Goal: Information Seeking & Learning: Learn about a topic

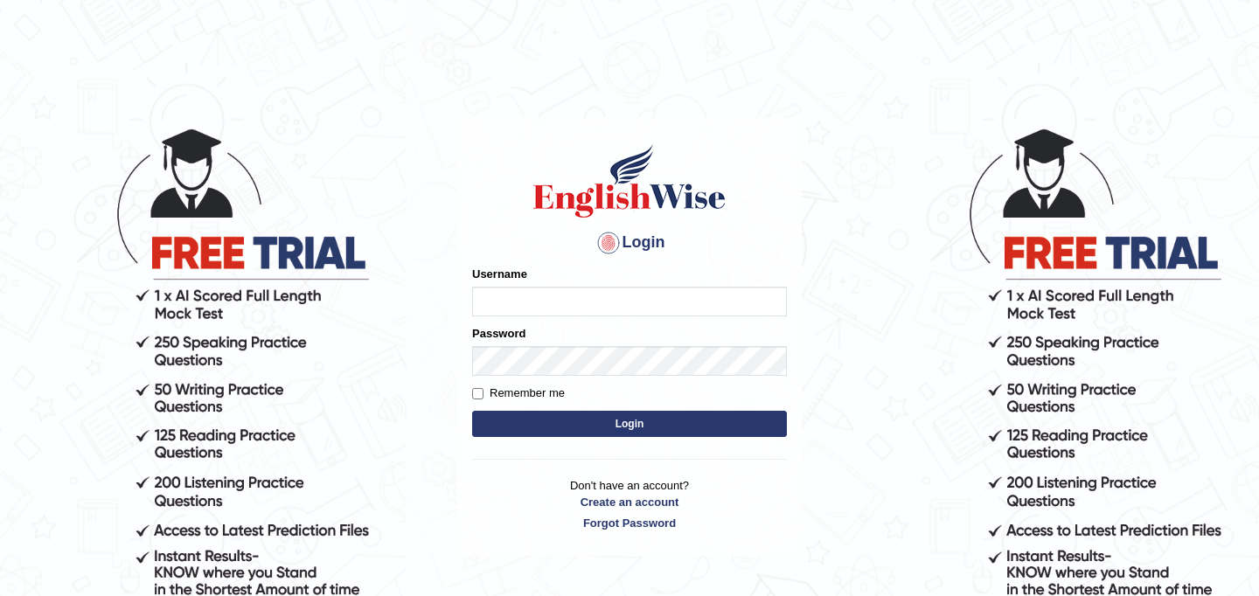
type input "JyotiJ"
click at [614, 427] on button "Login" at bounding box center [629, 424] width 315 height 26
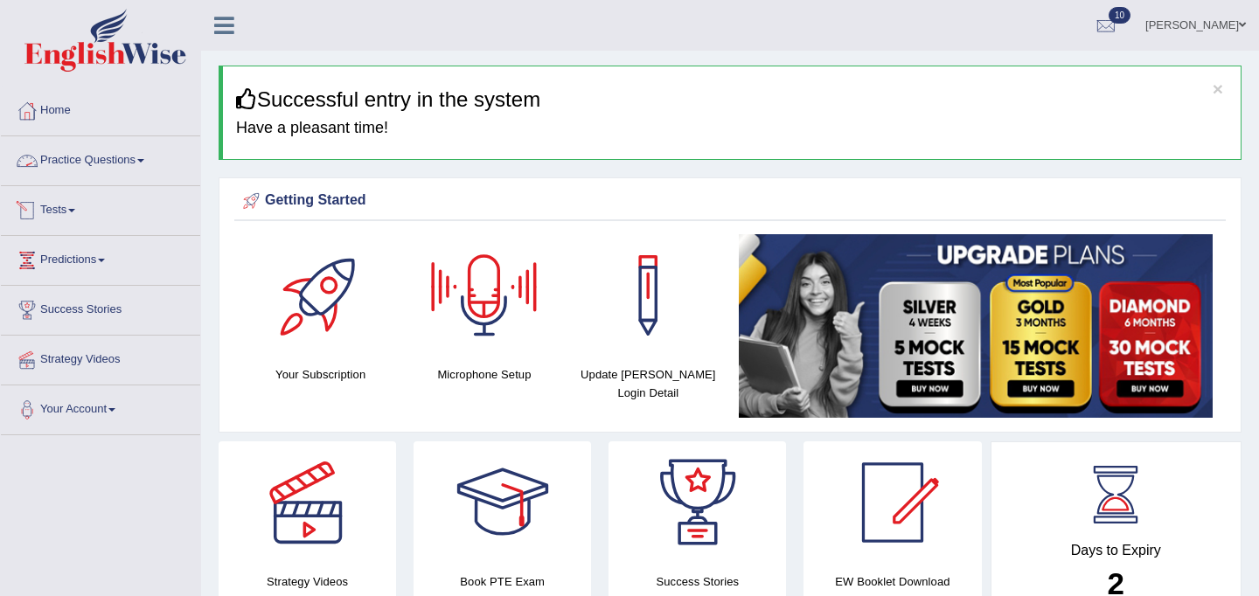
click at [91, 152] on link "Practice Questions" at bounding box center [100, 158] width 199 height 44
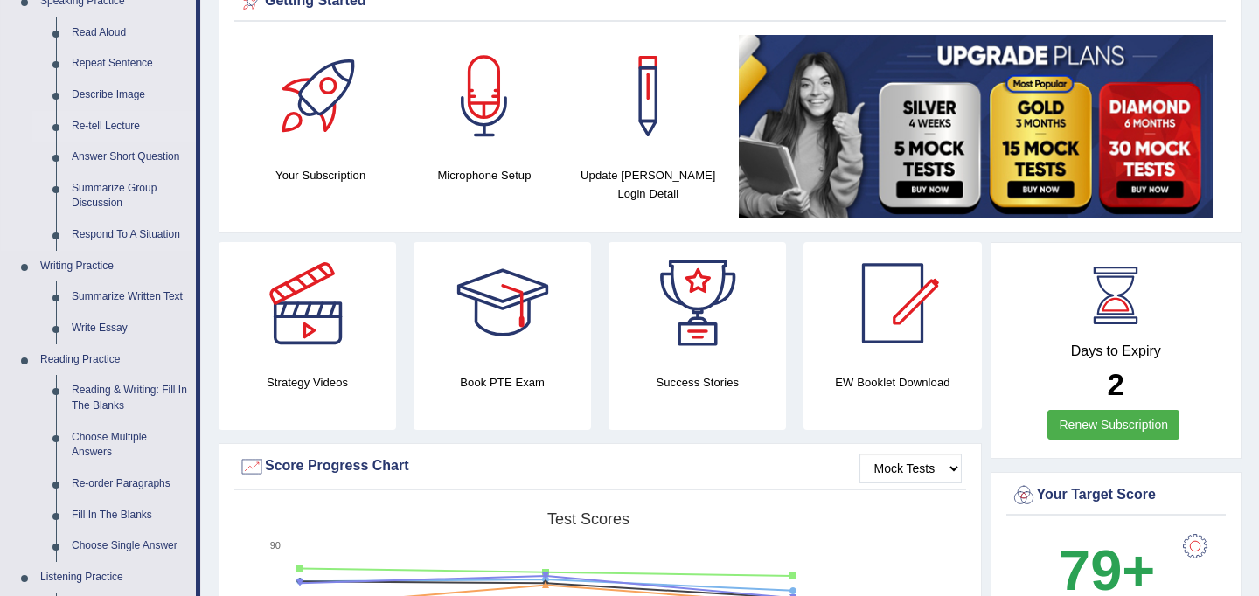
scroll to position [230, 0]
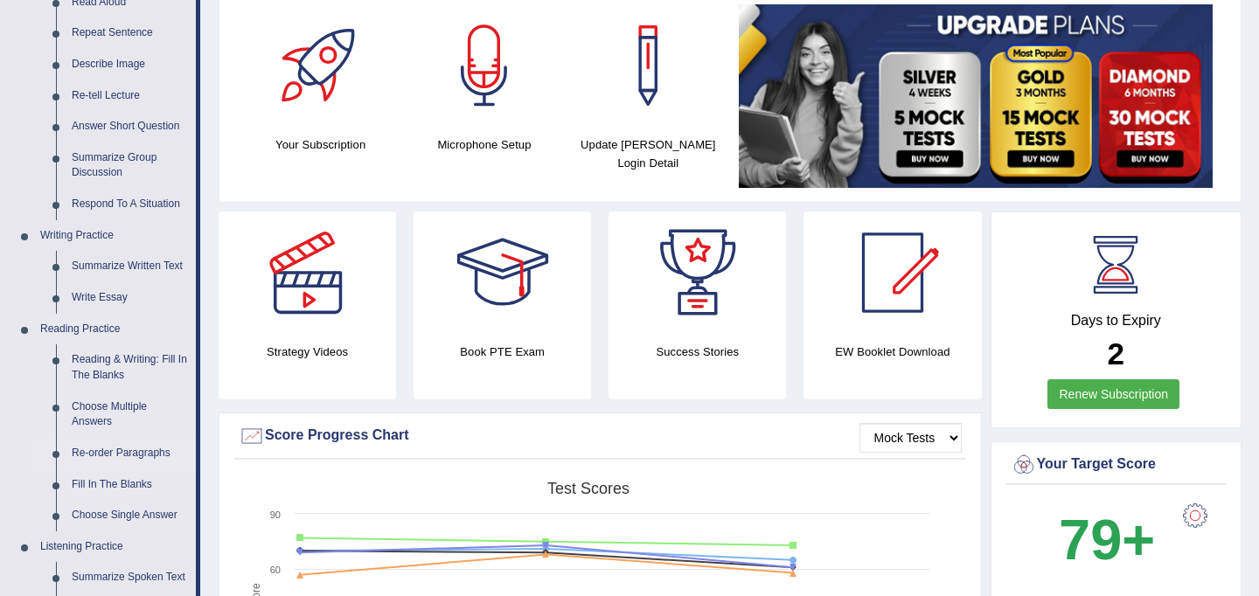
click at [122, 459] on link "Re-order Paragraphs" at bounding box center [130, 453] width 132 height 31
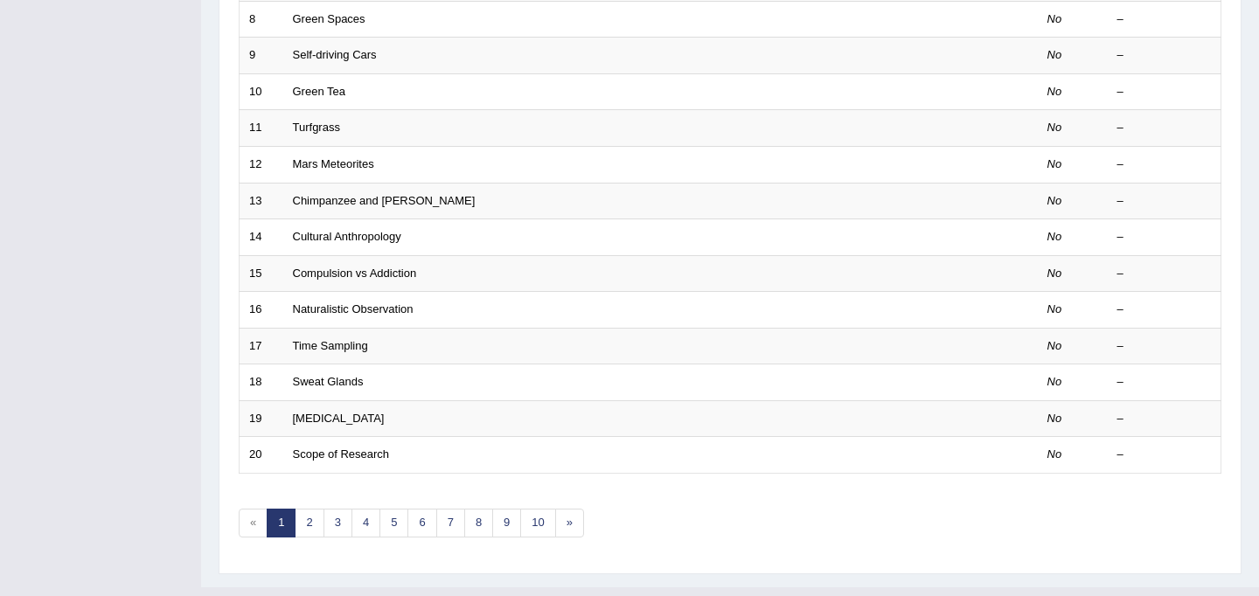
scroll to position [562, 0]
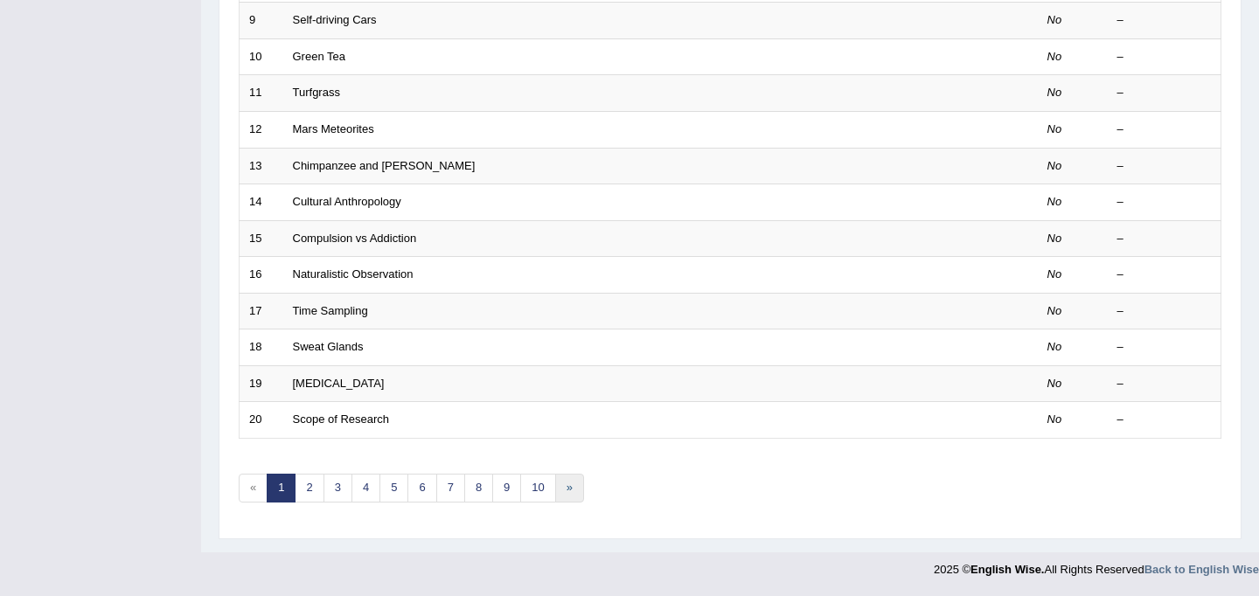
click at [561, 487] on link "»" at bounding box center [569, 488] width 29 height 29
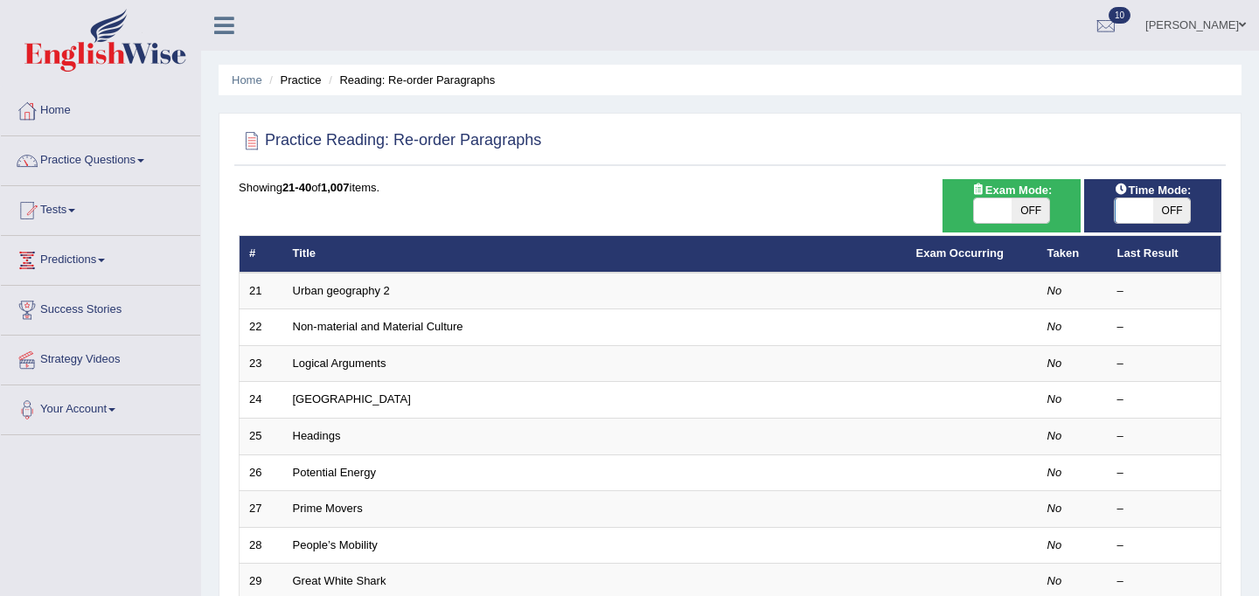
scroll to position [562, 0]
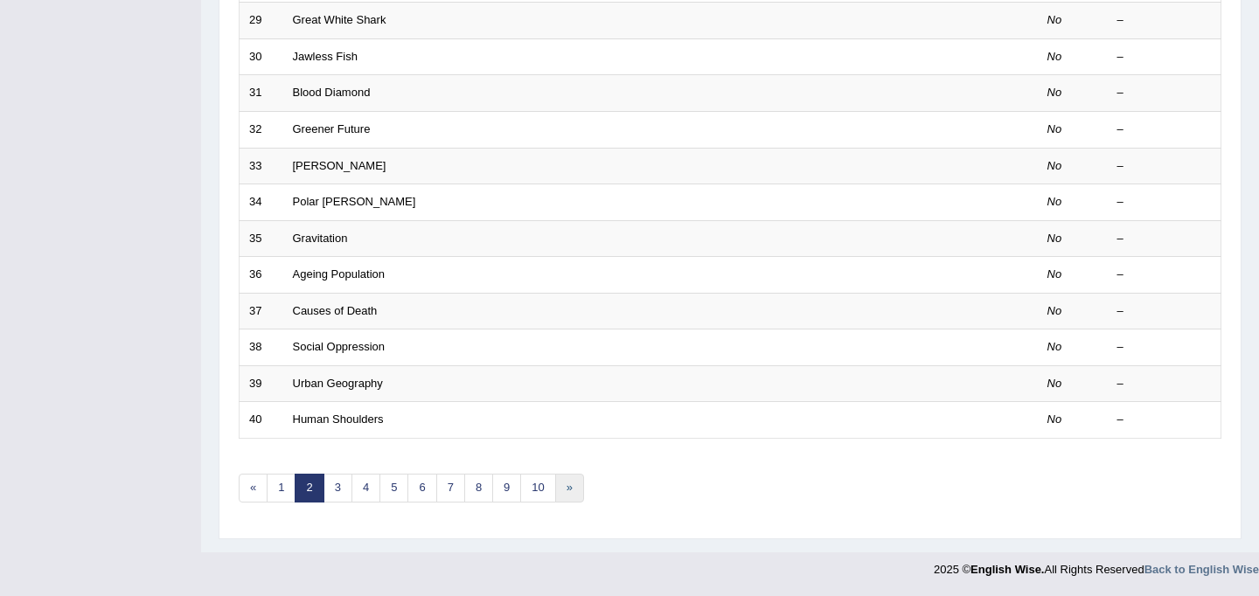
click at [561, 487] on link "»" at bounding box center [569, 488] width 29 height 29
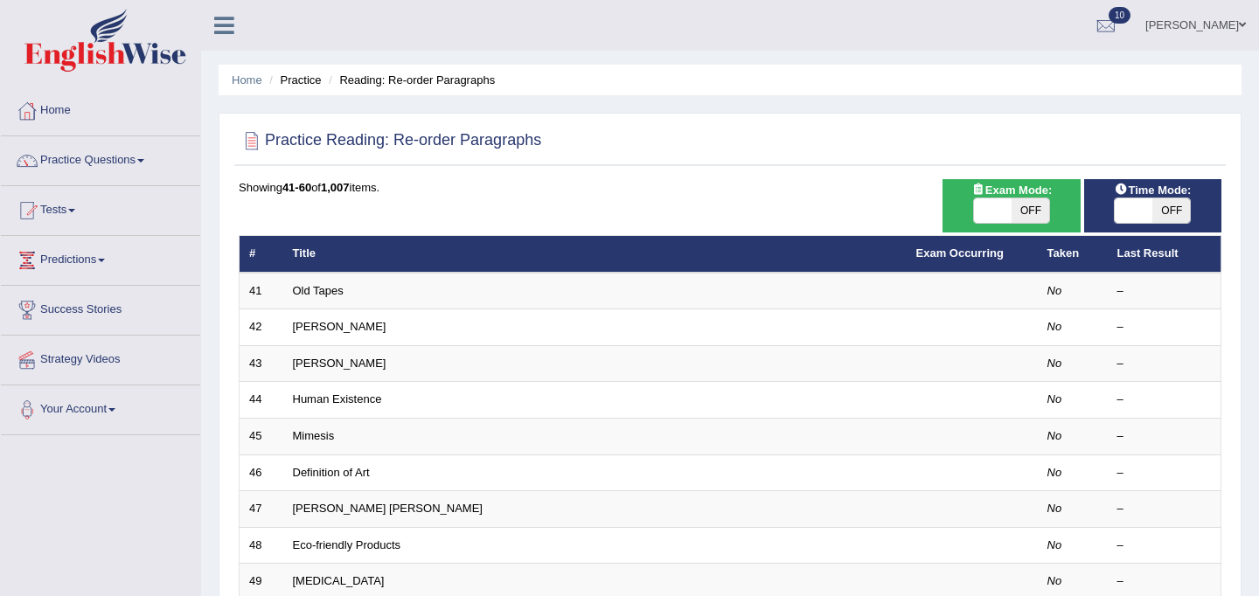
scroll to position [562, 0]
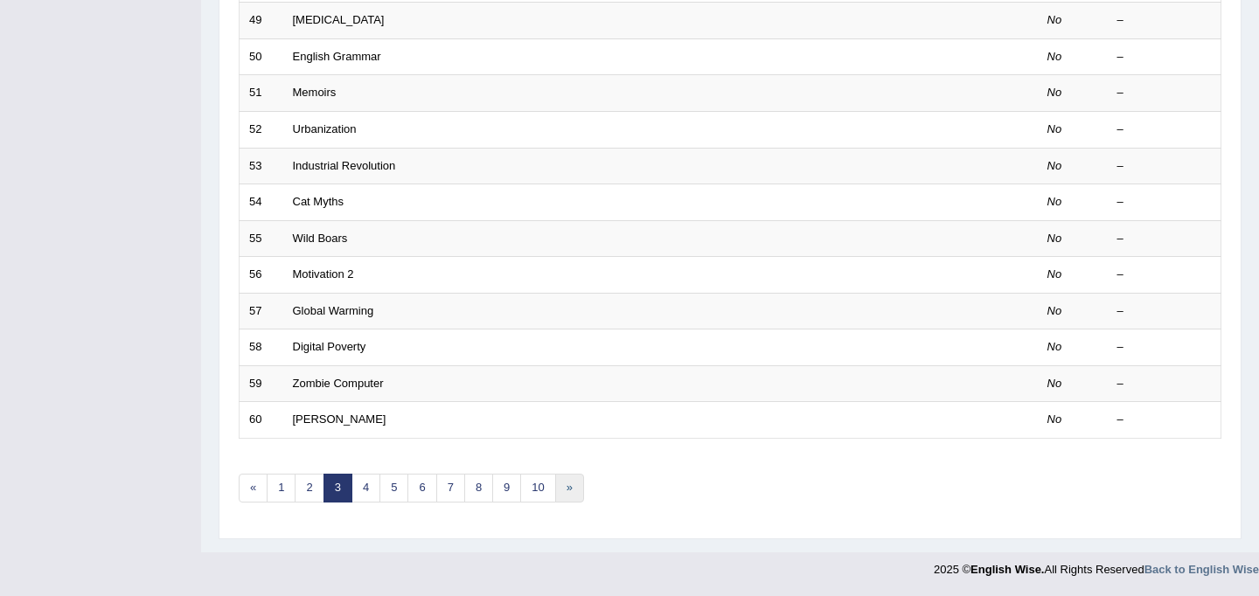
click at [566, 488] on link "»" at bounding box center [569, 488] width 29 height 29
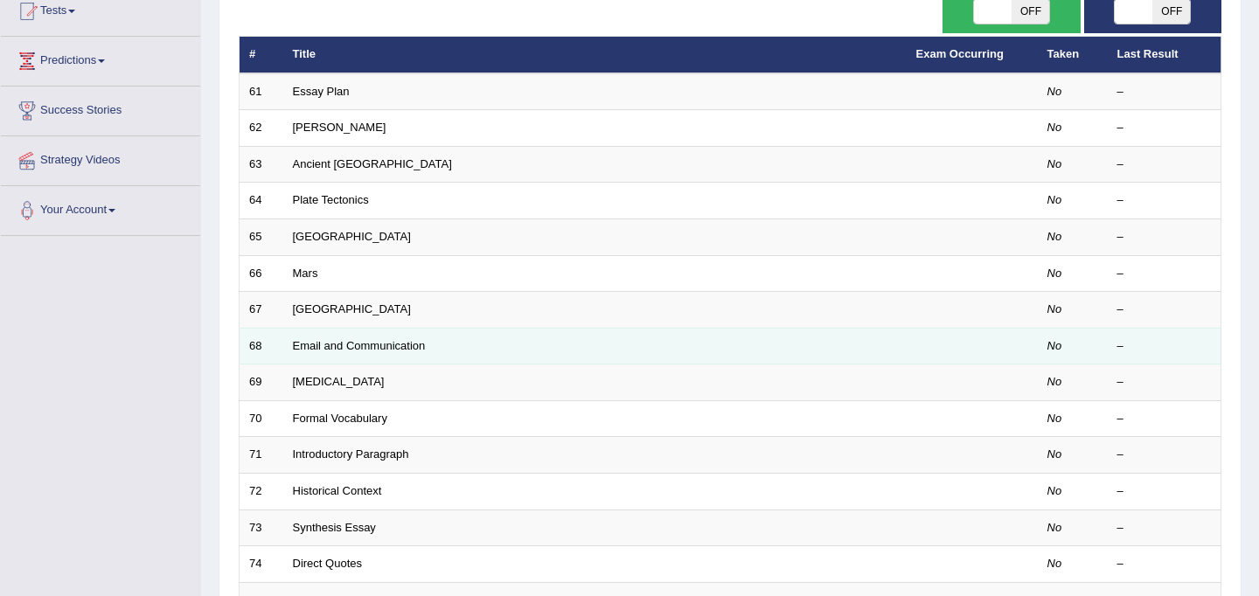
scroll to position [562, 0]
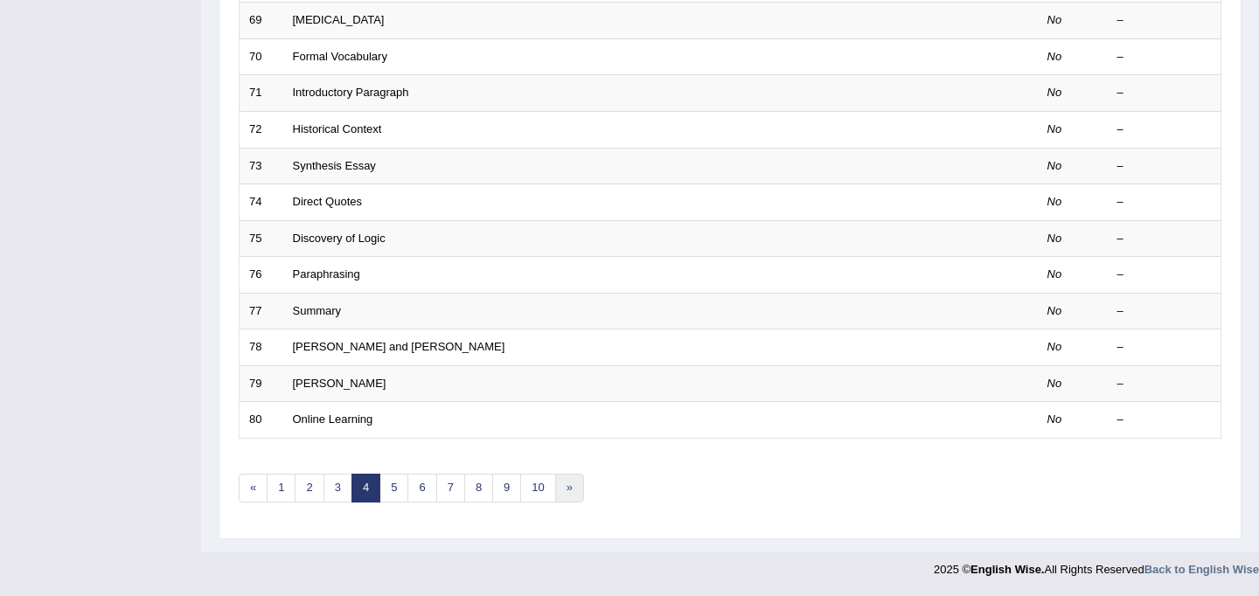
click at [572, 492] on link "»" at bounding box center [569, 488] width 29 height 29
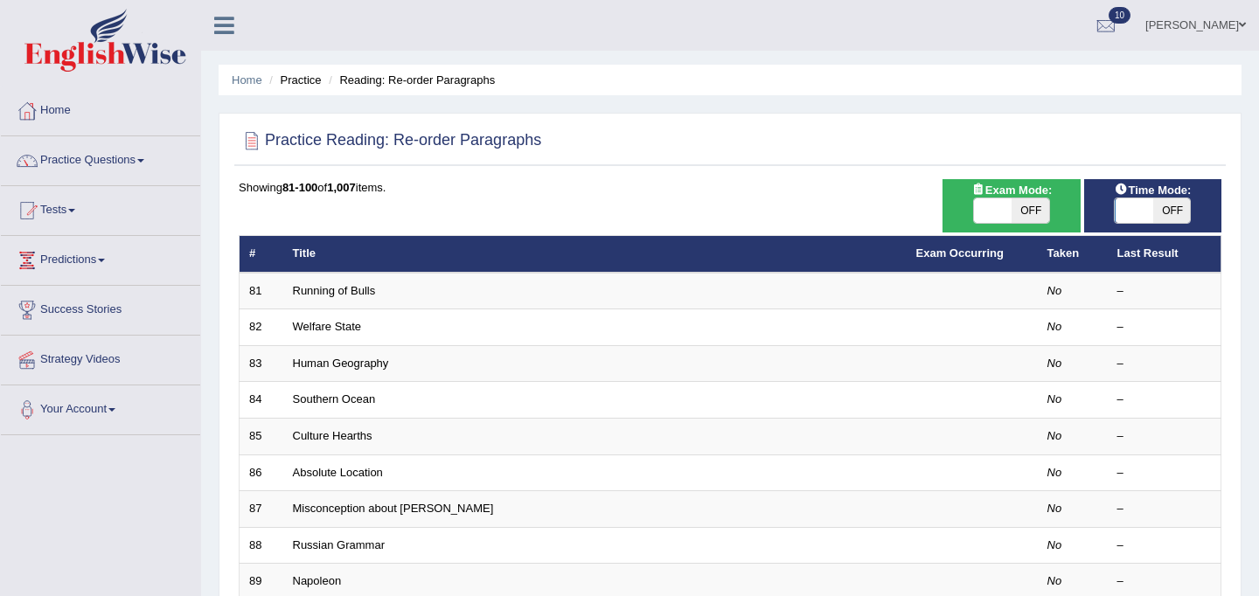
scroll to position [562, 0]
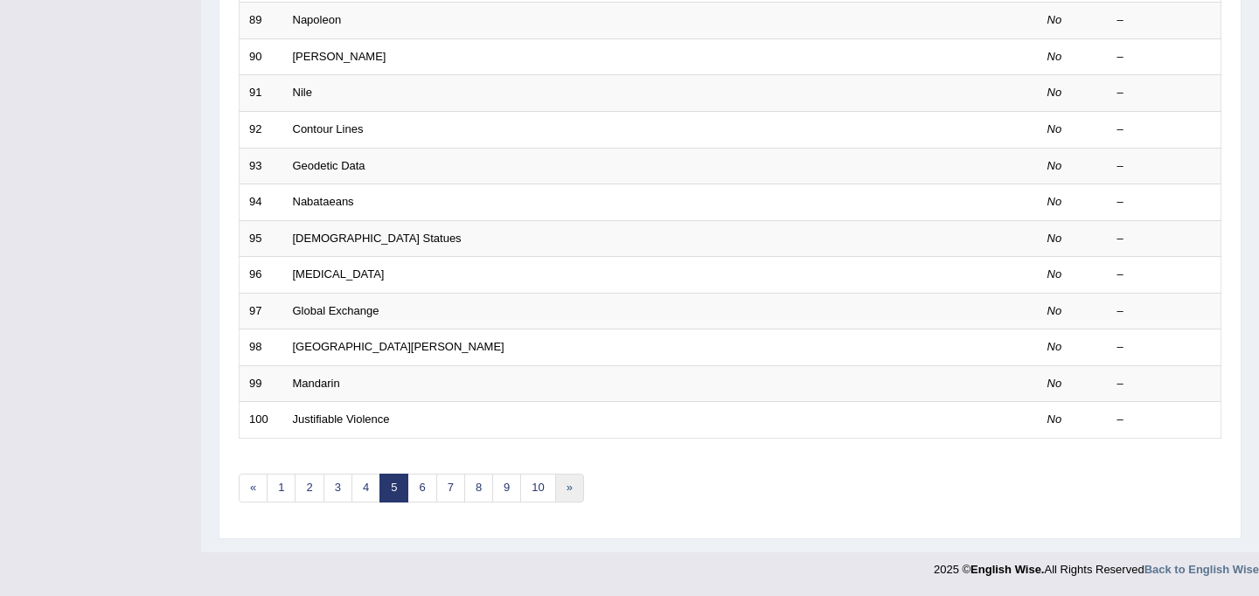
click at [571, 487] on link "»" at bounding box center [569, 488] width 29 height 29
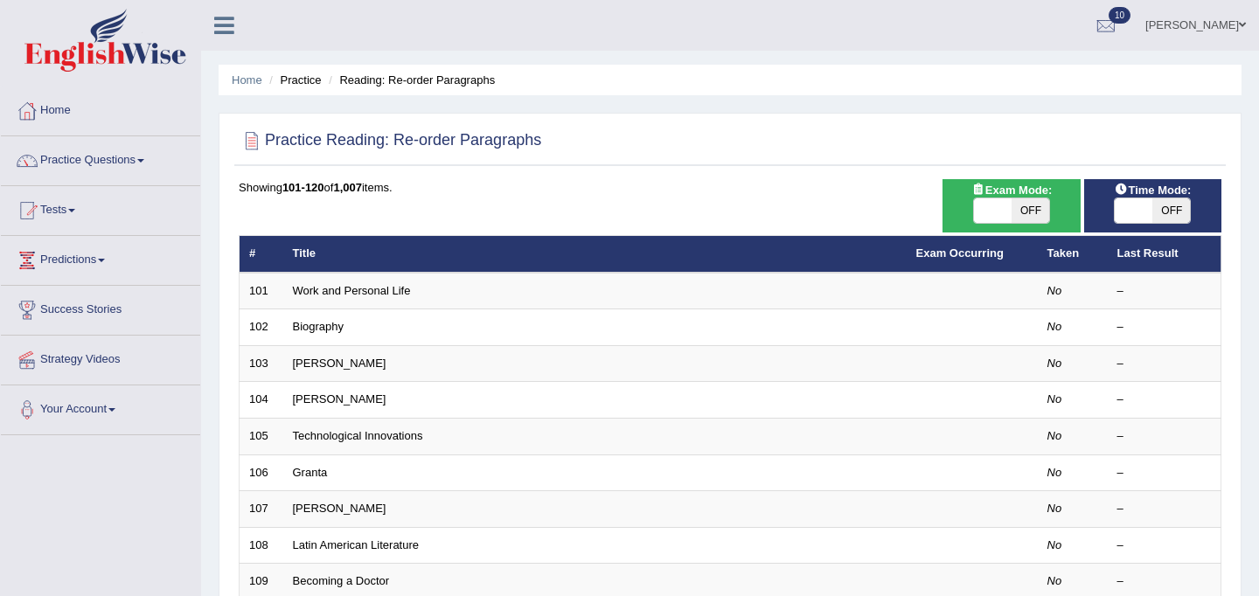
scroll to position [562, 0]
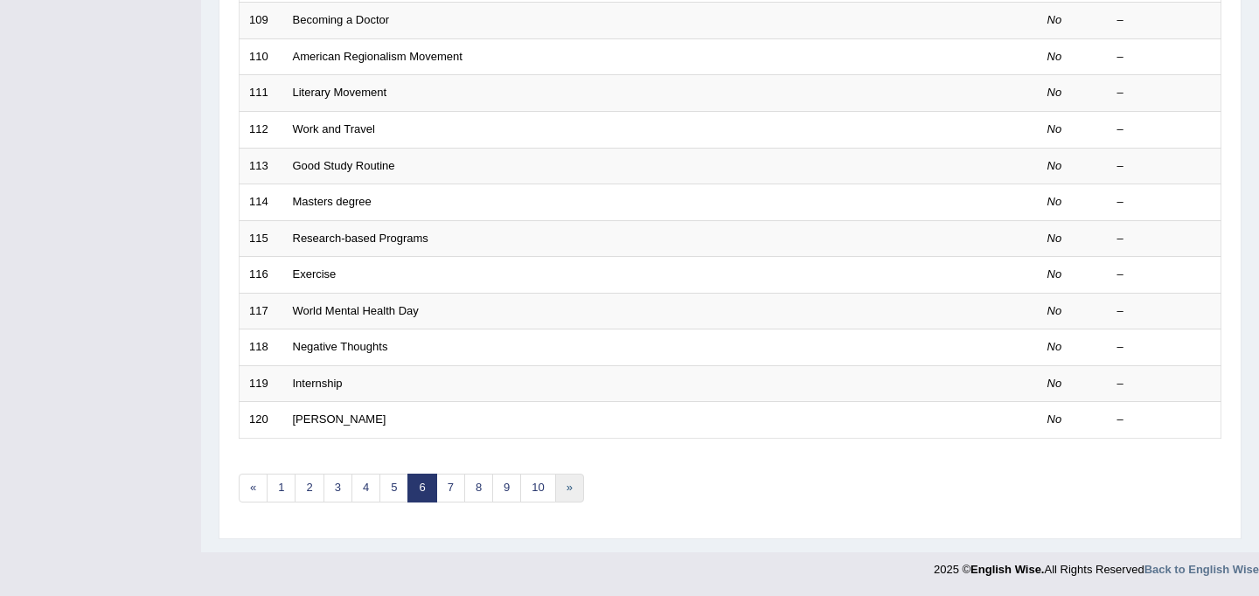
click at [571, 487] on link "»" at bounding box center [569, 488] width 29 height 29
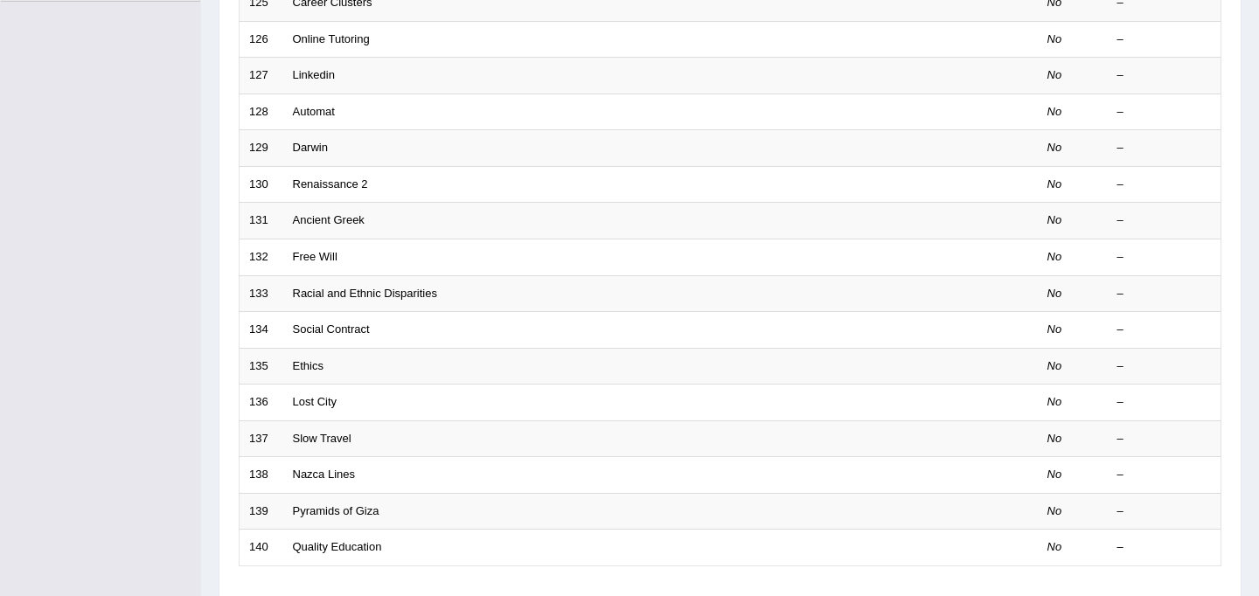
scroll to position [562, 0]
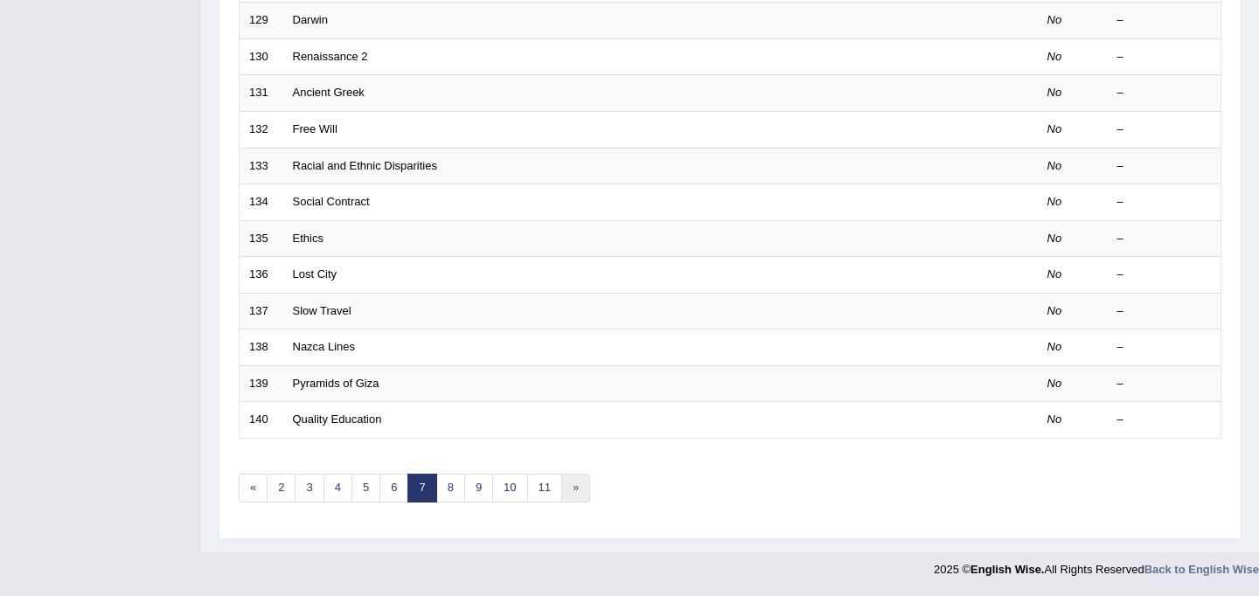
click at [571, 486] on link "»" at bounding box center [576, 488] width 29 height 29
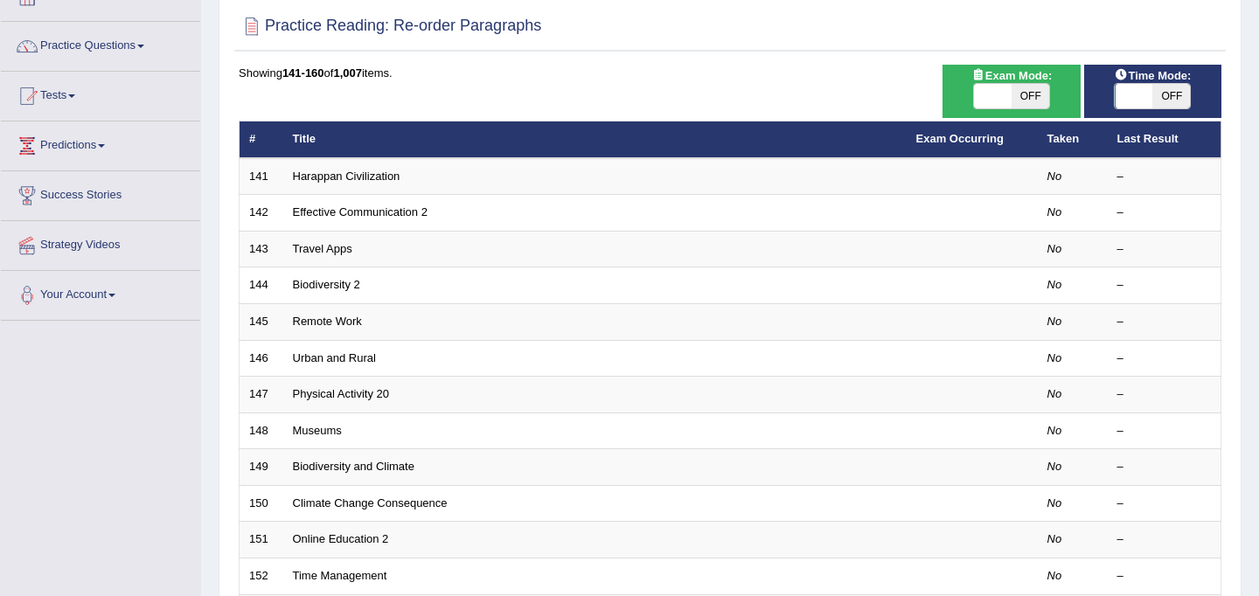
scroll to position [562, 0]
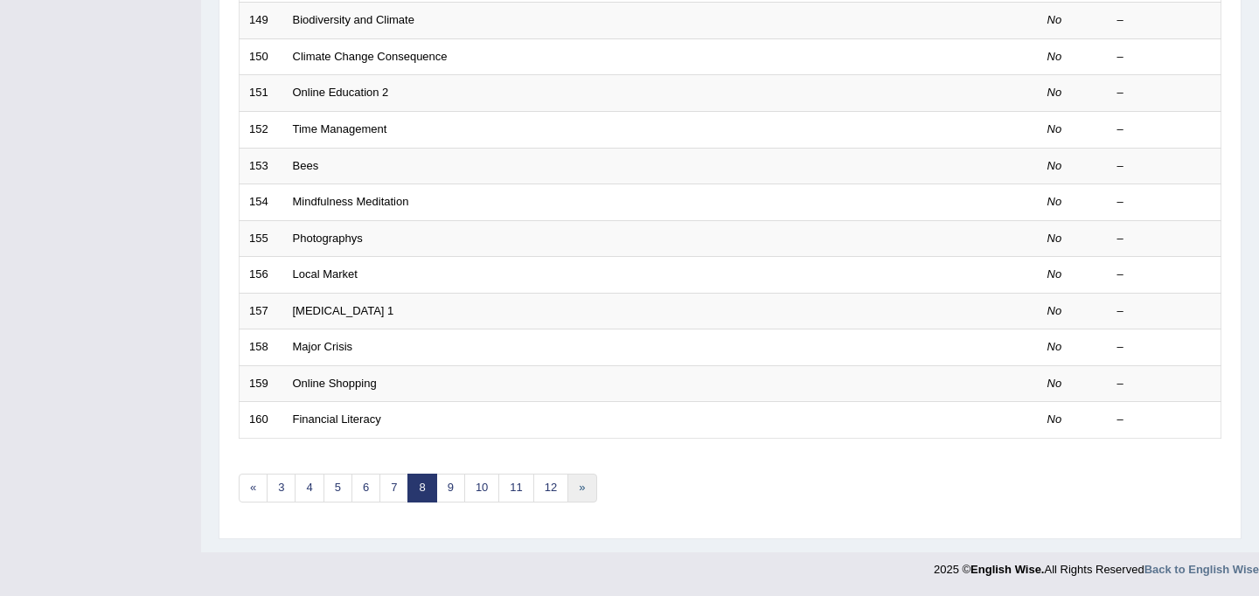
click at [571, 486] on link "»" at bounding box center [582, 488] width 29 height 29
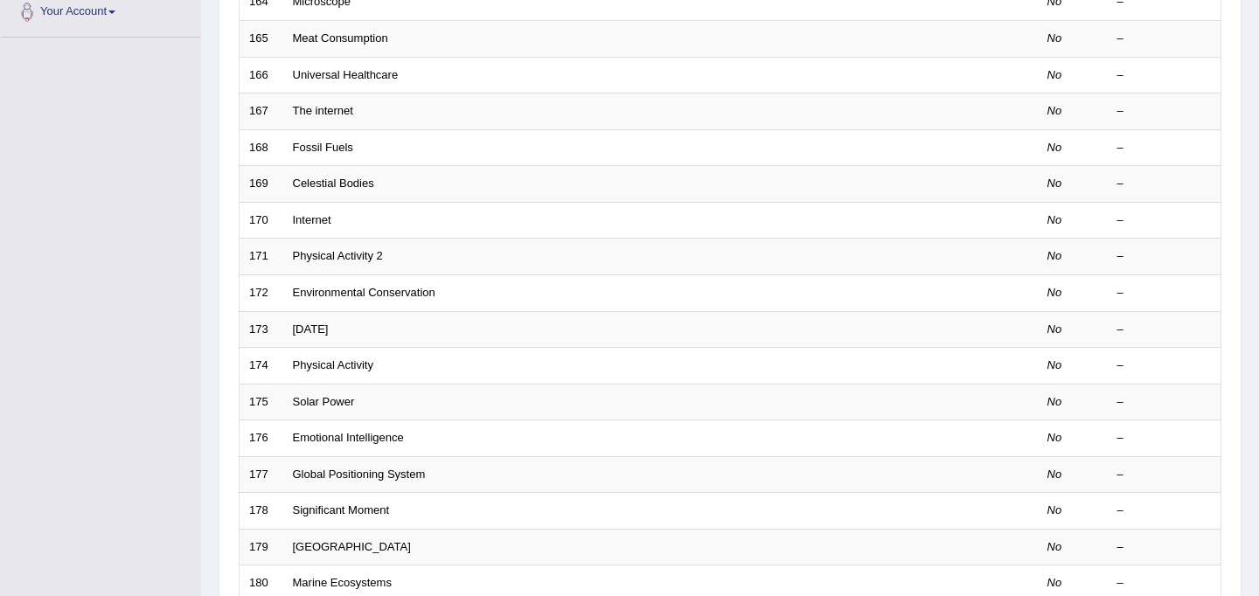
scroll to position [562, 0]
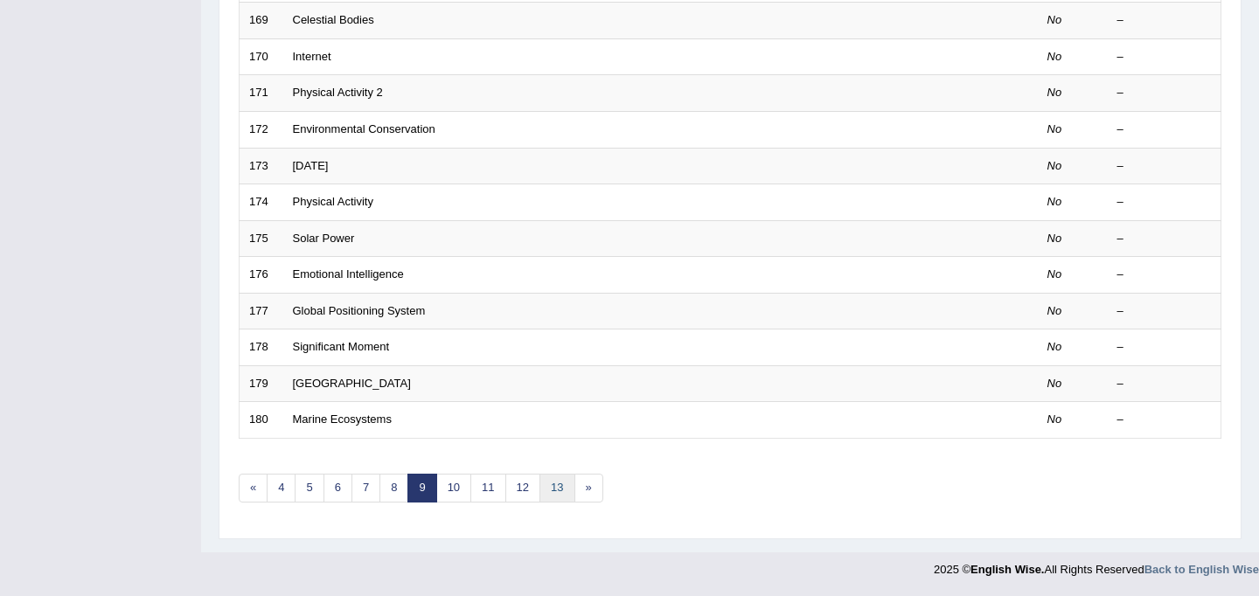
click at [571, 486] on link "13" at bounding box center [557, 488] width 35 height 29
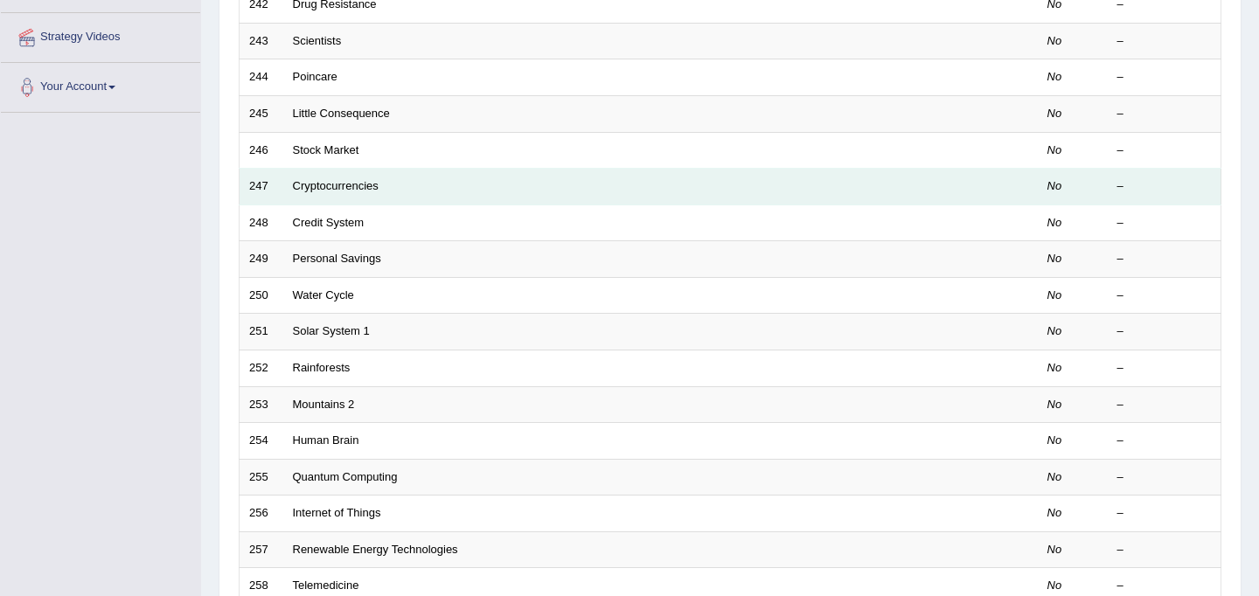
scroll to position [562, 0]
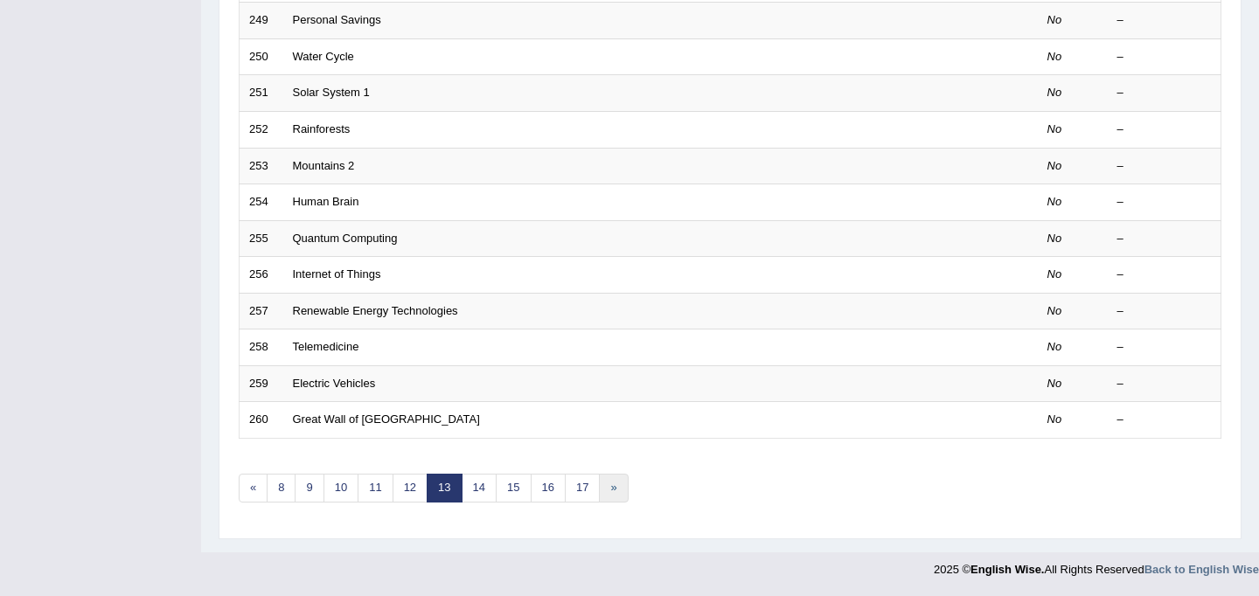
click at [614, 494] on link "»" at bounding box center [613, 488] width 29 height 29
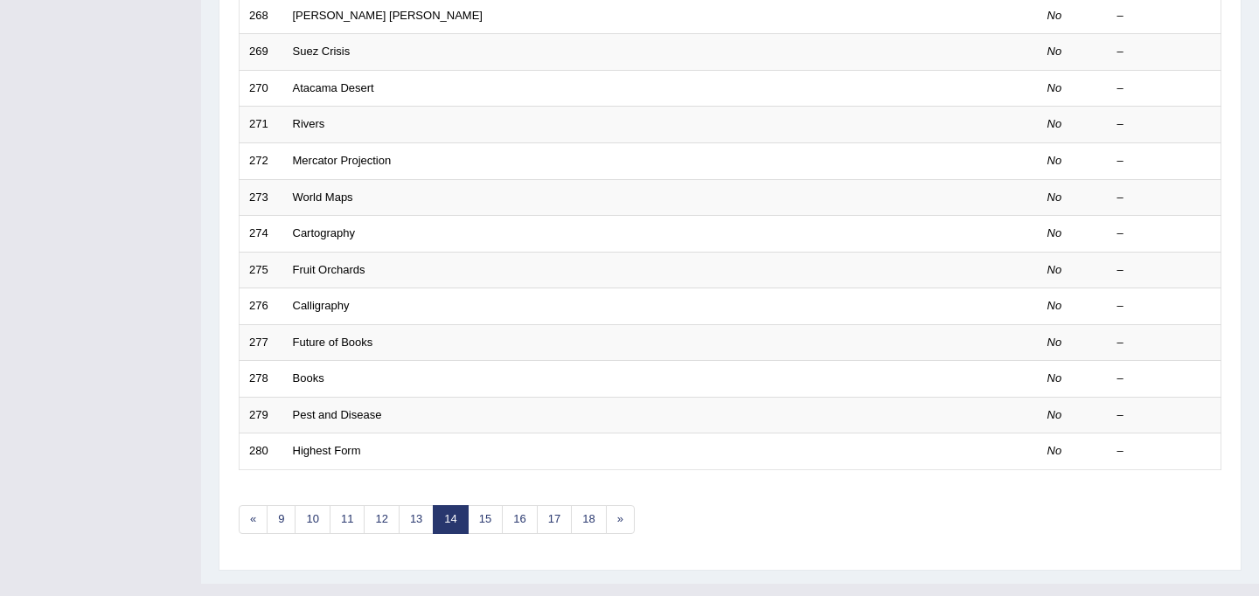
scroll to position [562, 0]
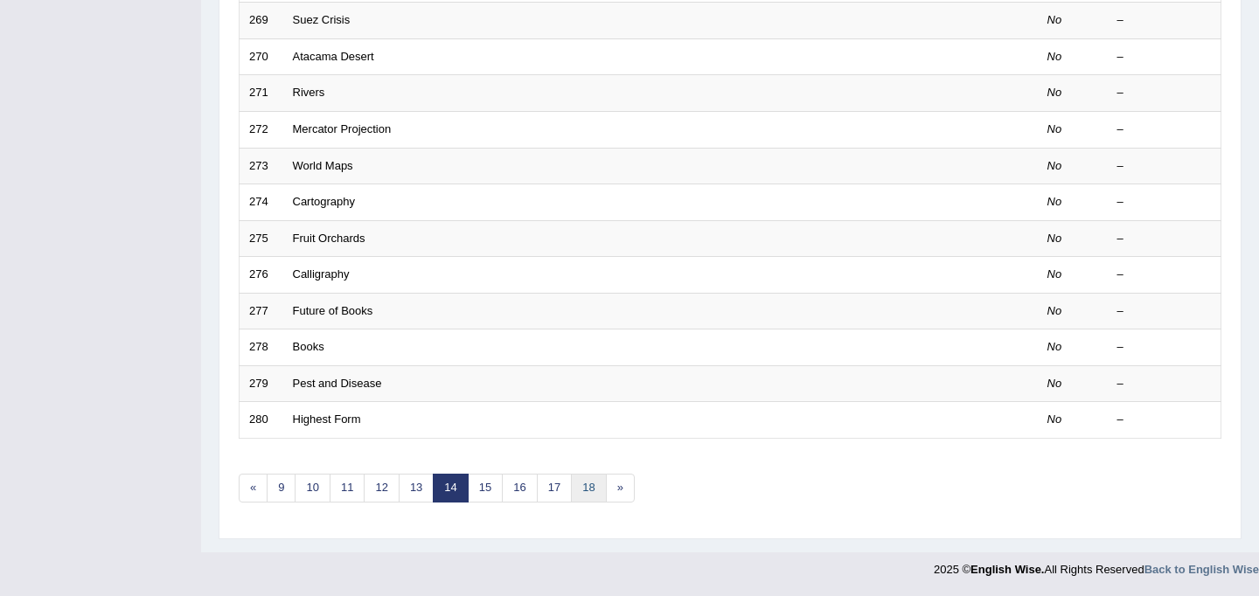
click at [590, 484] on link "18" at bounding box center [588, 488] width 35 height 29
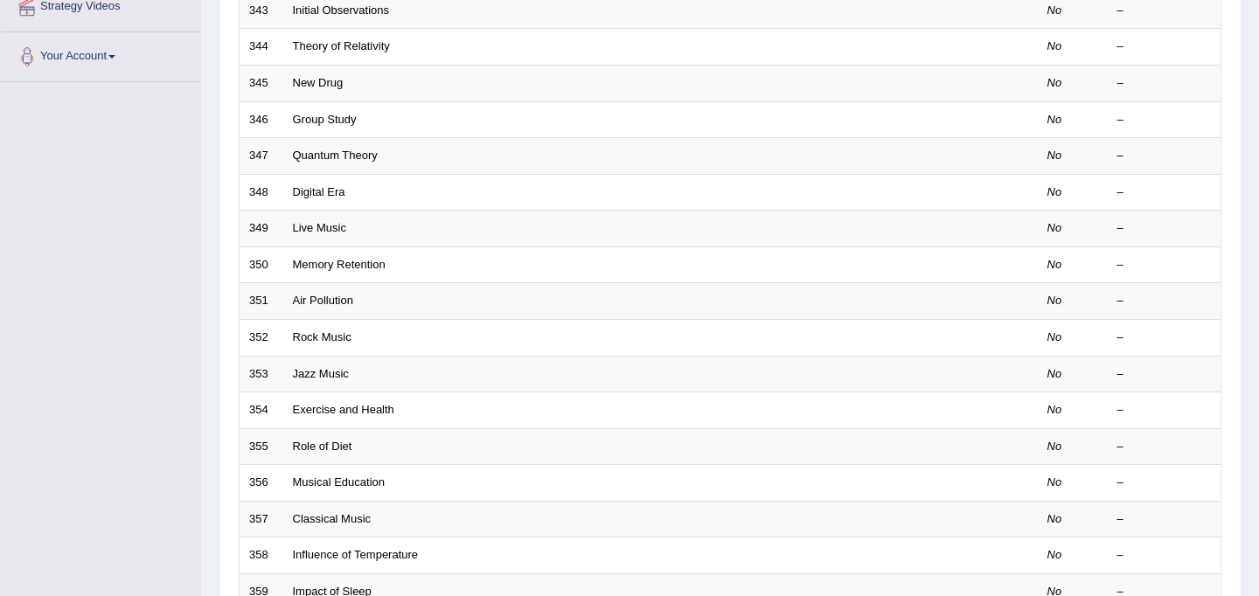
scroll to position [562, 0]
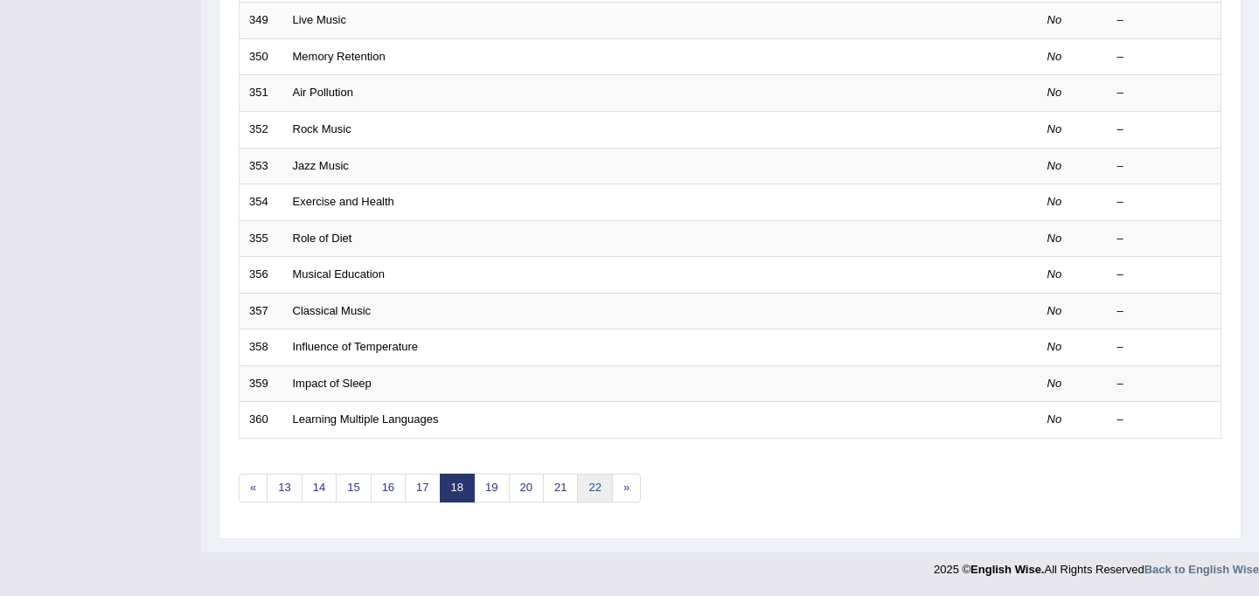
drag, startPoint x: 0, startPoint y: 0, endPoint x: 590, endPoint y: 485, distance: 763.7
click at [590, 485] on link "22" at bounding box center [594, 488] width 35 height 29
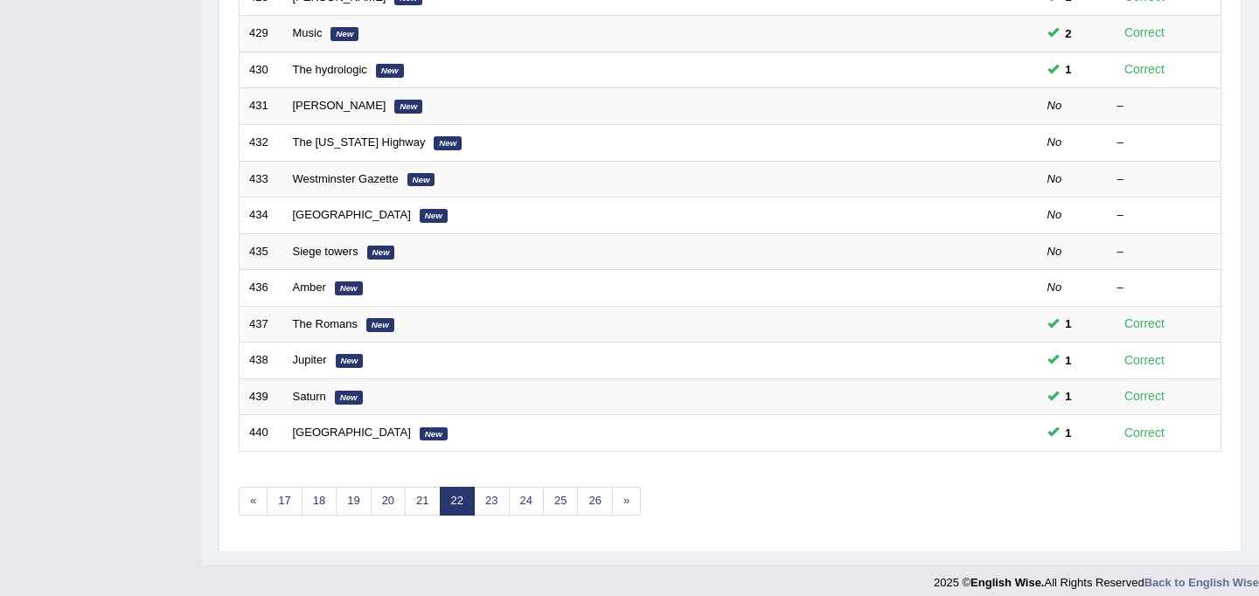
scroll to position [541, 0]
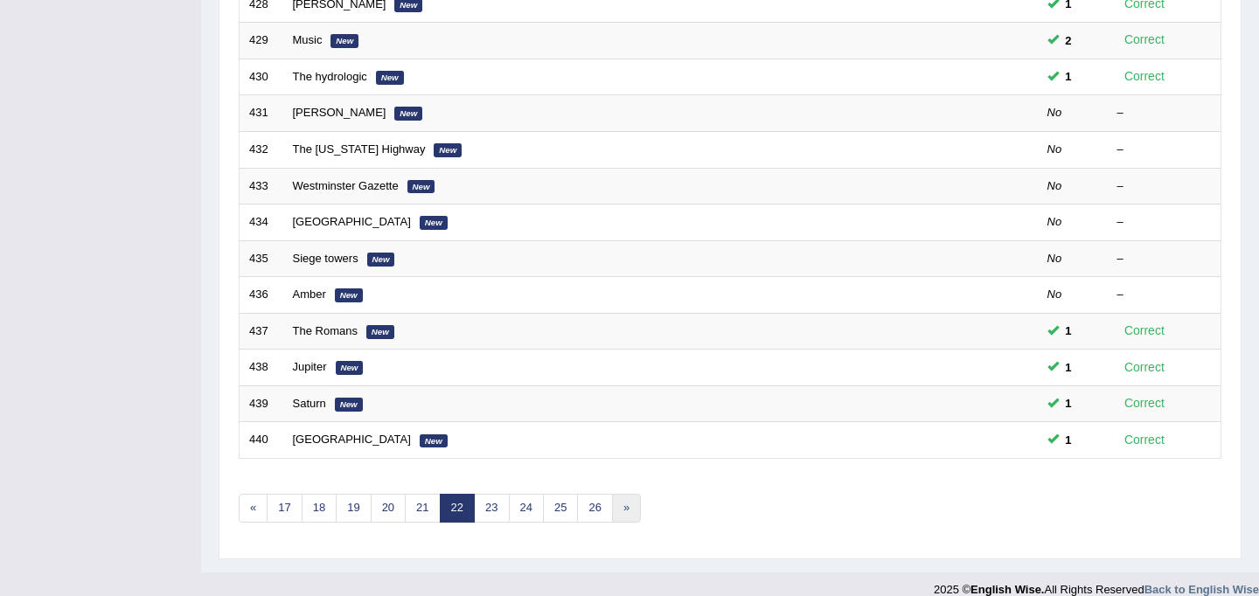
click at [622, 510] on link "»" at bounding box center [626, 508] width 29 height 29
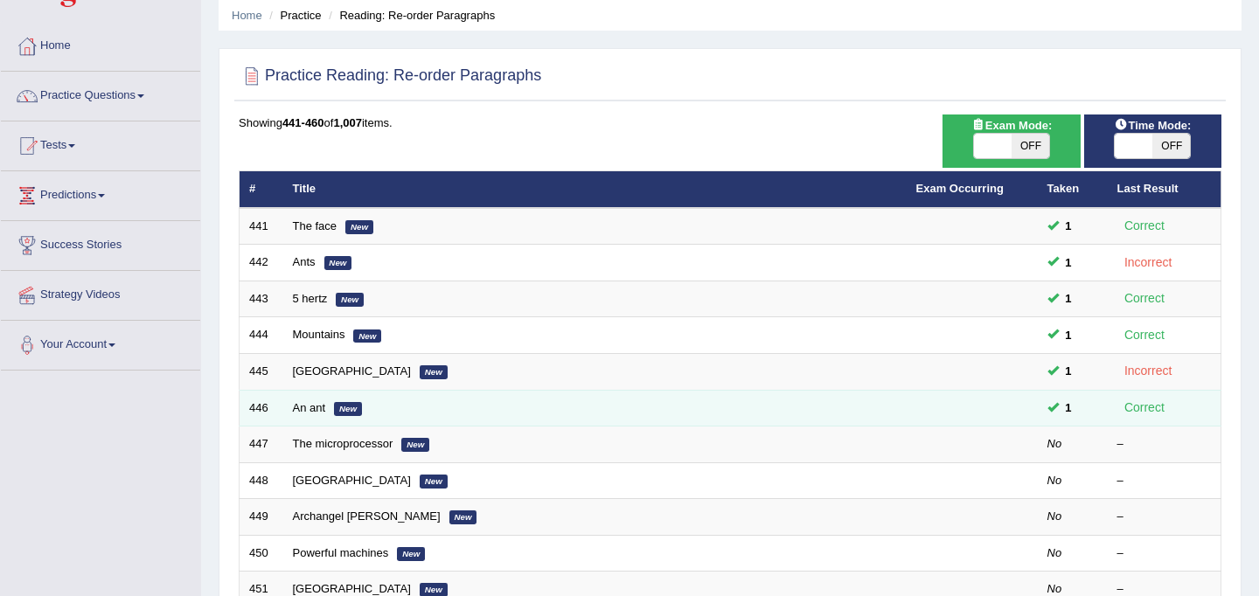
scroll to position [77, 0]
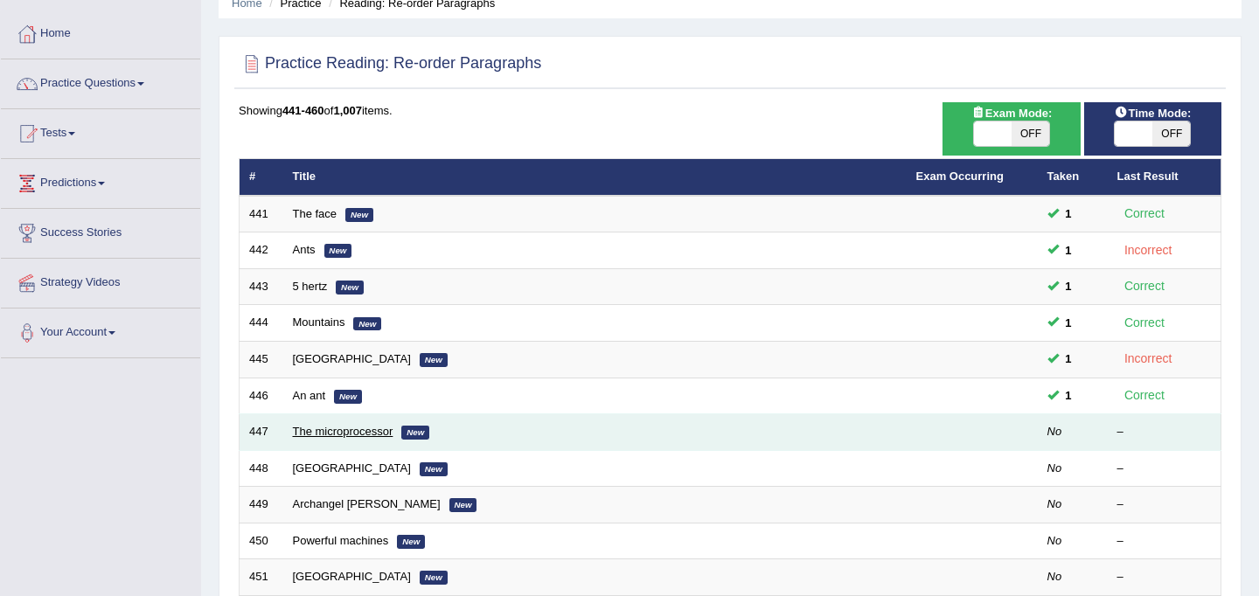
click at [330, 429] on link "The microprocessor" at bounding box center [343, 431] width 101 height 13
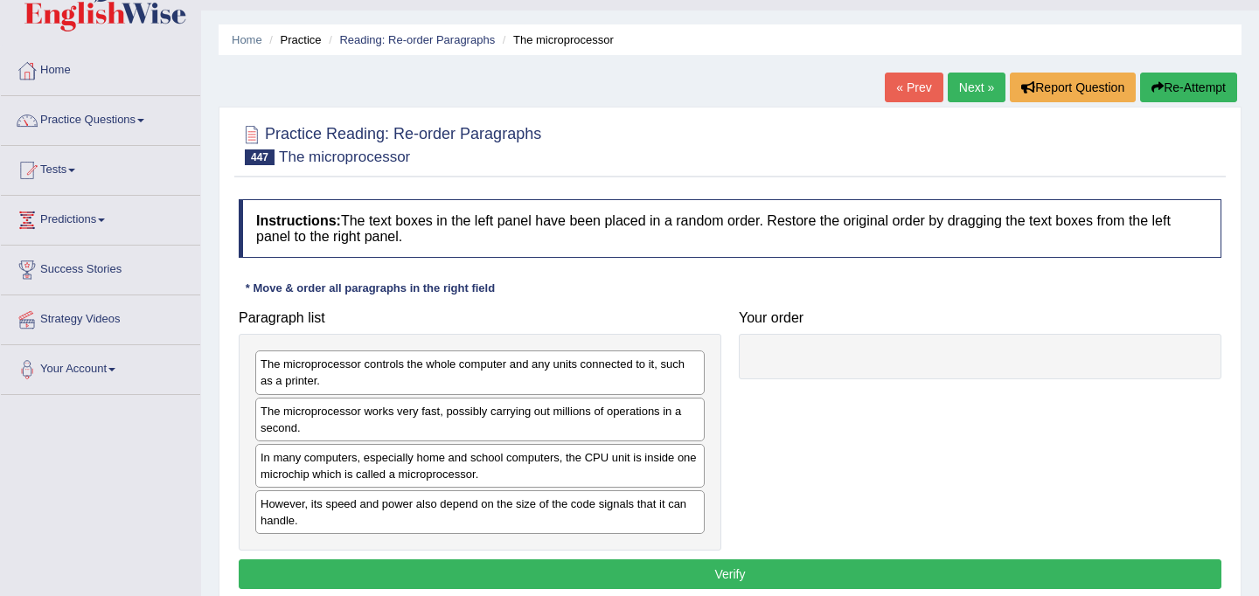
scroll to position [45, 0]
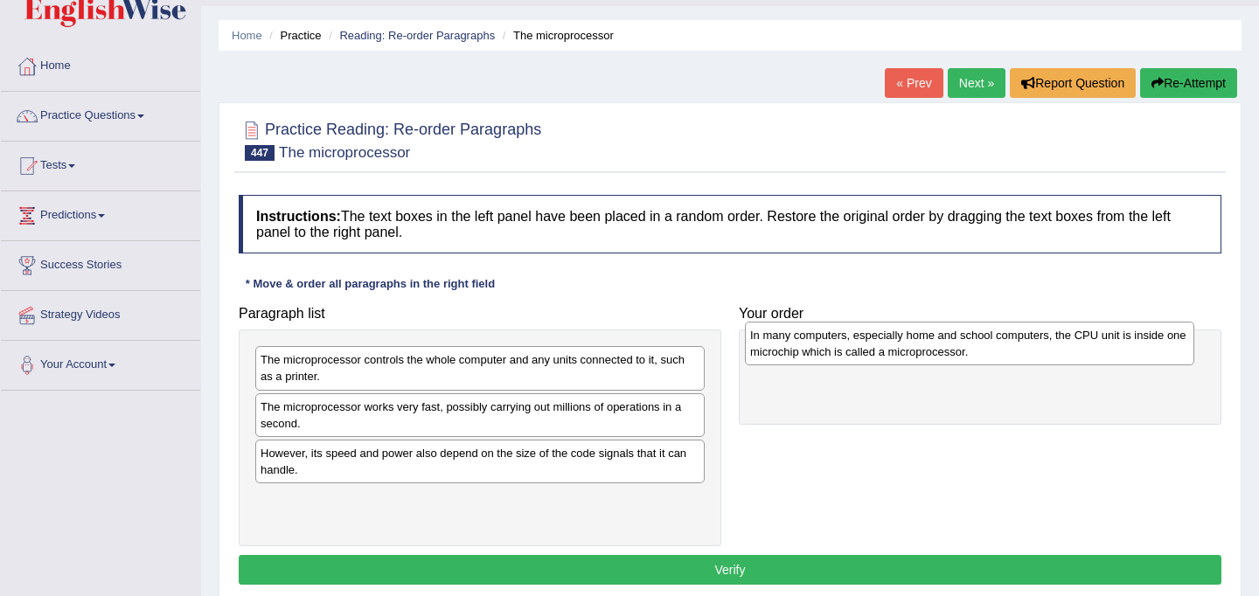
drag, startPoint x: 467, startPoint y: 472, endPoint x: 957, endPoint y: 353, distance: 504.0
click at [957, 353] on div "In many computers, especially home and school computers, the CPU unit is inside…" at bounding box center [970, 344] width 450 height 44
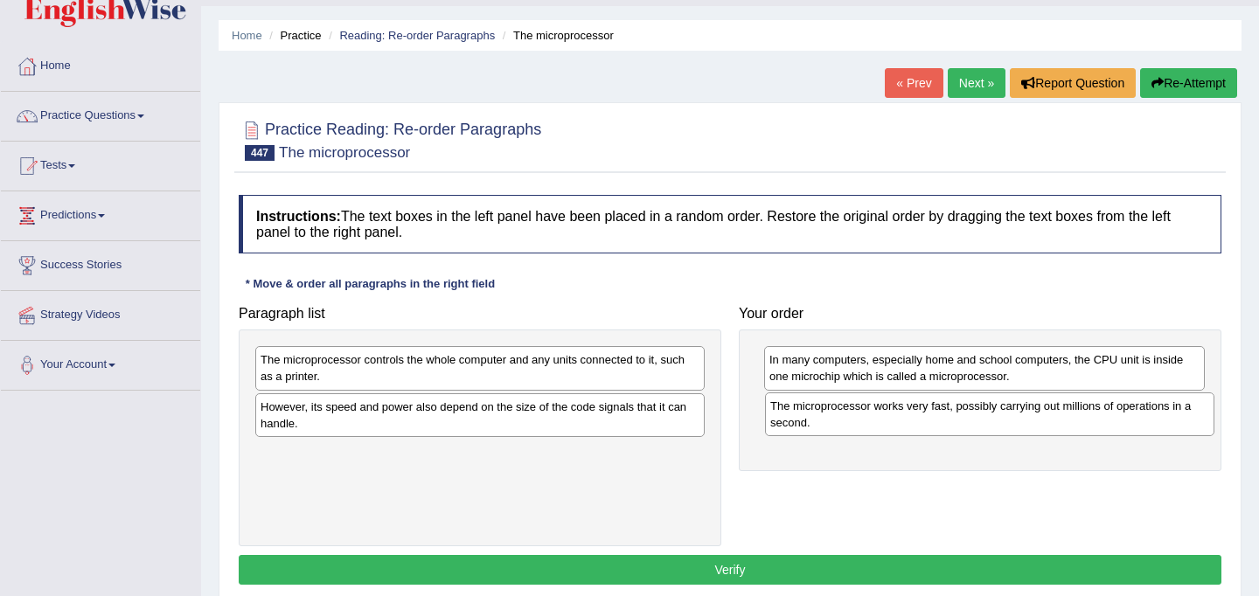
drag, startPoint x: 562, startPoint y: 410, endPoint x: 1072, endPoint y: 409, distance: 509.9
click at [1072, 409] on div "The microprocessor works very fast, possibly carrying out millions of operation…" at bounding box center [990, 415] width 450 height 44
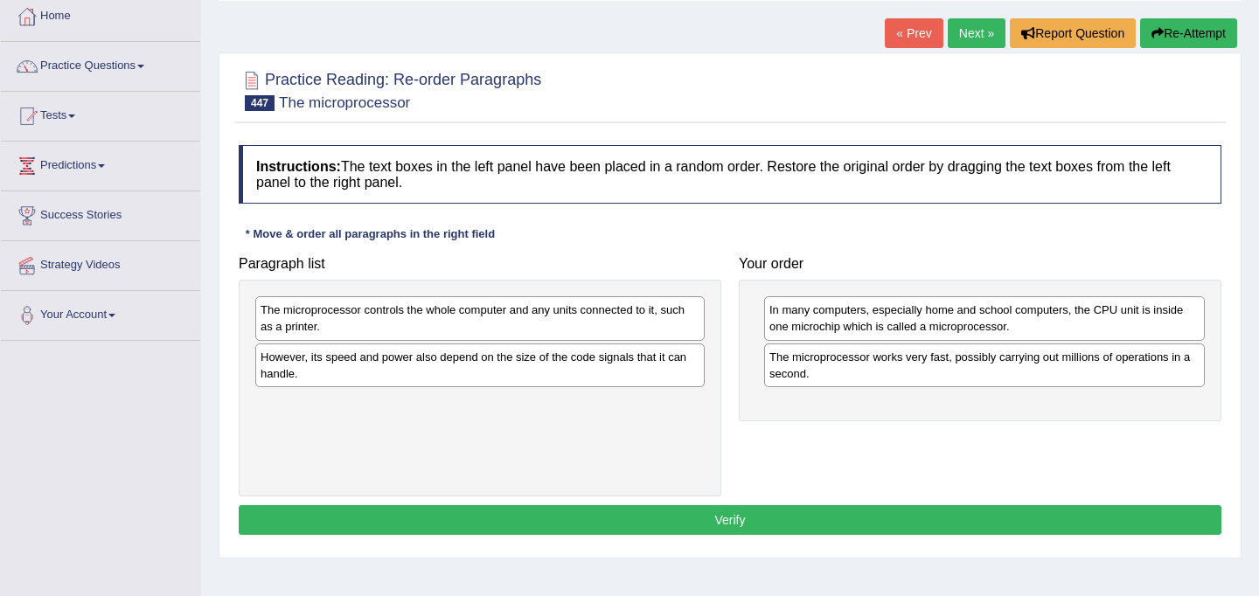
scroll to position [96, 0]
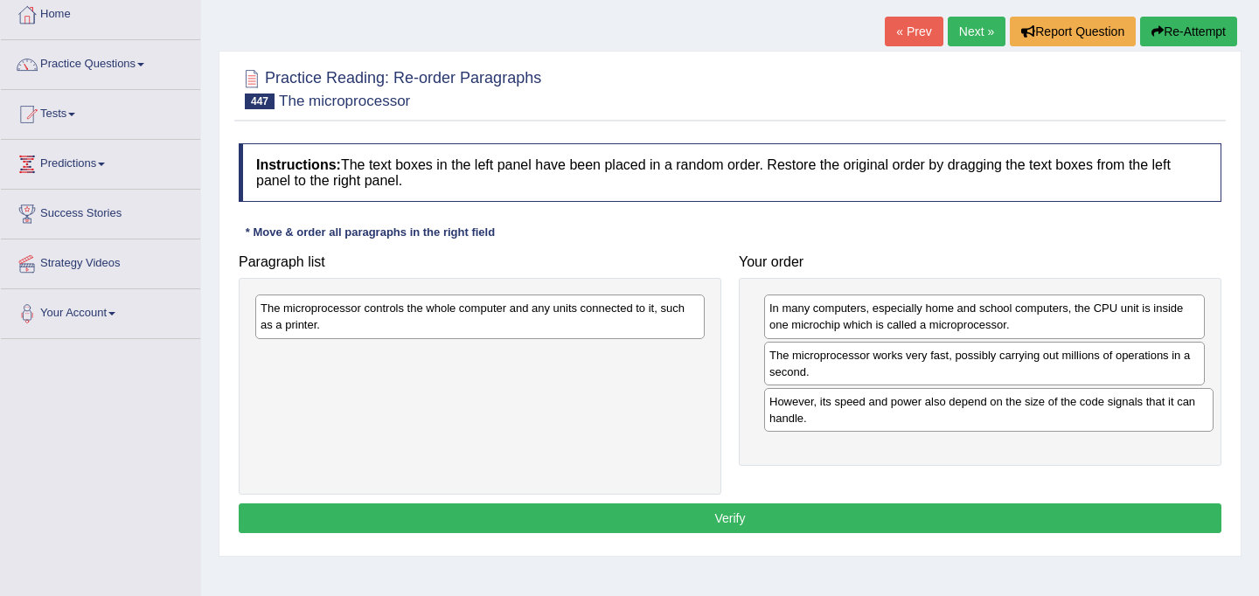
drag, startPoint x: 572, startPoint y: 366, endPoint x: 1081, endPoint y: 413, distance: 511.1
click at [1081, 413] on div "However, its speed and power also depend on the size of the code signals that i…" at bounding box center [989, 410] width 450 height 44
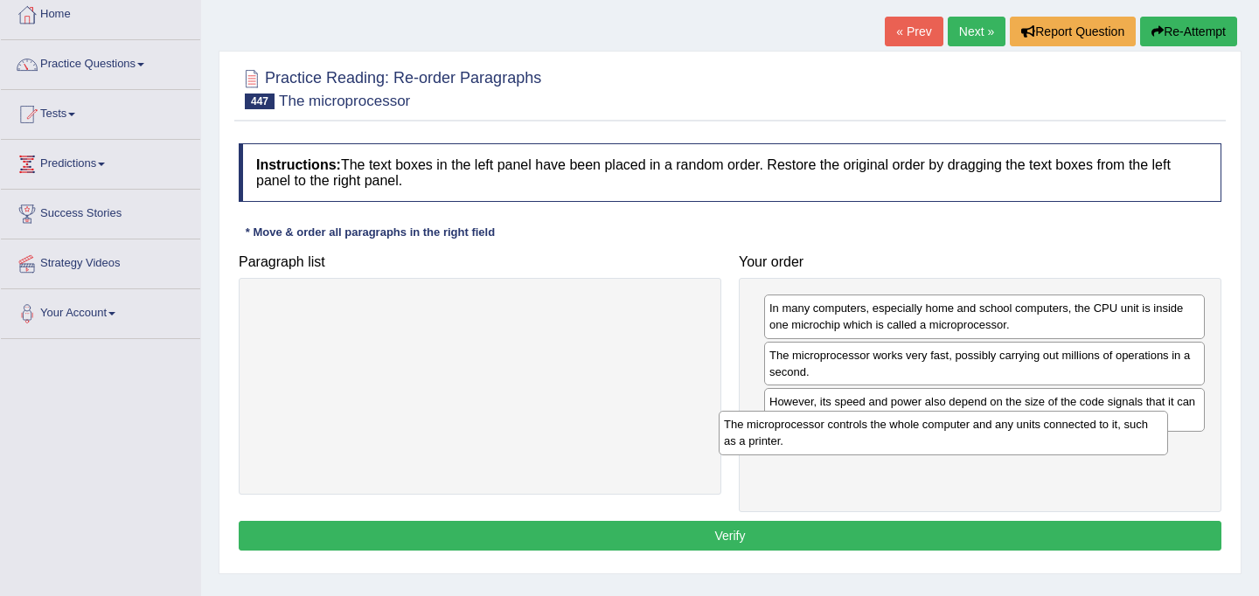
drag, startPoint x: 498, startPoint y: 317, endPoint x: 963, endPoint y: 434, distance: 479.6
click at [963, 434] on div "The microprocessor controls the whole computer and any units connected to it, s…" at bounding box center [944, 433] width 450 height 44
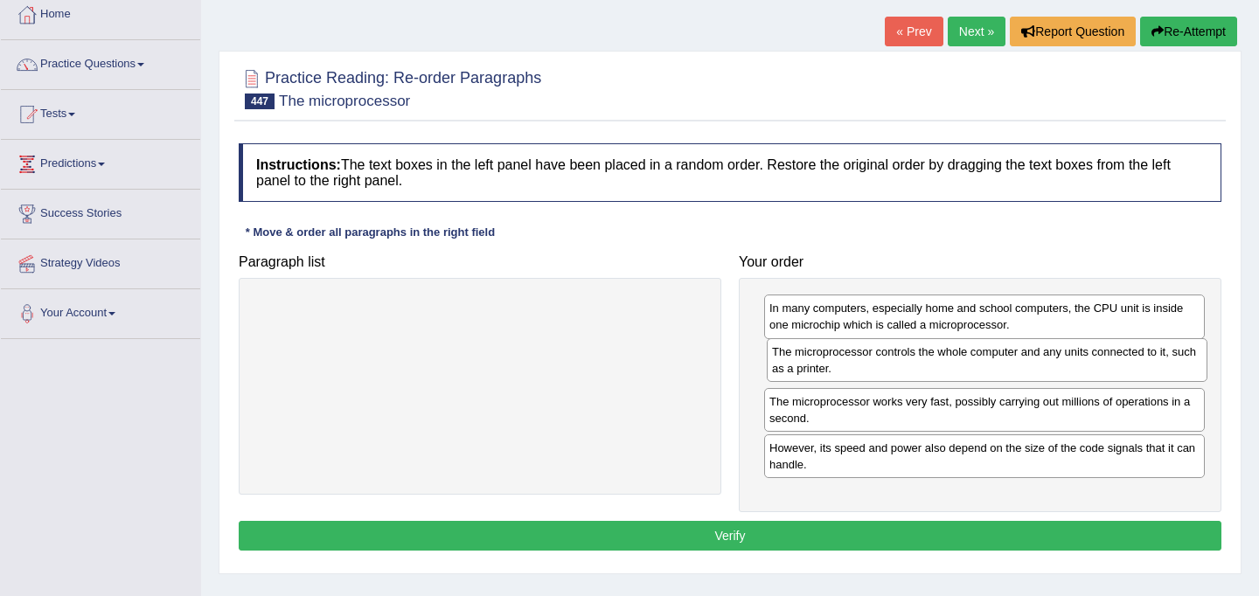
drag, startPoint x: 970, startPoint y: 469, endPoint x: 973, endPoint y: 373, distance: 96.2
click at [973, 373] on div "The microprocessor controls the whole computer and any units connected to it, s…" at bounding box center [987, 360] width 441 height 44
drag, startPoint x: 988, startPoint y: 360, endPoint x: 980, endPoint y: 450, distance: 89.6
click at [980, 450] on div "The microprocessor controls the whole computer and any units connected to it, s…" at bounding box center [977, 457] width 441 height 44
click at [908, 535] on button "Verify" at bounding box center [730, 536] width 983 height 30
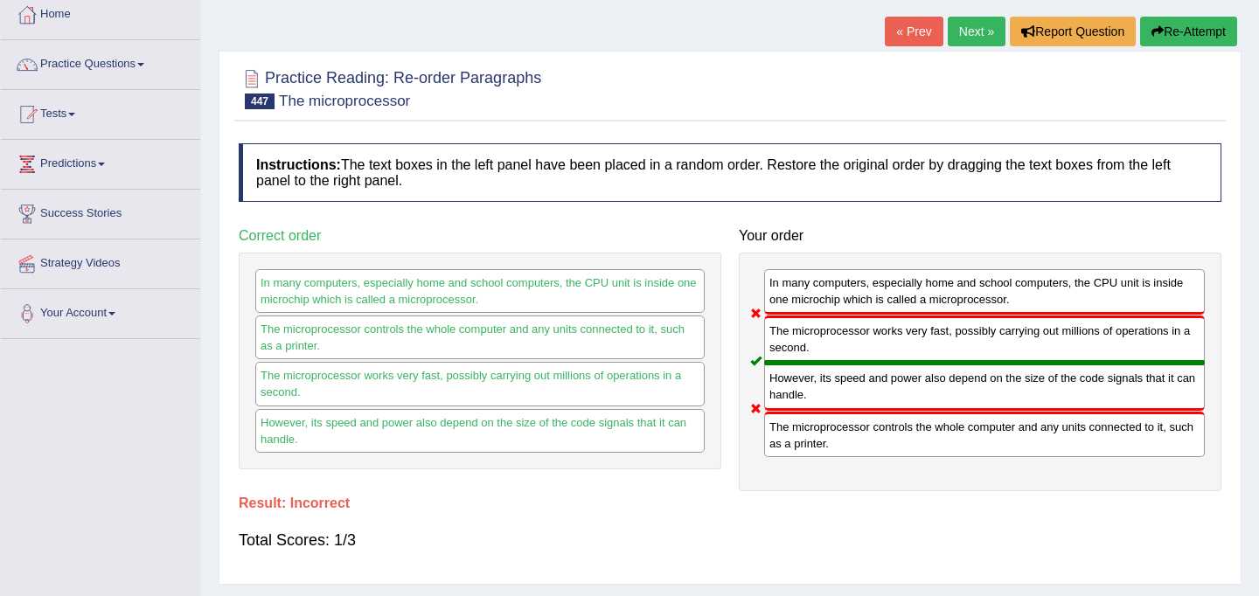
drag, startPoint x: 953, startPoint y: 443, endPoint x: 931, endPoint y: 330, distance: 116.0
click at [931, 330] on div "In many computers, especially home and school computers, the CPU unit is inside…" at bounding box center [980, 372] width 483 height 239
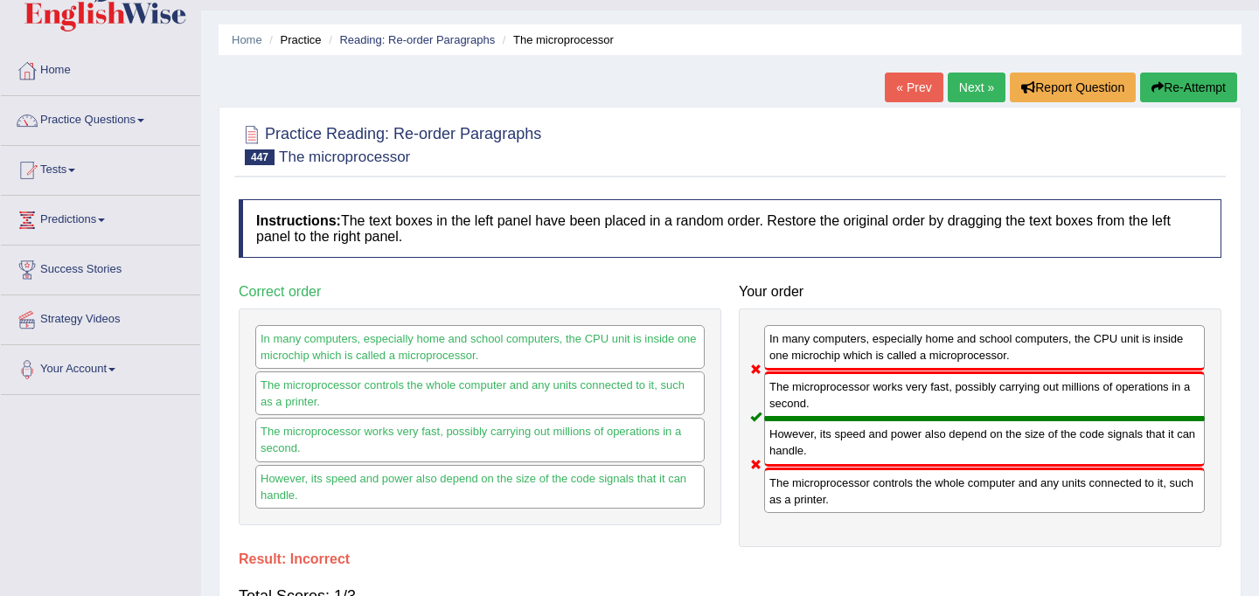
scroll to position [37, 0]
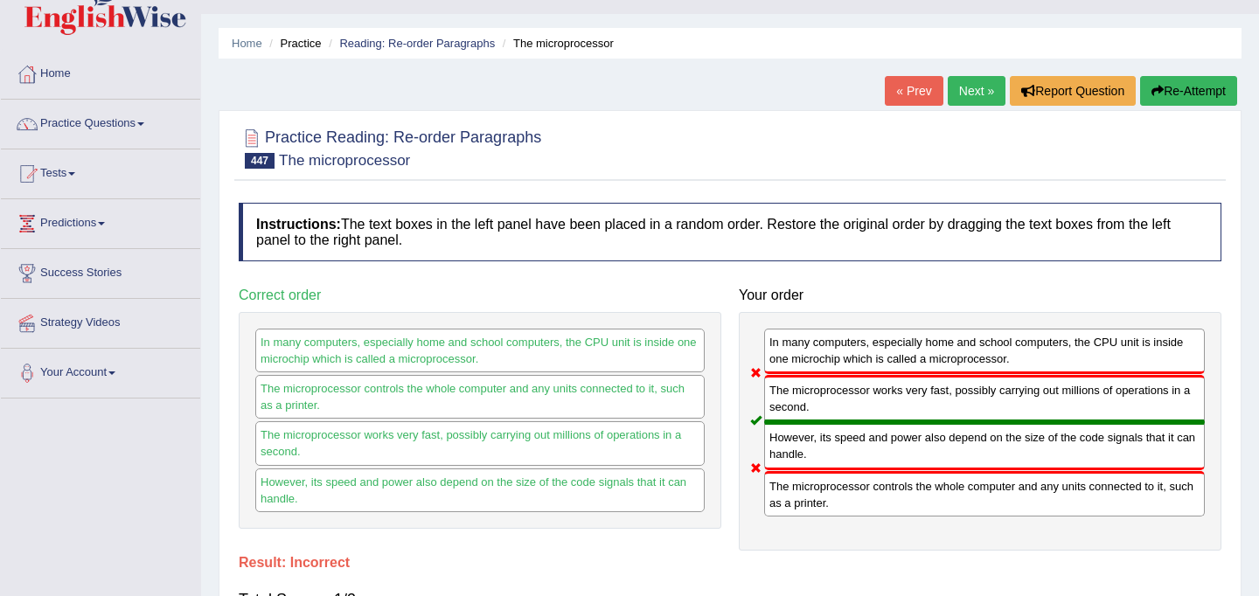
click at [1173, 88] on button "Re-Attempt" at bounding box center [1189, 91] width 97 height 30
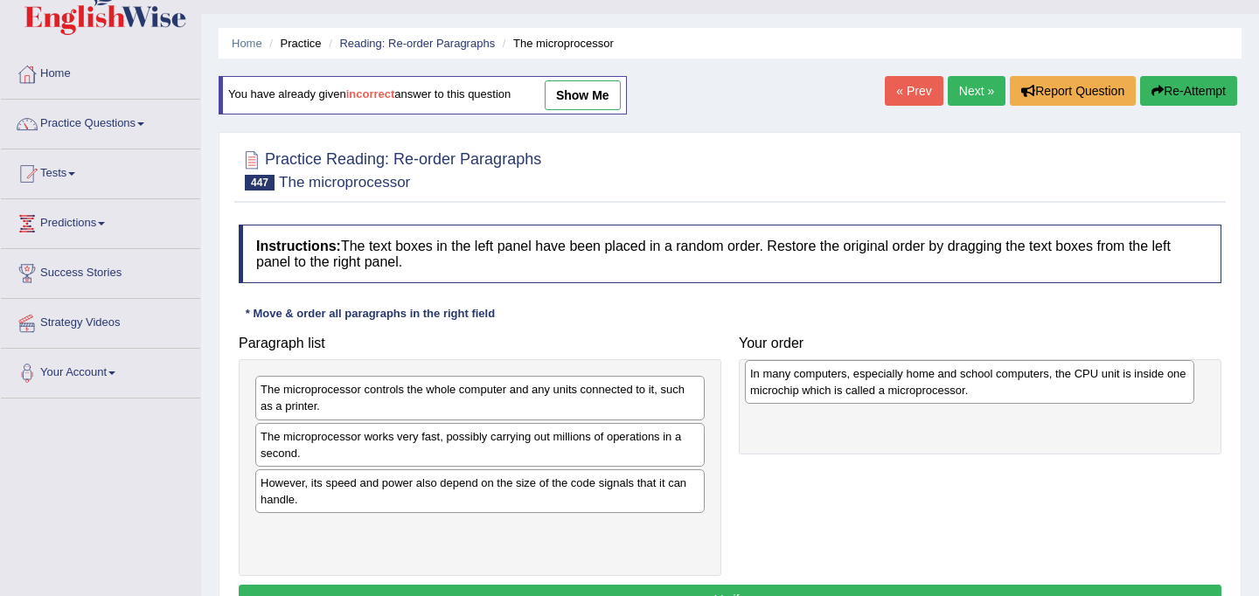
drag, startPoint x: 469, startPoint y: 501, endPoint x: 959, endPoint y: 392, distance: 501.8
click at [959, 392] on div "In many computers, especially home and school computers, the CPU unit is inside…" at bounding box center [970, 382] width 450 height 44
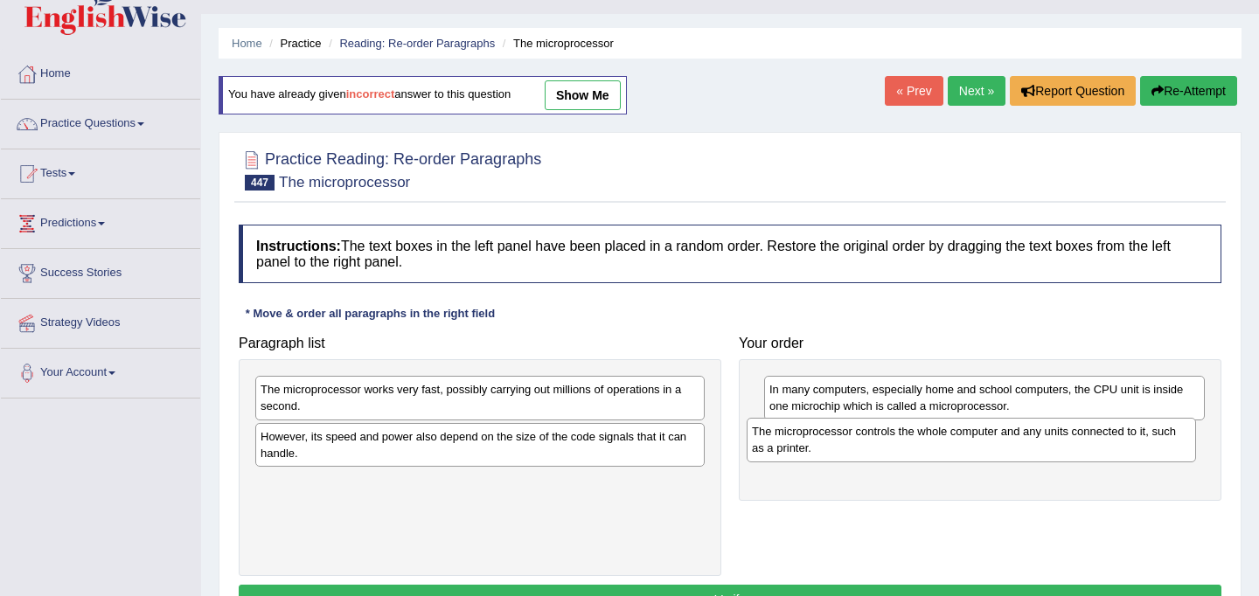
drag, startPoint x: 495, startPoint y: 408, endPoint x: 987, endPoint y: 450, distance: 493.3
click at [987, 450] on div "The microprocessor controls the whole computer and any units connected to it, s…" at bounding box center [972, 440] width 450 height 44
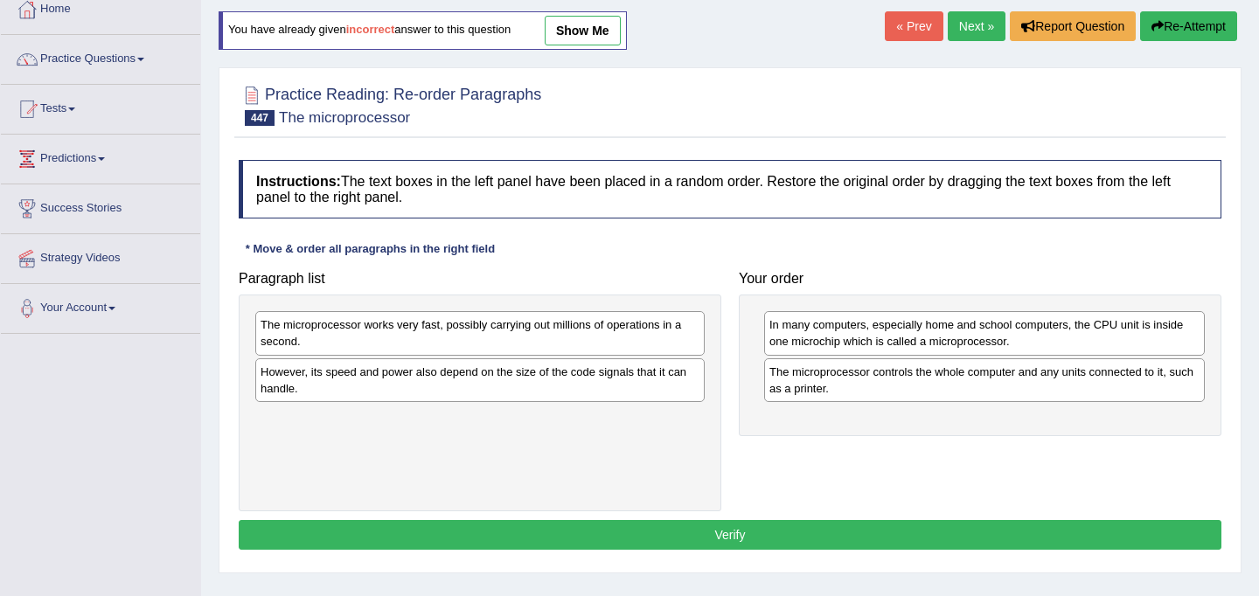
scroll to position [104, 0]
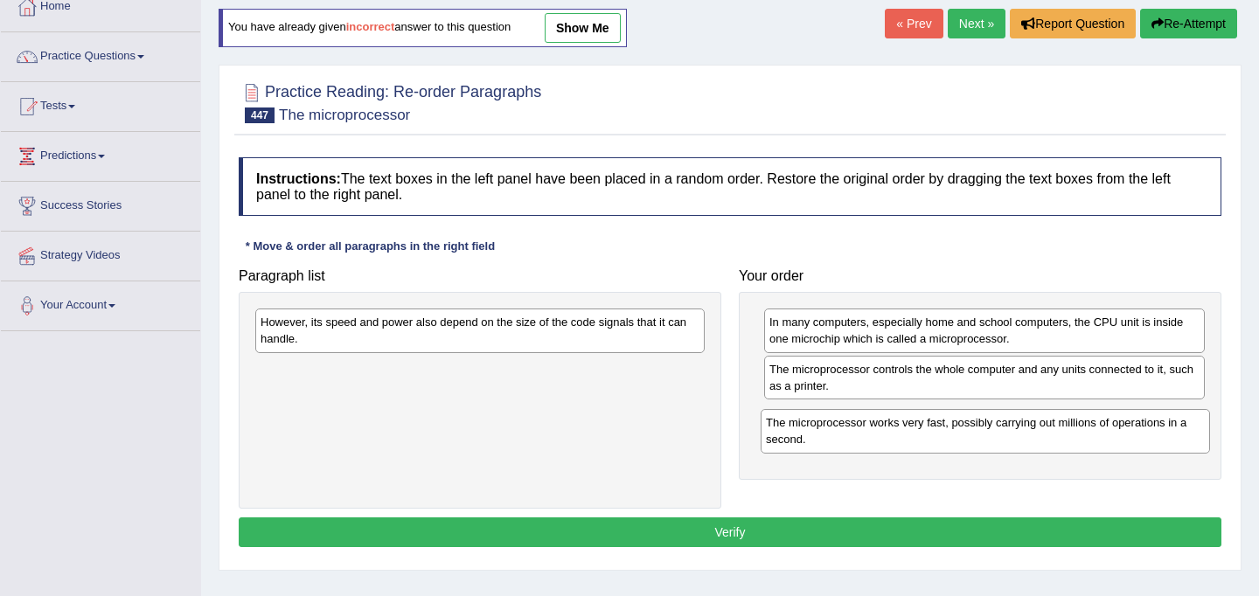
drag, startPoint x: 450, startPoint y: 331, endPoint x: 952, endPoint y: 419, distance: 509.7
click at [952, 419] on div "The microprocessor works very fast, possibly carrying out millions of operation…" at bounding box center [986, 431] width 450 height 44
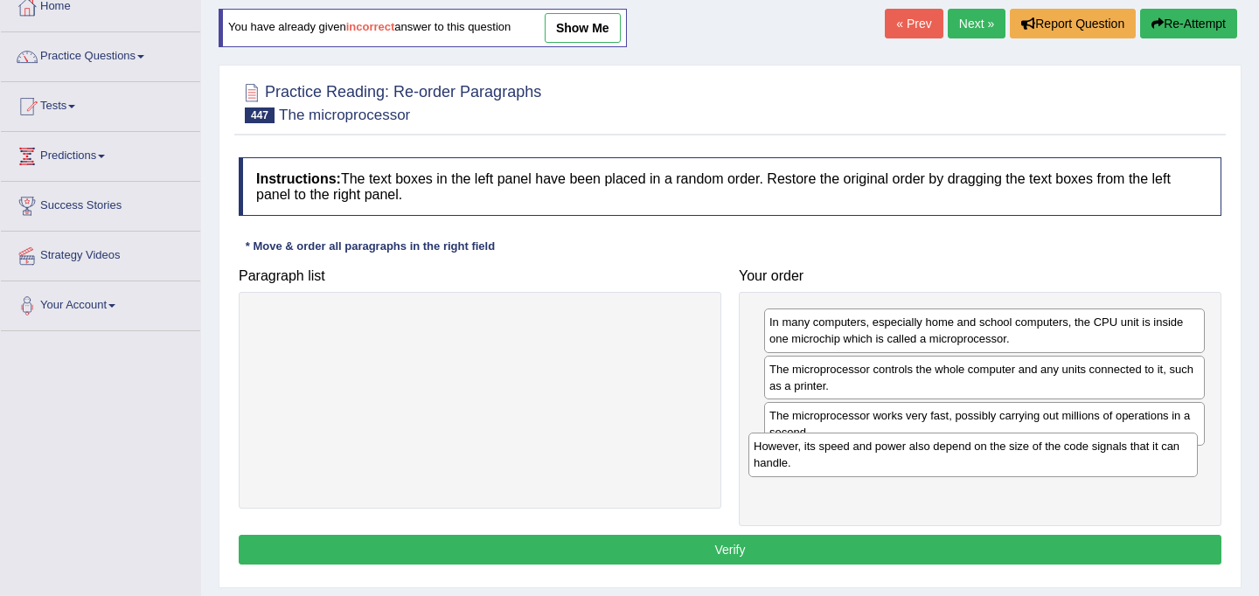
drag, startPoint x: 509, startPoint y: 334, endPoint x: 1008, endPoint y: 461, distance: 515.3
click at [1008, 461] on div "However, its speed and power also depend on the size of the code signals that i…" at bounding box center [974, 455] width 450 height 44
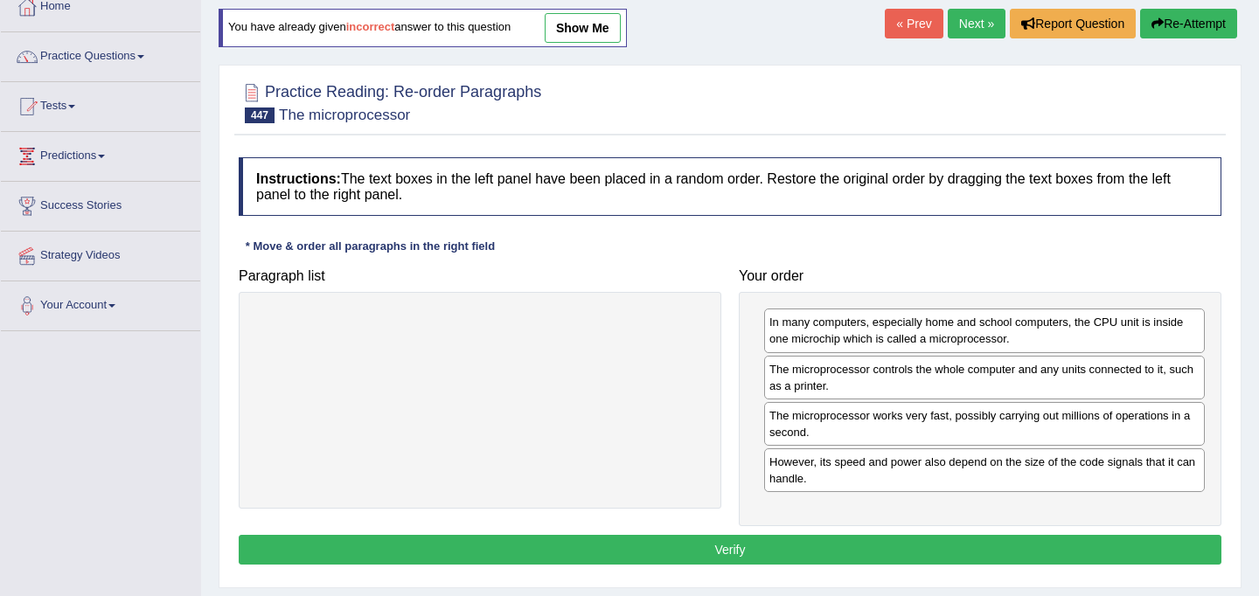
click at [783, 547] on button "Verify" at bounding box center [730, 550] width 983 height 30
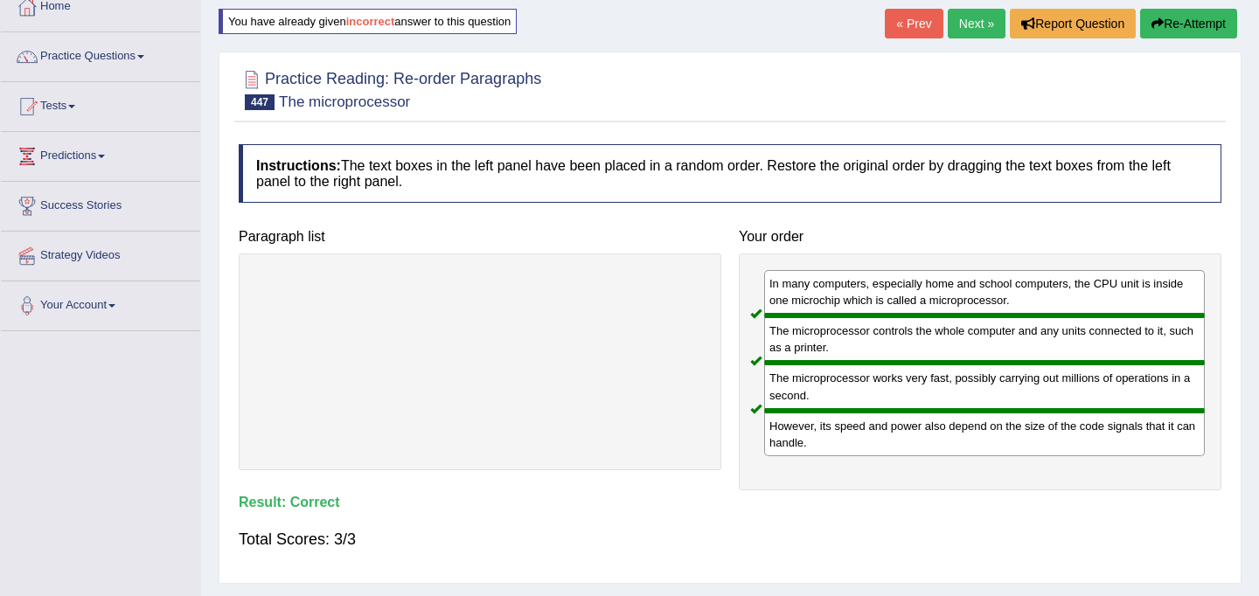
click at [969, 21] on link "Next »" at bounding box center [977, 24] width 58 height 30
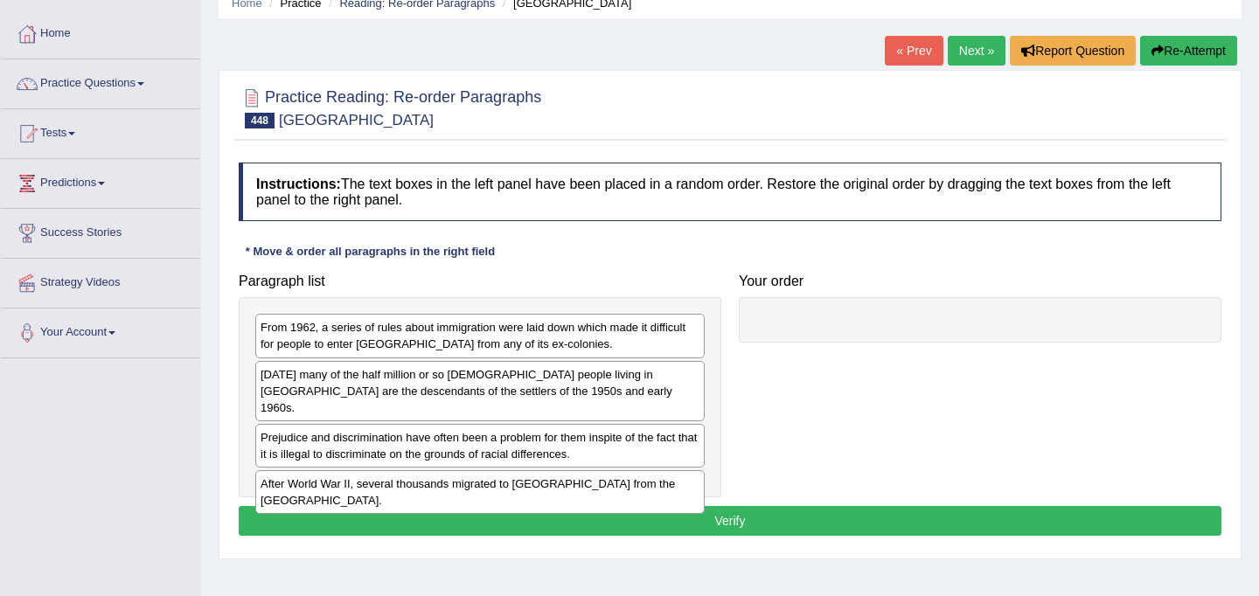
scroll to position [79, 0]
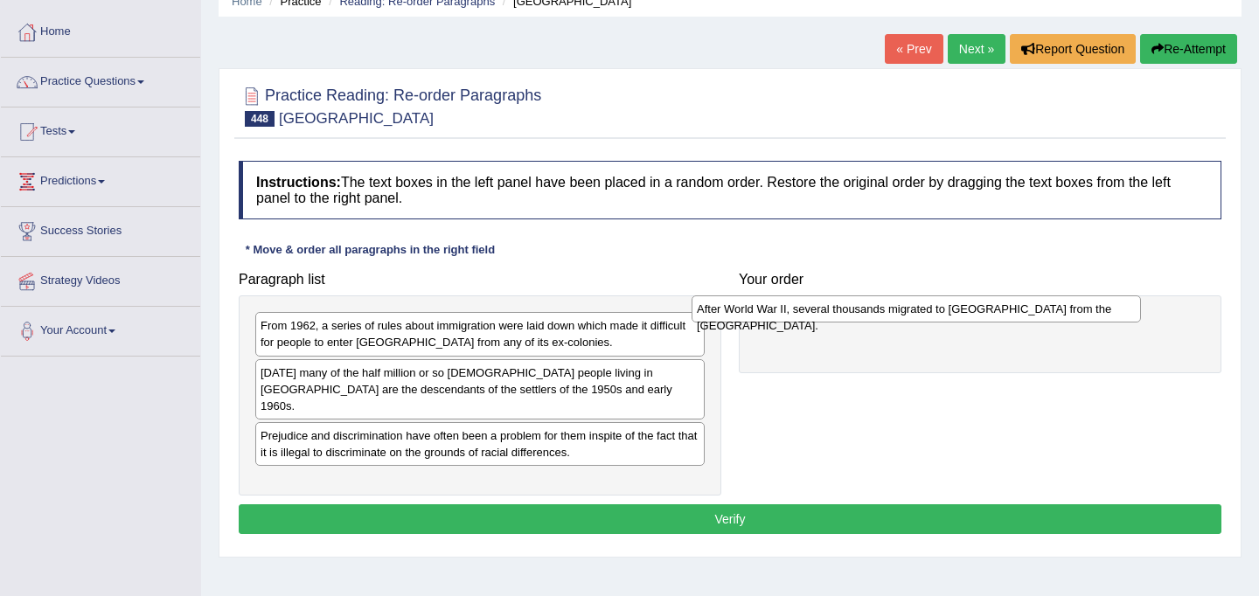
drag, startPoint x: 442, startPoint y: 471, endPoint x: 879, endPoint y: 316, distance: 464.2
click at [879, 316] on div "After World War II, several thousands migrated to [GEOGRAPHIC_DATA] from the [G…" at bounding box center [917, 309] width 450 height 27
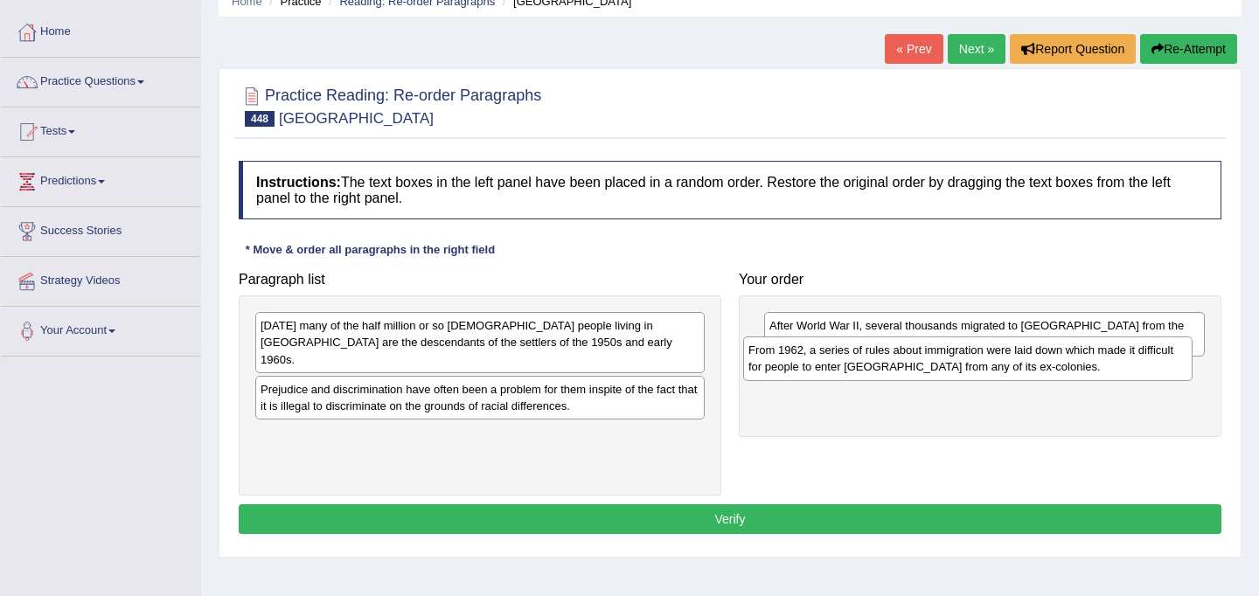
drag, startPoint x: 472, startPoint y: 331, endPoint x: 960, endPoint y: 356, distance: 488.7
click at [960, 356] on div "From 1962, a series of rules about immigration were laid down which made it dif…" at bounding box center [968, 359] width 450 height 44
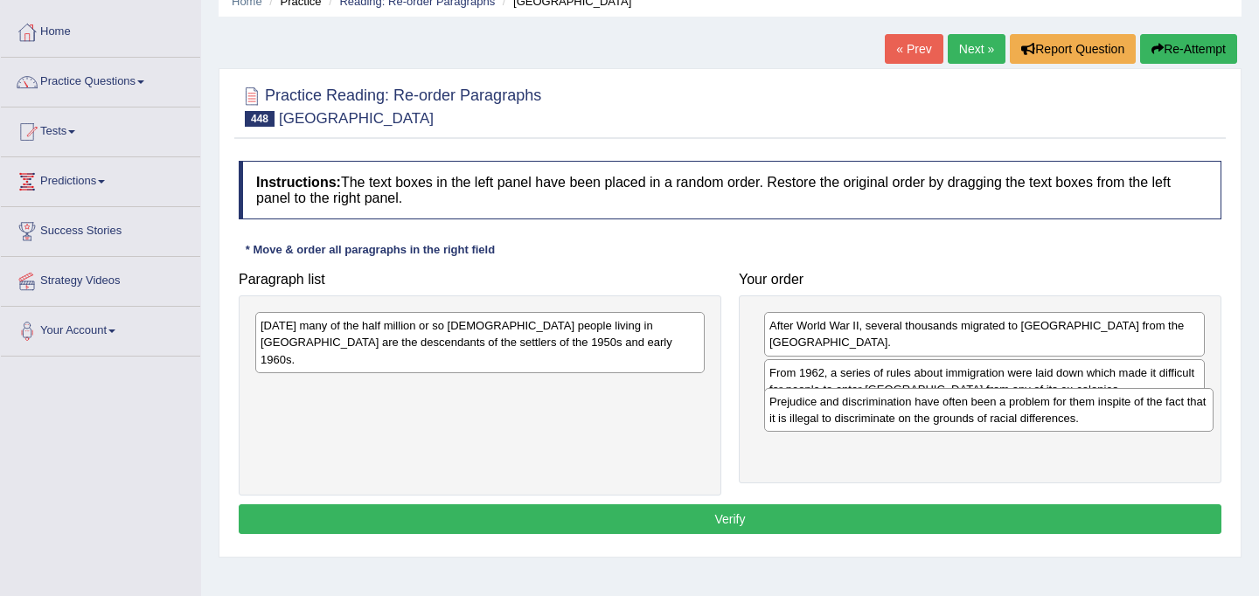
drag, startPoint x: 532, startPoint y: 386, endPoint x: 1040, endPoint y: 415, distance: 509.0
click at [1040, 415] on div "Prejudice and discrimination have often been a problem for them inspite of the …" at bounding box center [989, 410] width 450 height 44
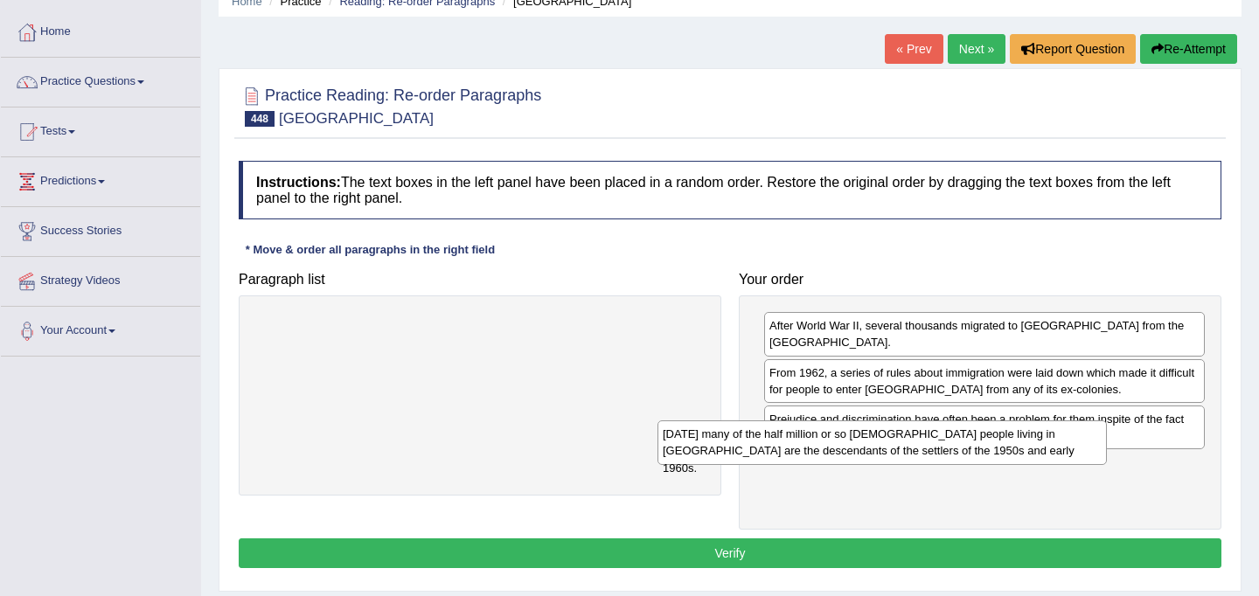
drag, startPoint x: 492, startPoint y: 344, endPoint x: 896, endPoint y: 452, distance: 418.4
click at [896, 452] on div "[DATE] many of the half million or so [DEMOGRAPHIC_DATA] people living in [GEOG…" at bounding box center [883, 443] width 450 height 44
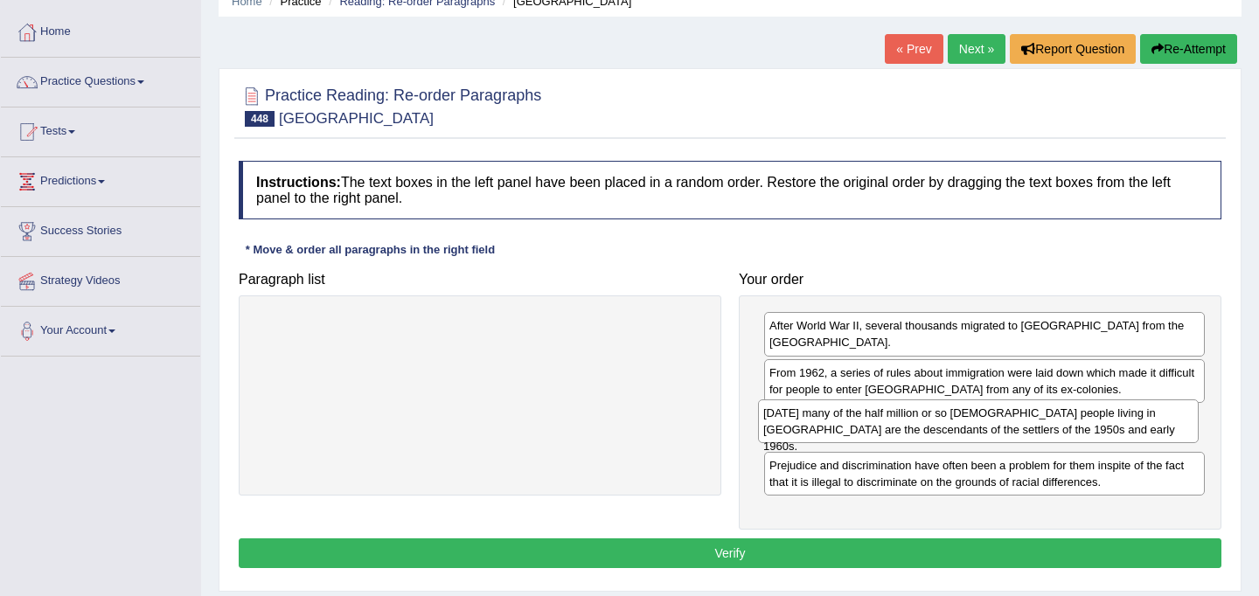
drag, startPoint x: 895, startPoint y: 463, endPoint x: 889, endPoint y: 427, distance: 36.4
click at [889, 427] on div "[DATE] many of the half million or so [DEMOGRAPHIC_DATA] people living in [GEOG…" at bounding box center [978, 422] width 441 height 44
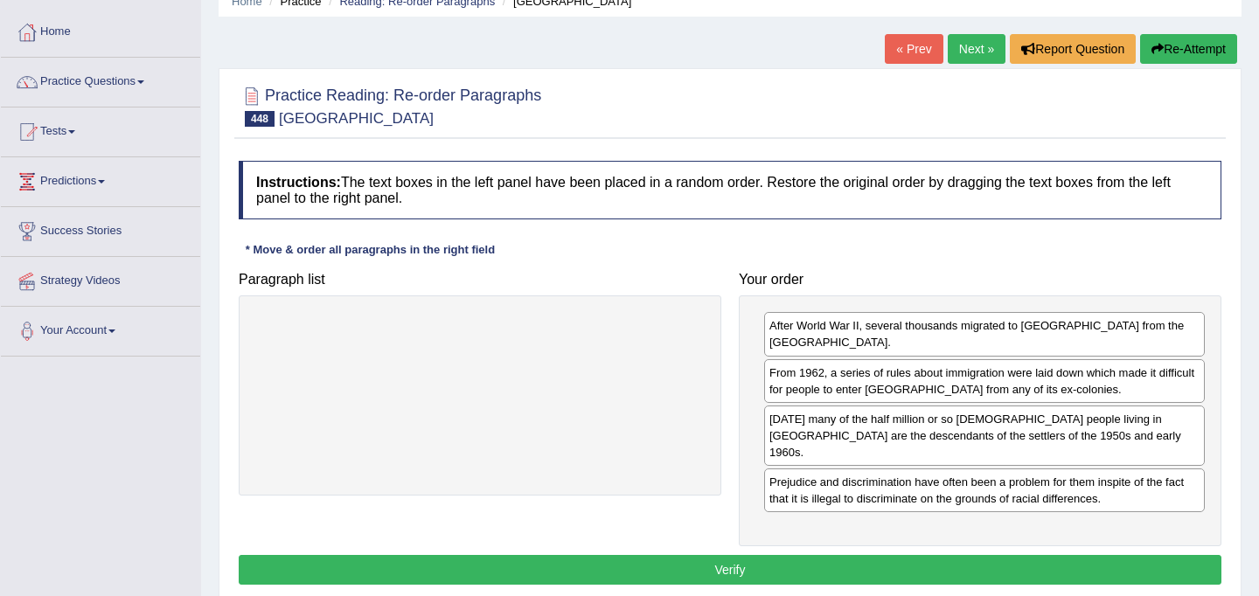
click at [757, 555] on button "Verify" at bounding box center [730, 570] width 983 height 30
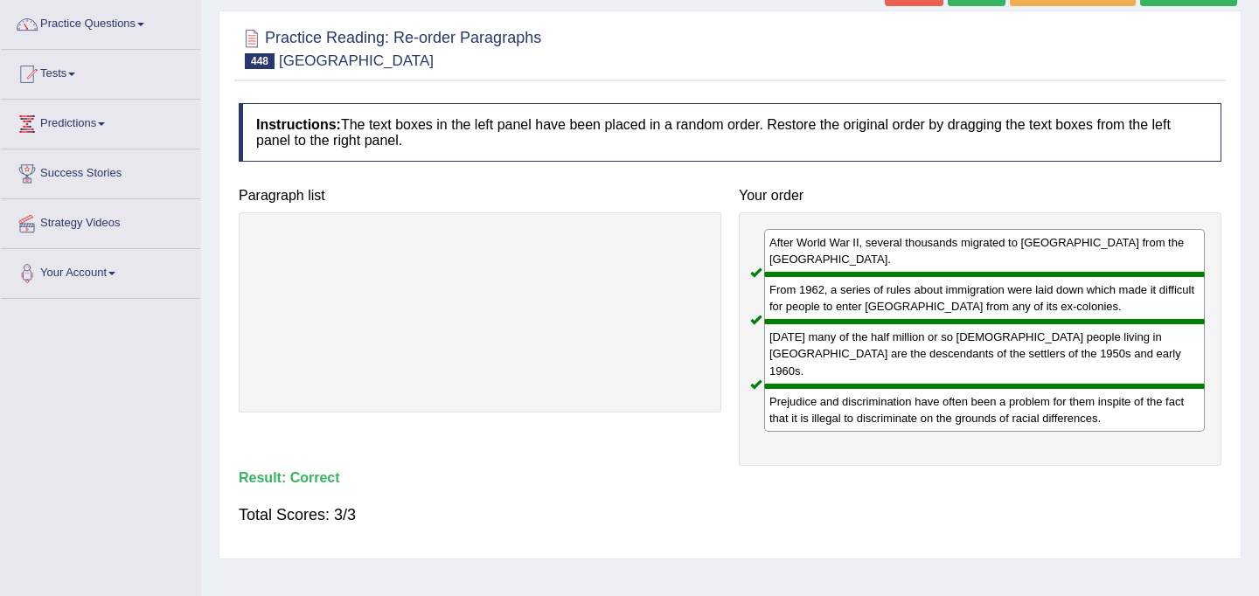
scroll to position [138, 0]
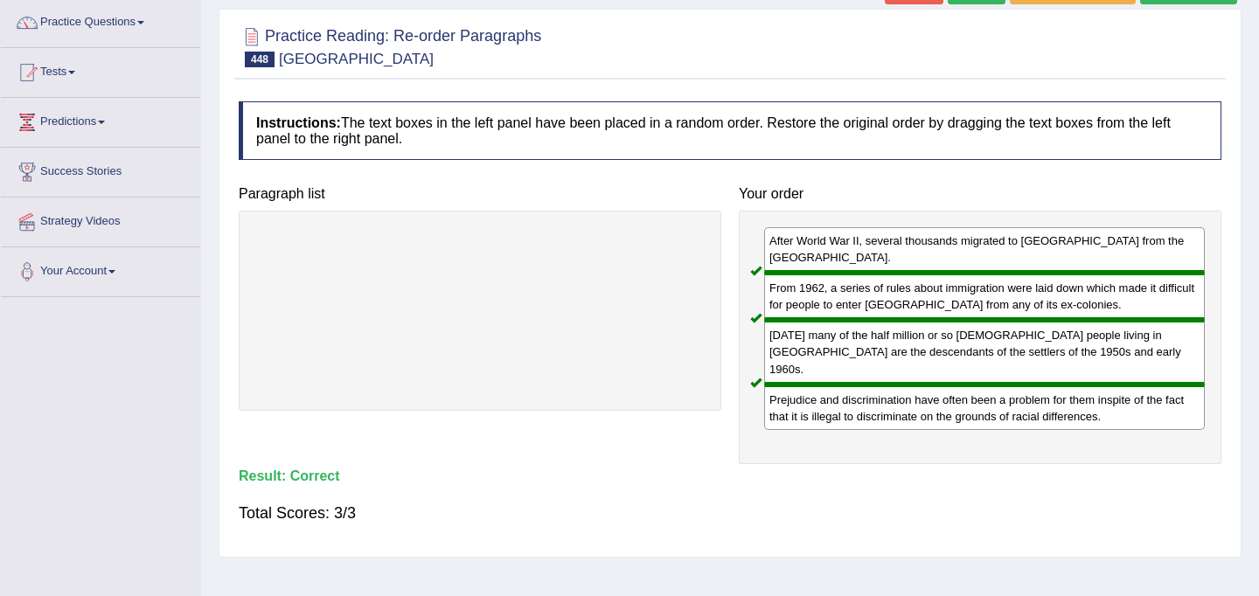
click at [756, 527] on div "Home Practice Reading: Re-order Paragraphs [GEOGRAPHIC_DATA] « Prev Next » Repo…" at bounding box center [730, 299] width 1058 height 875
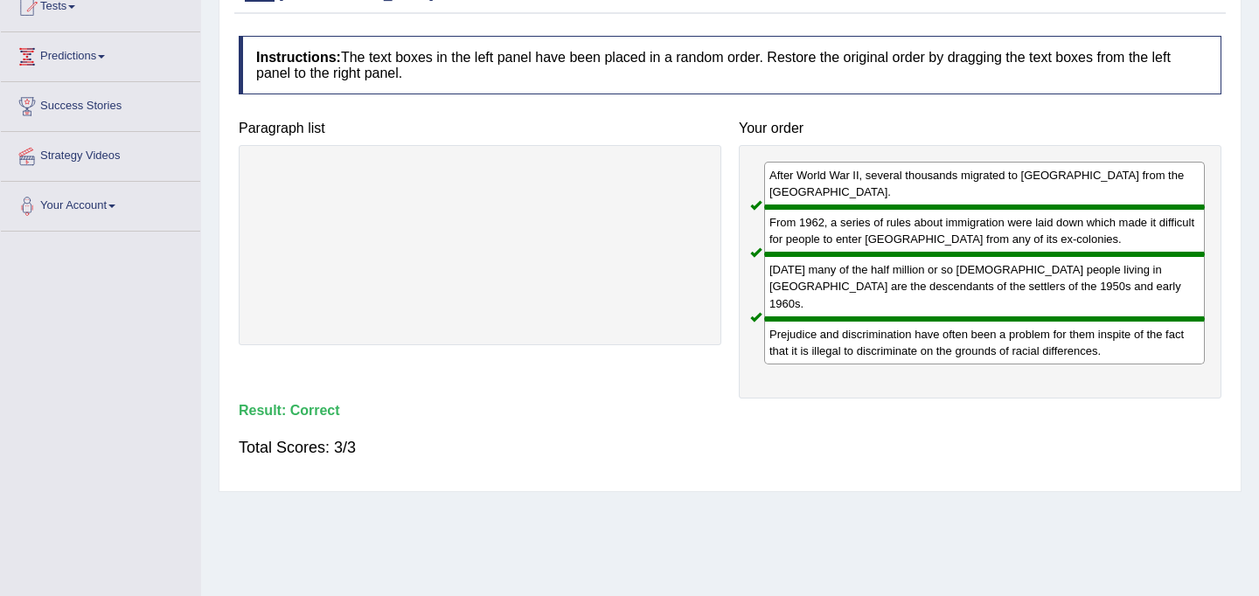
scroll to position [0, 0]
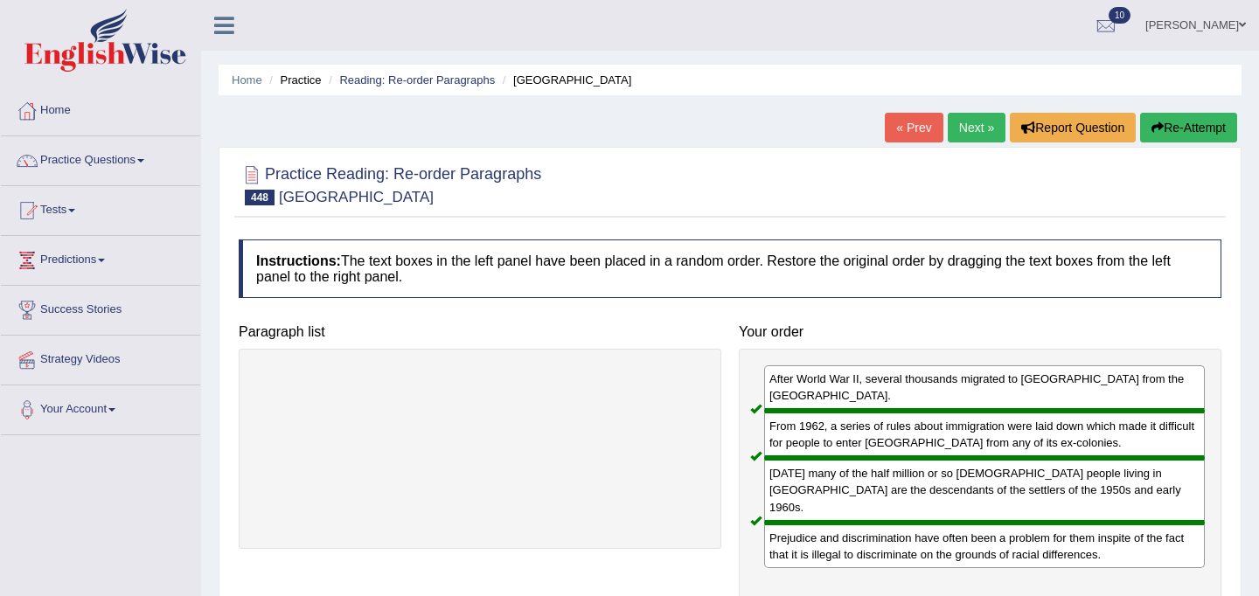
click at [972, 127] on link "Next »" at bounding box center [977, 128] width 58 height 30
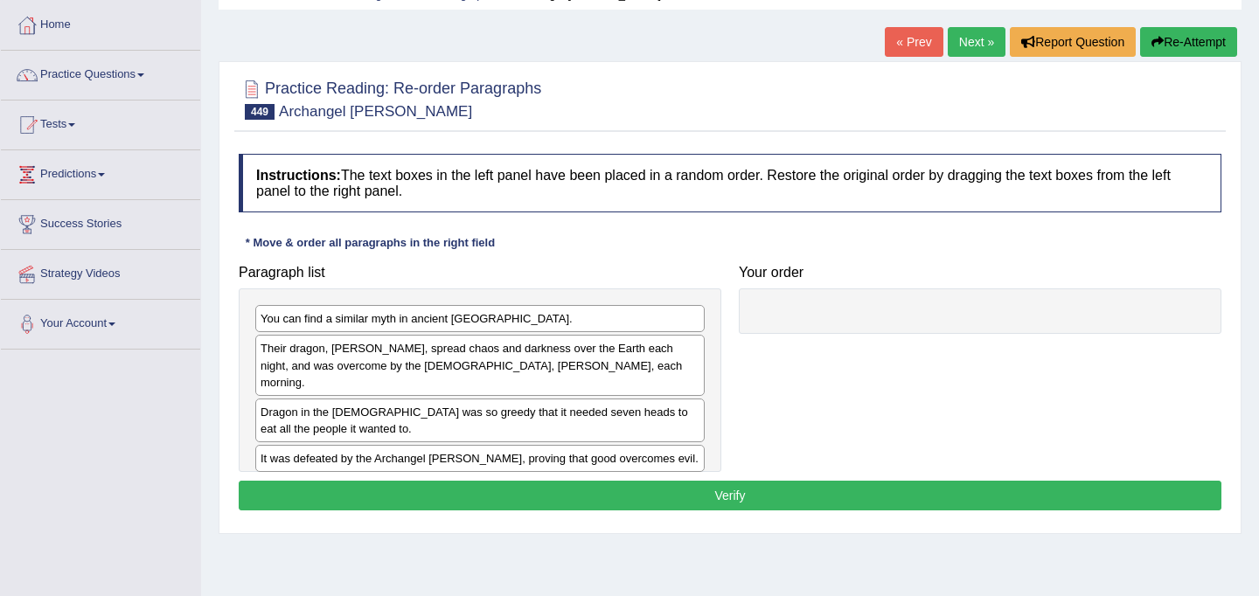
scroll to position [88, 0]
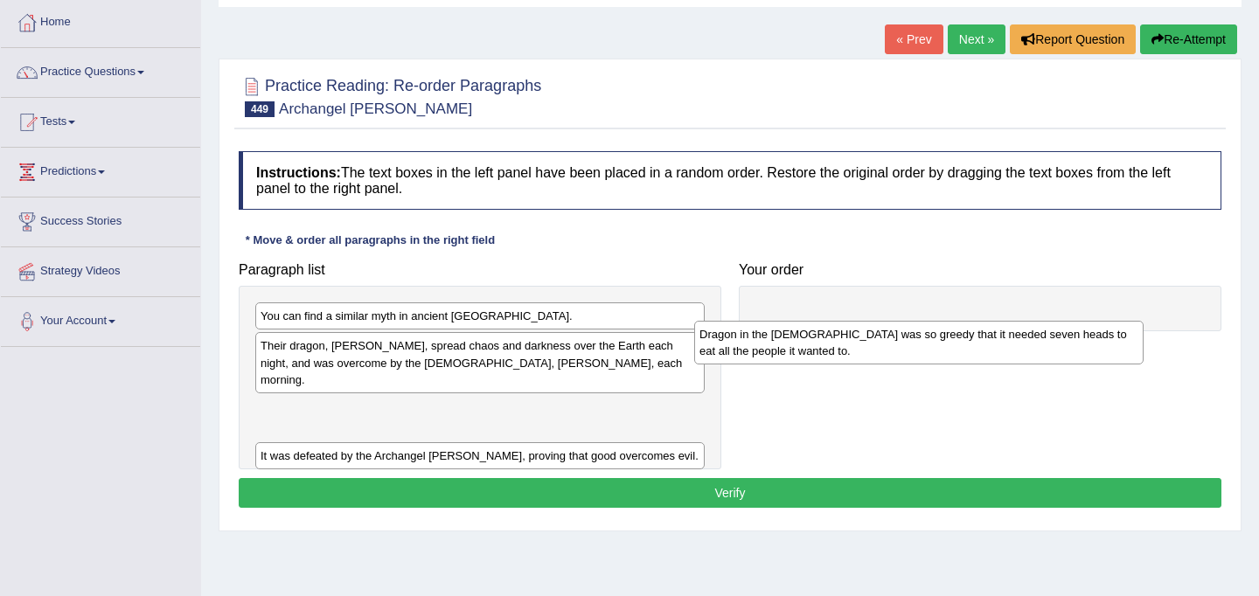
drag, startPoint x: 454, startPoint y: 414, endPoint x: 893, endPoint y: 355, distance: 443.0
click at [893, 355] on div "Dragon in the [DEMOGRAPHIC_DATA] was so greedy that it needed seven heads to ea…" at bounding box center [919, 343] width 450 height 44
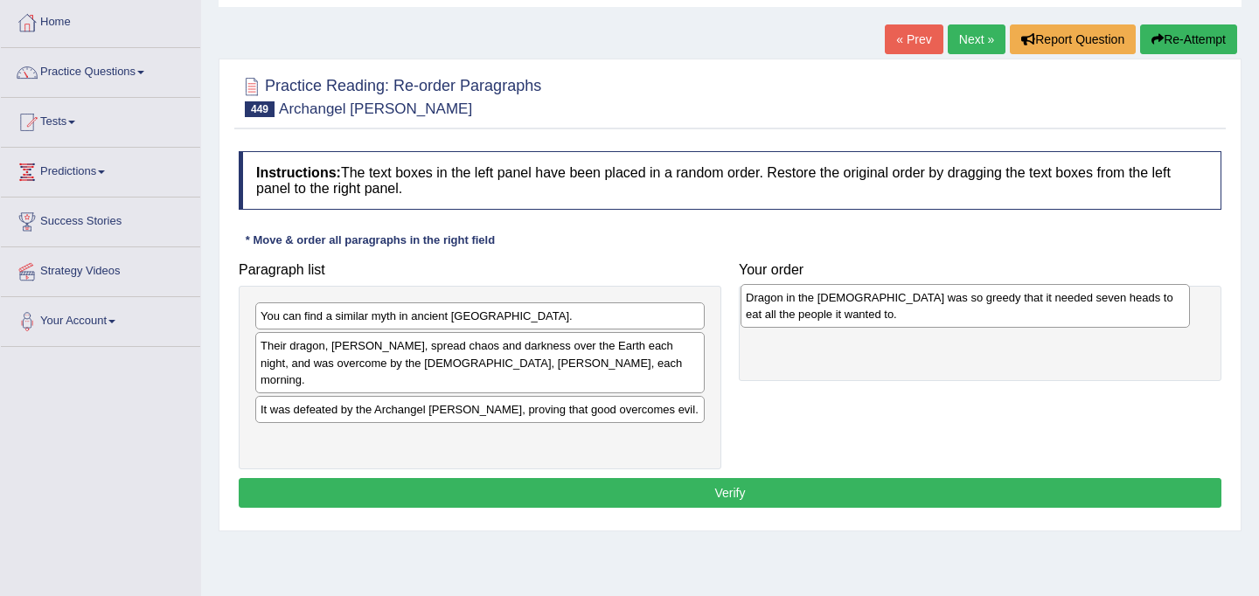
drag, startPoint x: 429, startPoint y: 408, endPoint x: 914, endPoint y: 312, distance: 494.7
click at [914, 312] on div "Dragon in the Bible was so greedy that it needed seven heads to eat all the peo…" at bounding box center [966, 306] width 450 height 44
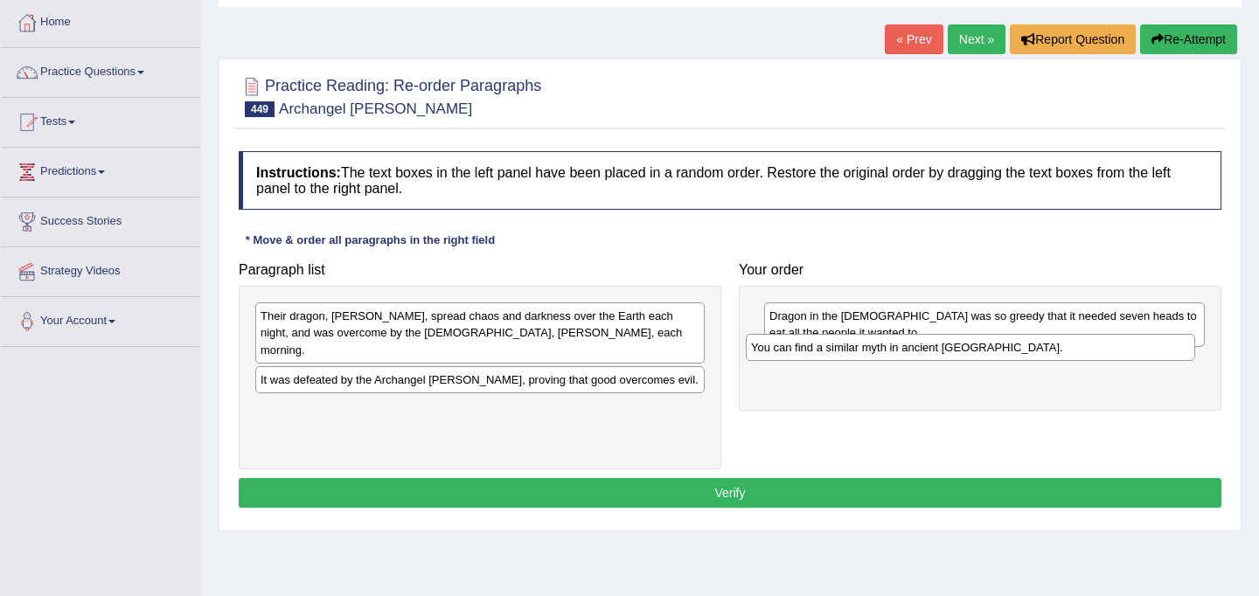
drag, startPoint x: 473, startPoint y: 324, endPoint x: 964, endPoint y: 355, distance: 491.7
click at [964, 355] on div "You can find a similar myth in ancient Egypt." at bounding box center [971, 347] width 450 height 27
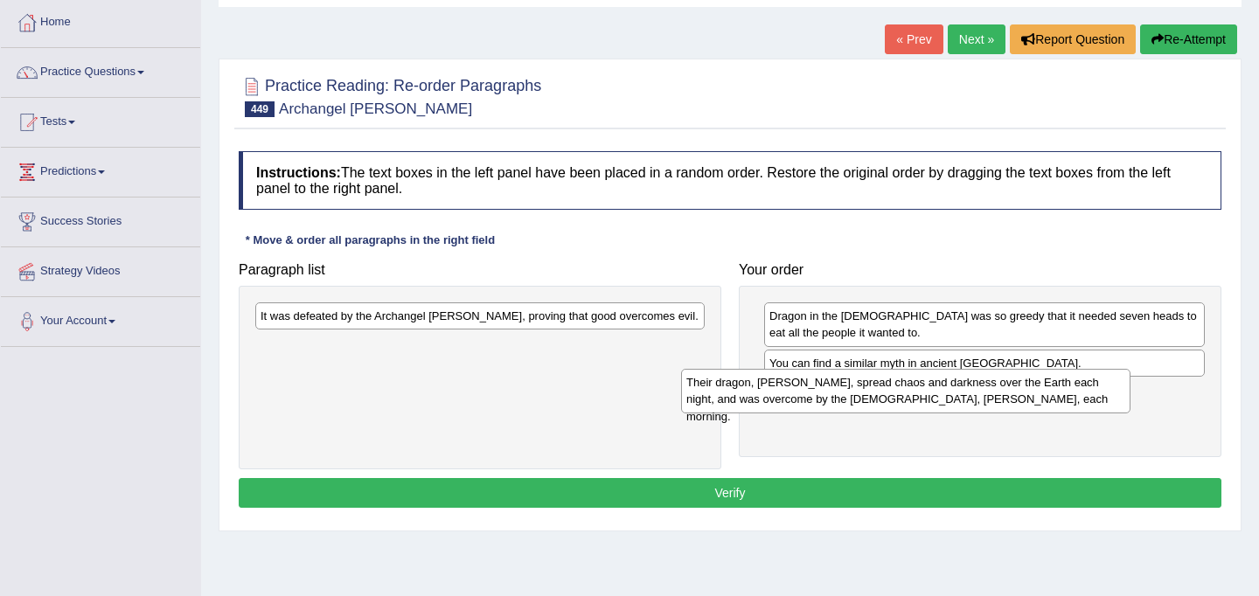
drag, startPoint x: 469, startPoint y: 333, endPoint x: 896, endPoint y: 401, distance: 432.1
click at [896, 400] on div "Their dragon, Apophis, spread chaos and darkness over the Earth each night, and…" at bounding box center [906, 391] width 450 height 44
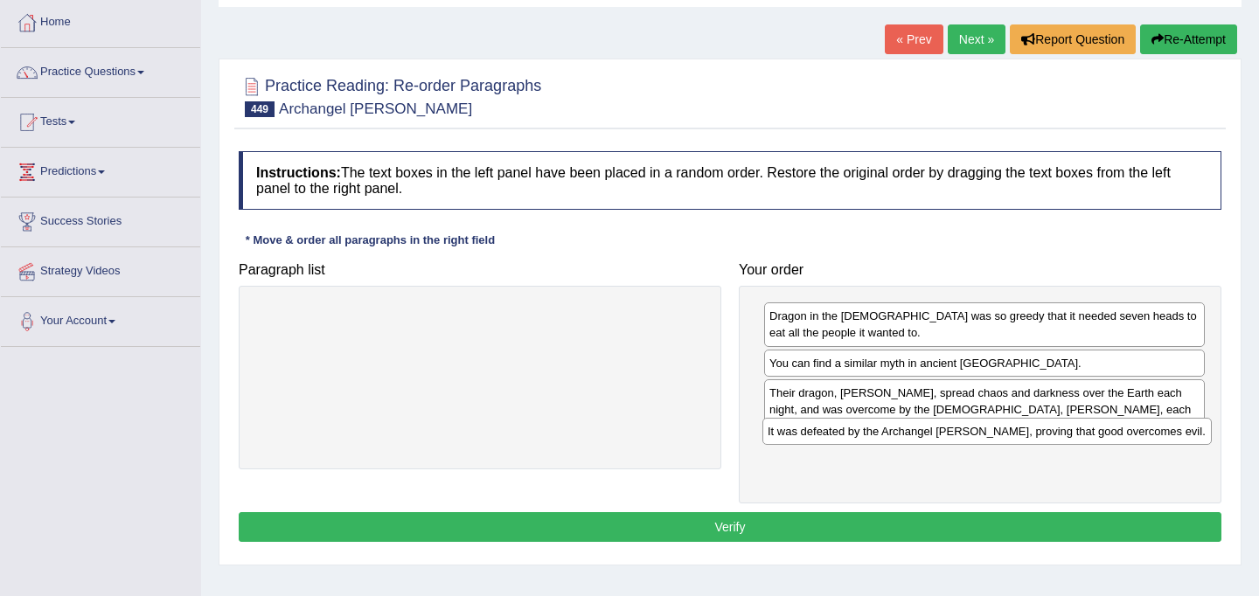
drag, startPoint x: 510, startPoint y: 320, endPoint x: 1017, endPoint y: 435, distance: 520.1
click at [1017, 435] on div "It was defeated by the Archangel Michael, proving that good overcomes evil." at bounding box center [988, 431] width 450 height 27
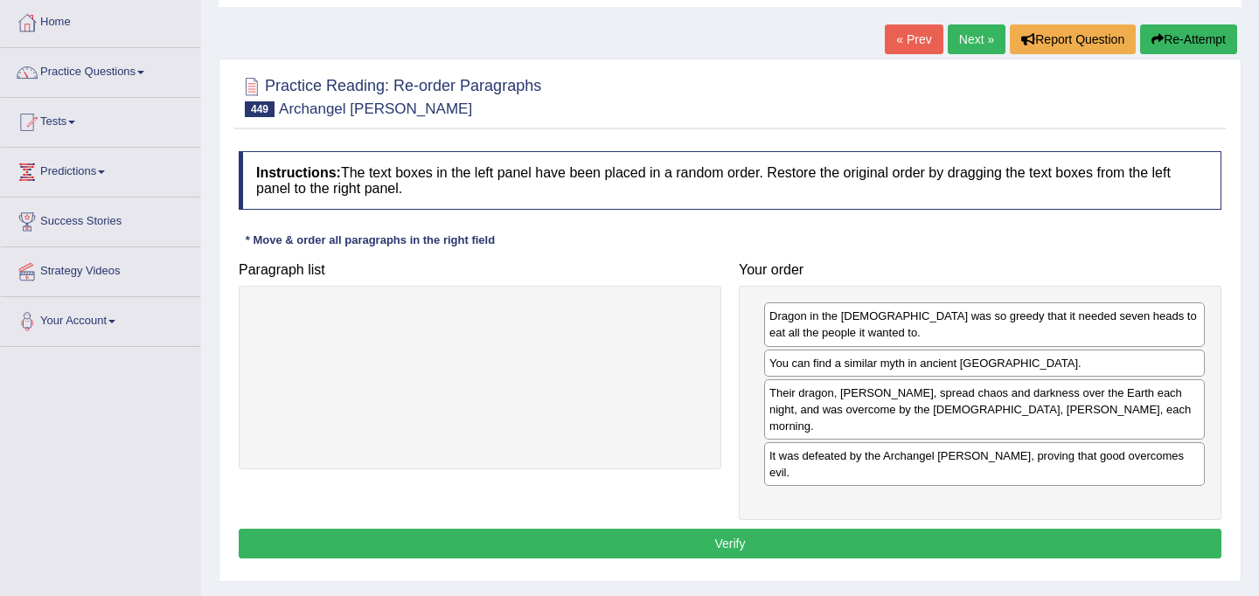
click at [952, 529] on button "Verify" at bounding box center [730, 544] width 983 height 30
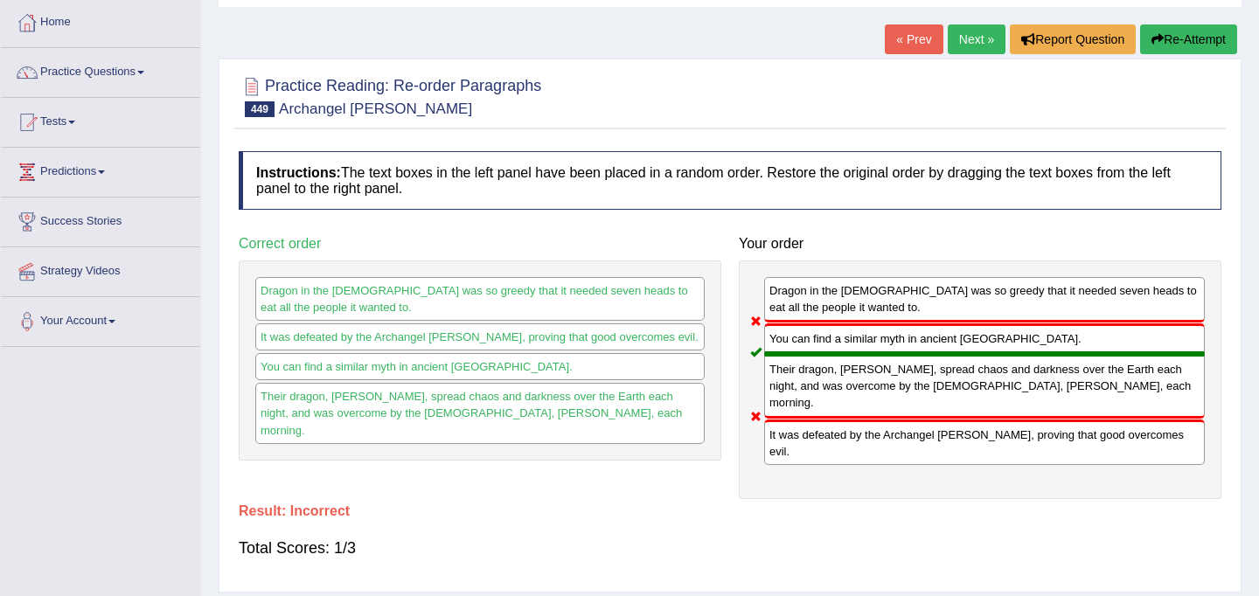
click at [1161, 31] on button "Re-Attempt" at bounding box center [1189, 39] width 97 height 30
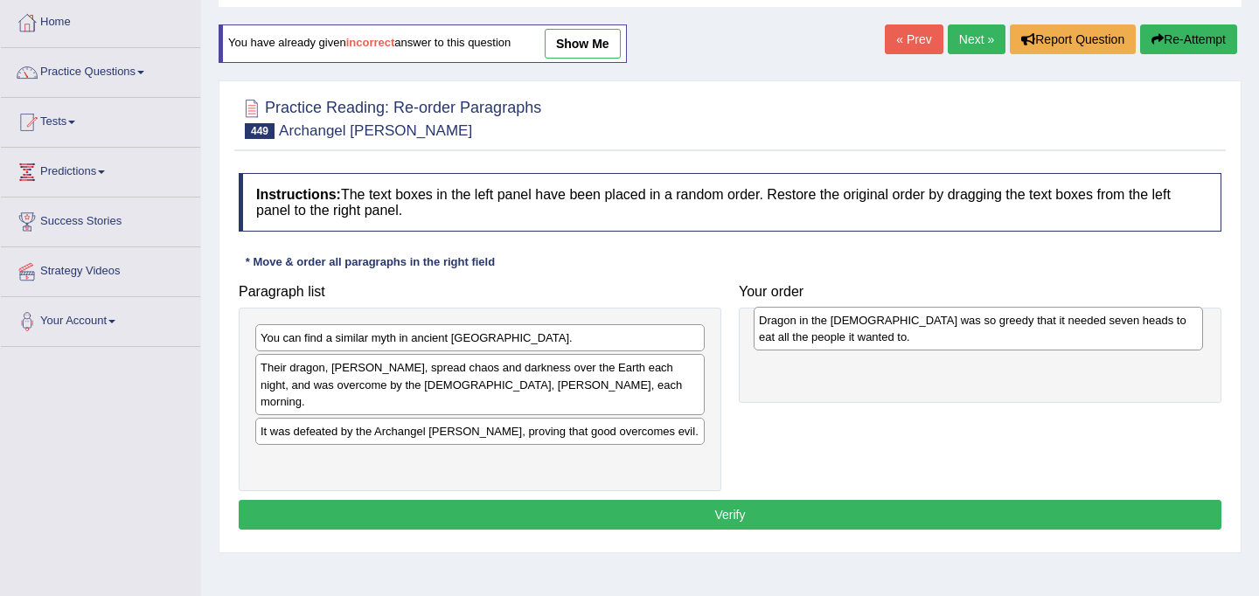
drag, startPoint x: 327, startPoint y: 433, endPoint x: 825, endPoint y: 338, distance: 506.5
click at [825, 338] on div "Dragon in the [DEMOGRAPHIC_DATA] was so greedy that it needed seven heads to ea…" at bounding box center [979, 329] width 450 height 44
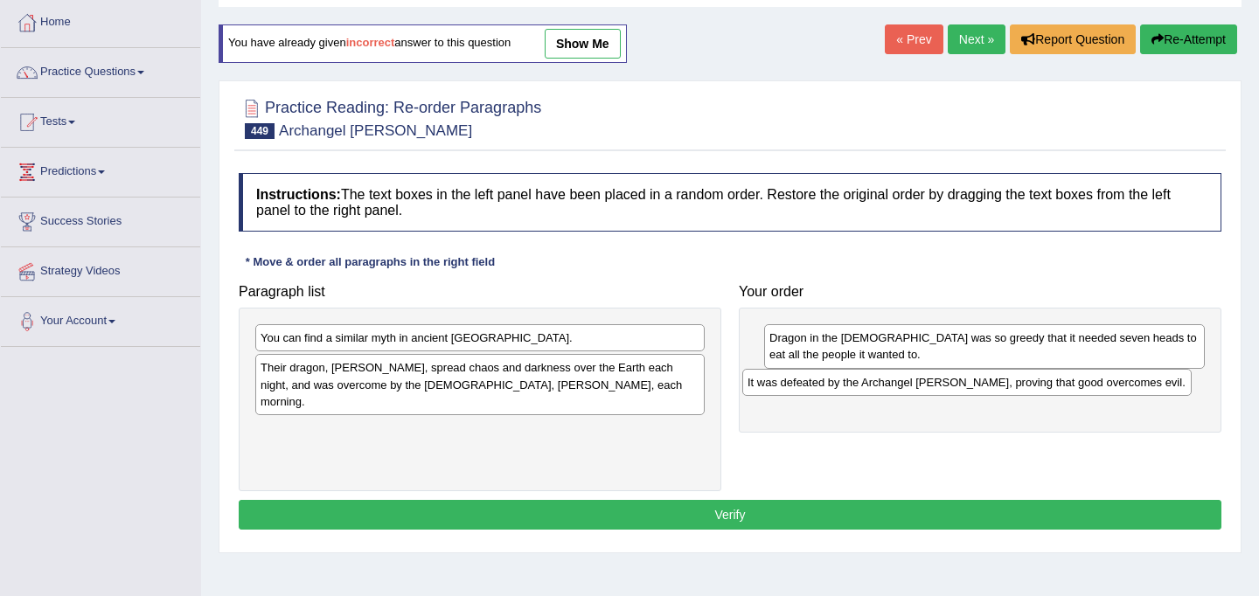
drag, startPoint x: 468, startPoint y: 420, endPoint x: 959, endPoint y: 388, distance: 492.5
click at [959, 388] on div "It was defeated by the Archangel [PERSON_NAME], proving that good overcomes evi…" at bounding box center [968, 382] width 450 height 27
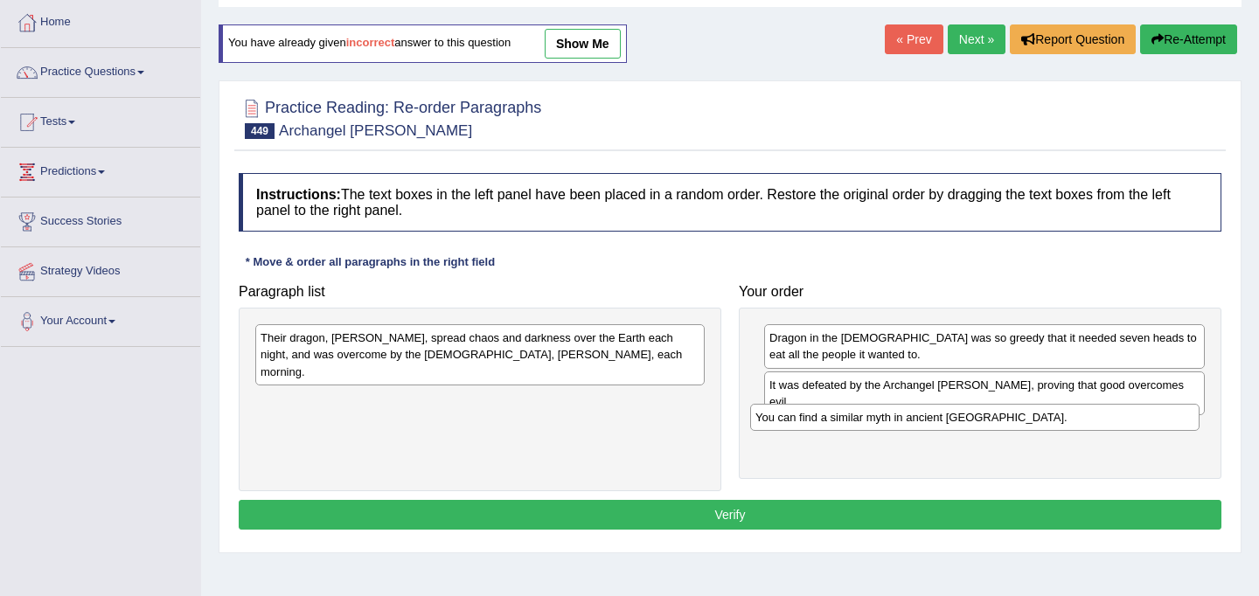
drag, startPoint x: 417, startPoint y: 339, endPoint x: 916, endPoint y: 416, distance: 504.4
click at [916, 416] on div "You can find a similar myth in ancient [GEOGRAPHIC_DATA]." at bounding box center [975, 417] width 450 height 27
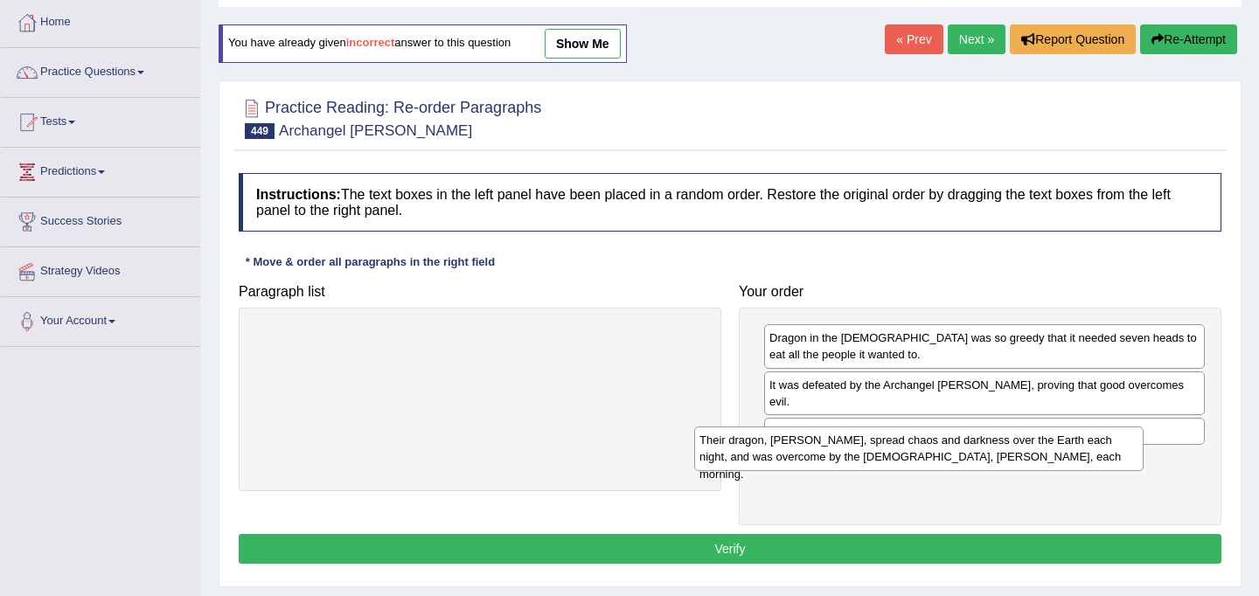
drag, startPoint x: 438, startPoint y: 349, endPoint x: 877, endPoint y: 452, distance: 451.0
click at [877, 452] on div "Their dragon, [PERSON_NAME], spread chaos and darkness over the Earth each nigh…" at bounding box center [919, 449] width 450 height 44
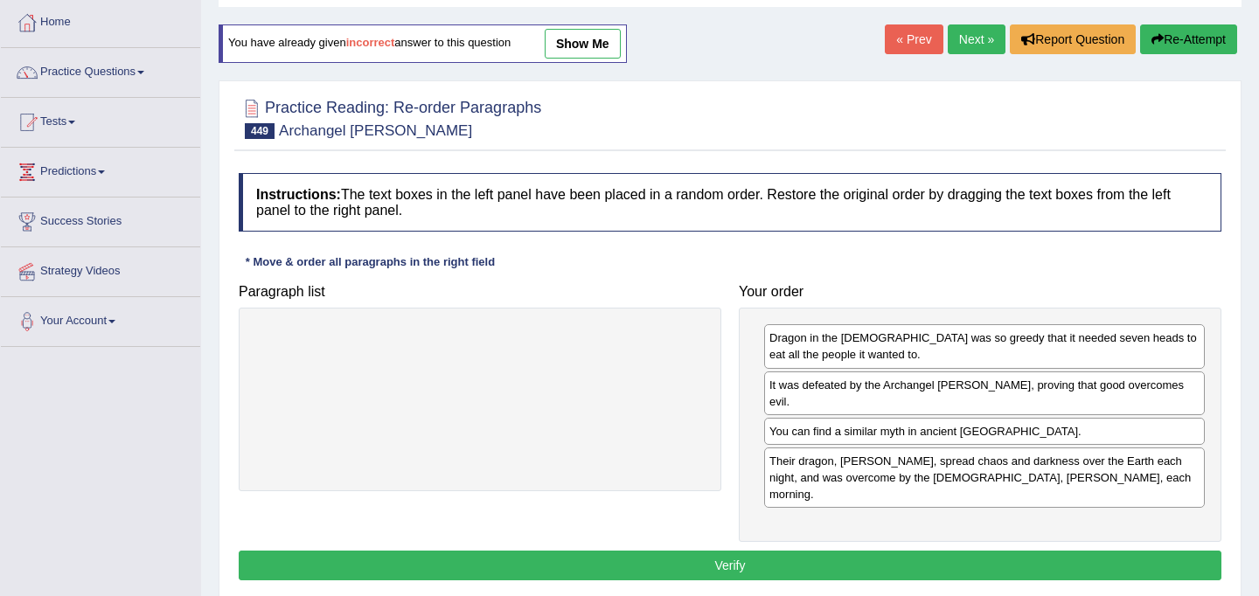
click at [797, 551] on button "Verify" at bounding box center [730, 566] width 983 height 30
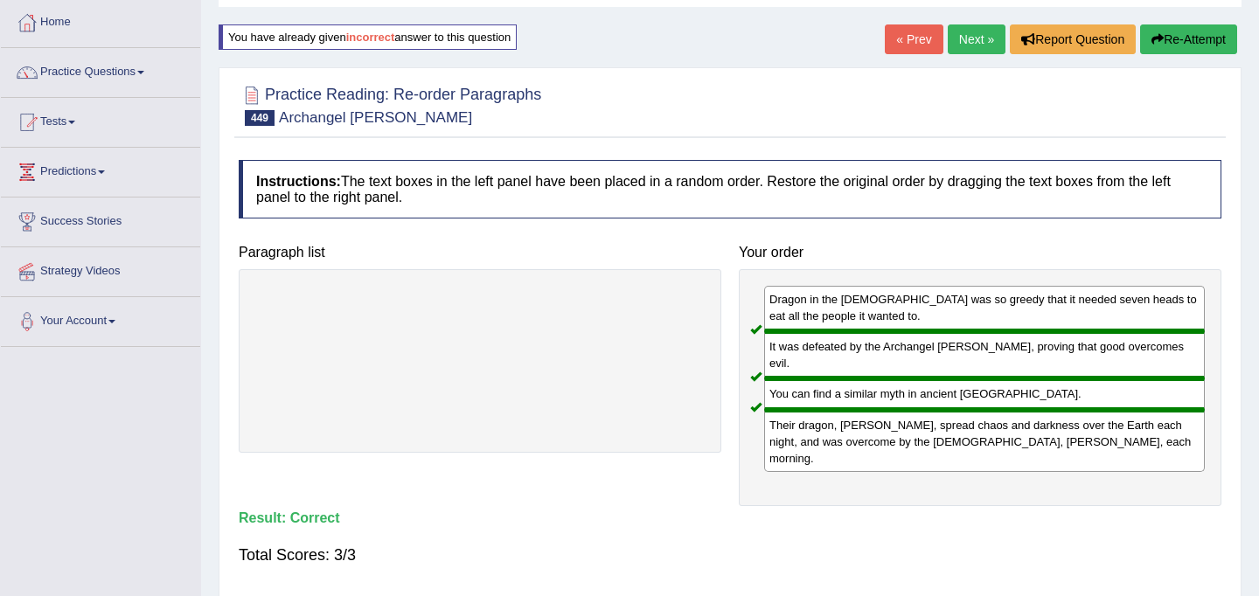
click at [970, 39] on link "Next »" at bounding box center [977, 39] width 58 height 30
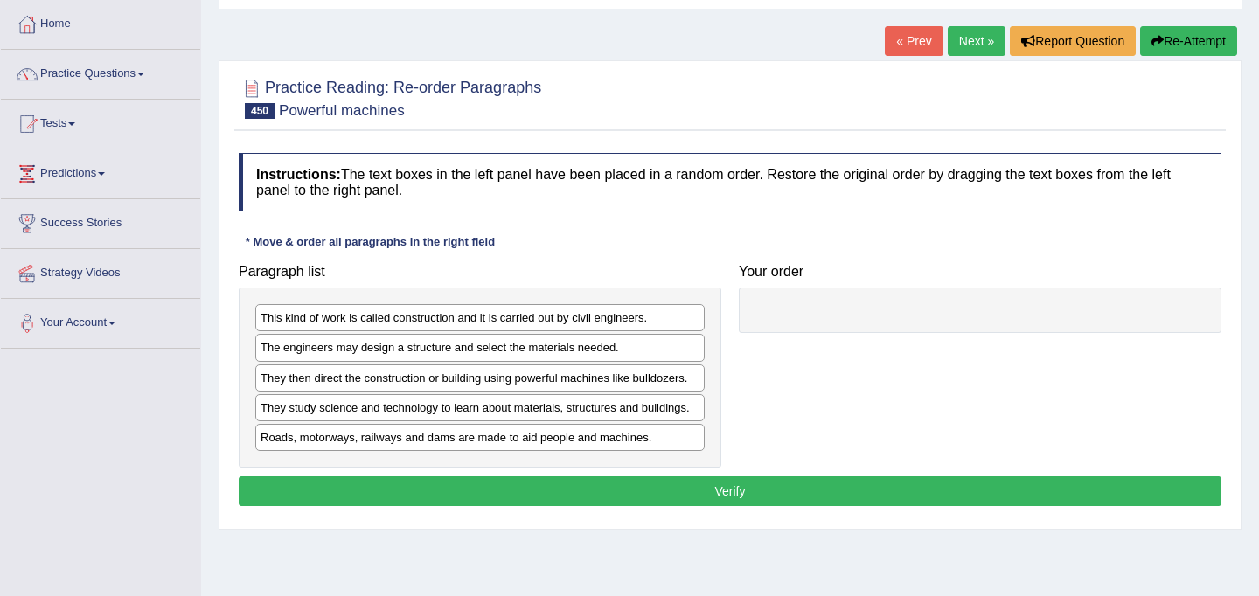
scroll to position [84, 0]
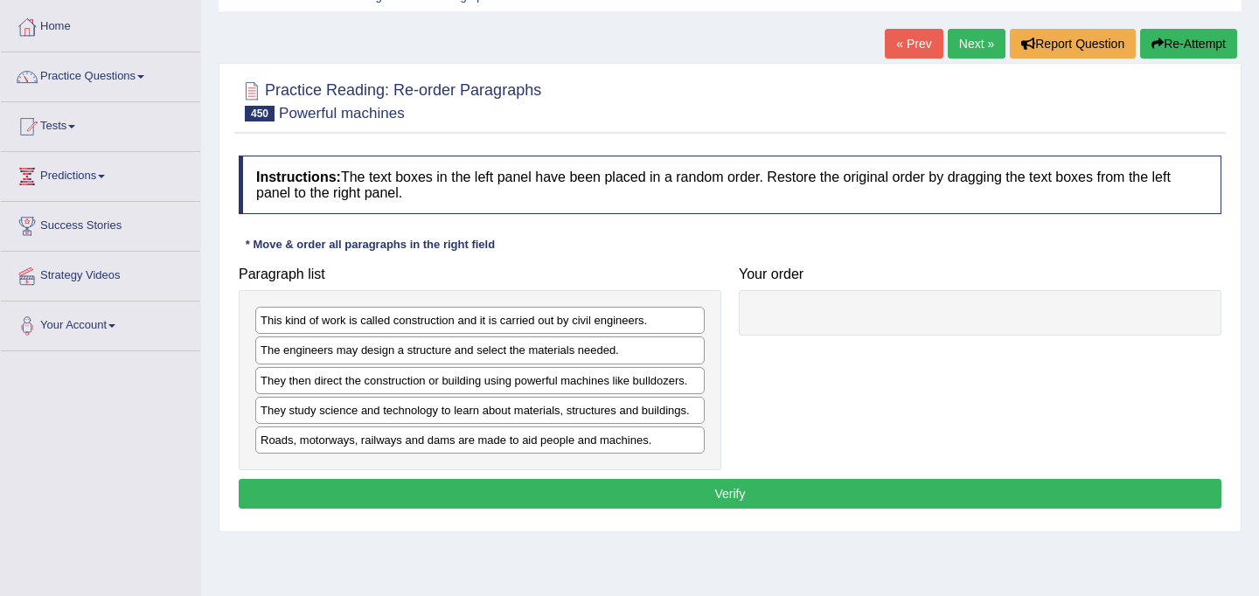
click at [468, 448] on div "Roads, motorways, railways and dams are made to aid people and machines." at bounding box center [480, 440] width 450 height 27
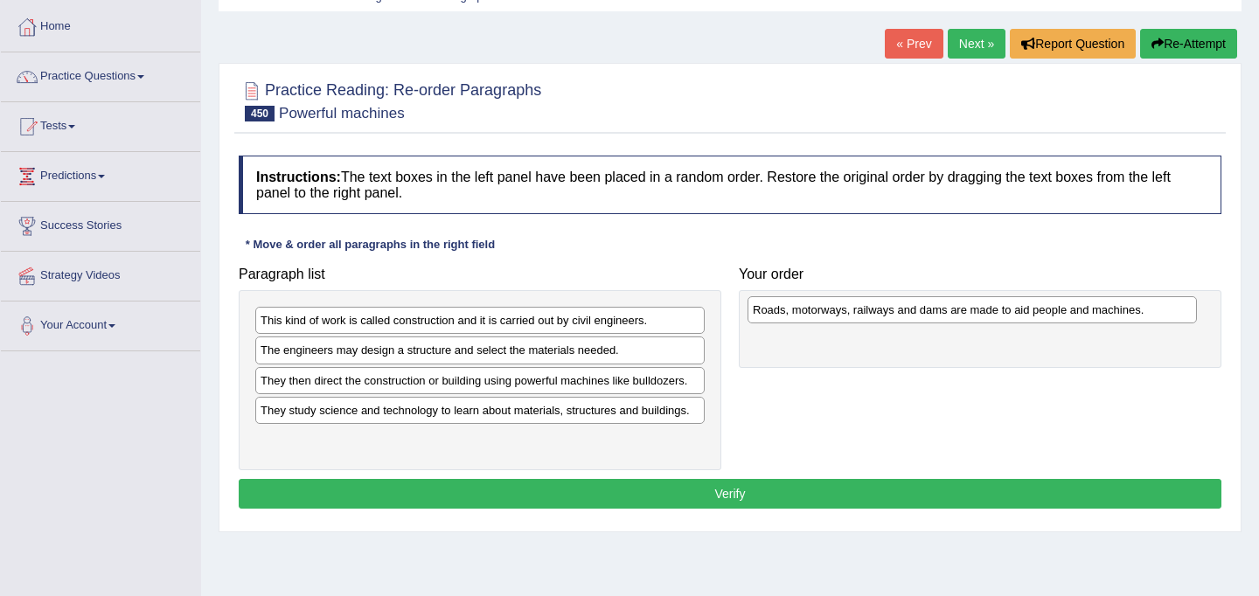
drag, startPoint x: 469, startPoint y: 449, endPoint x: 961, endPoint y: 318, distance: 509.4
click at [961, 318] on div "Roads, motorways, railways and dams are made to aid people and machines." at bounding box center [973, 309] width 450 height 27
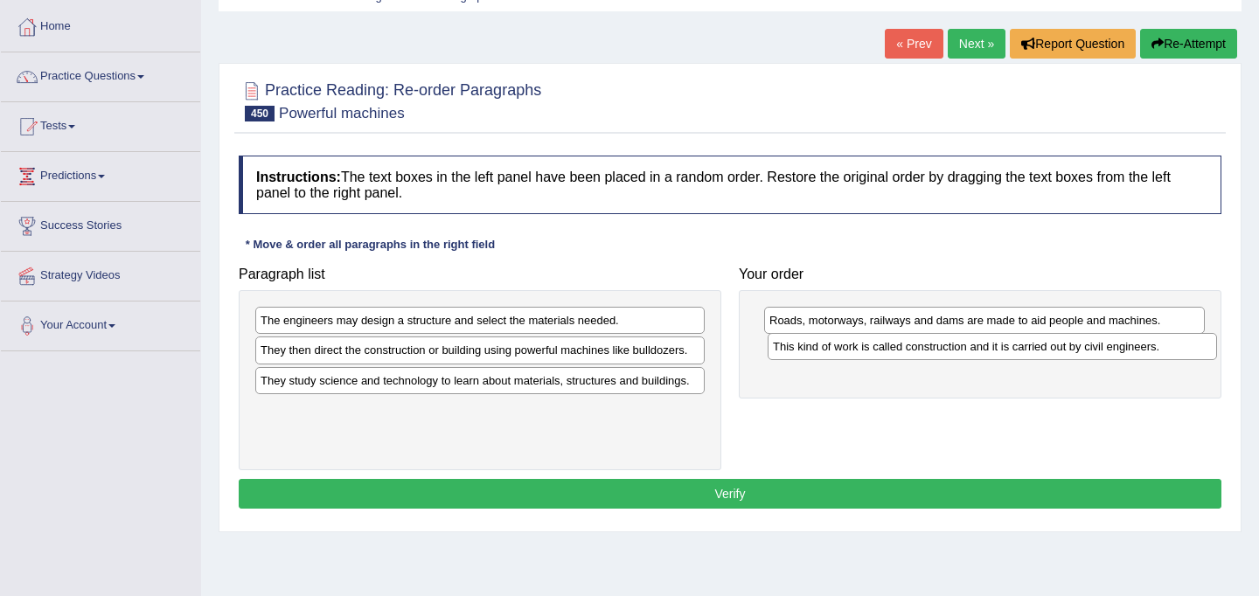
drag, startPoint x: 485, startPoint y: 332, endPoint x: 997, endPoint y: 359, distance: 513.2
click at [997, 359] on div "This kind of work is called construction and it is carried out by civil enginee…" at bounding box center [993, 346] width 450 height 27
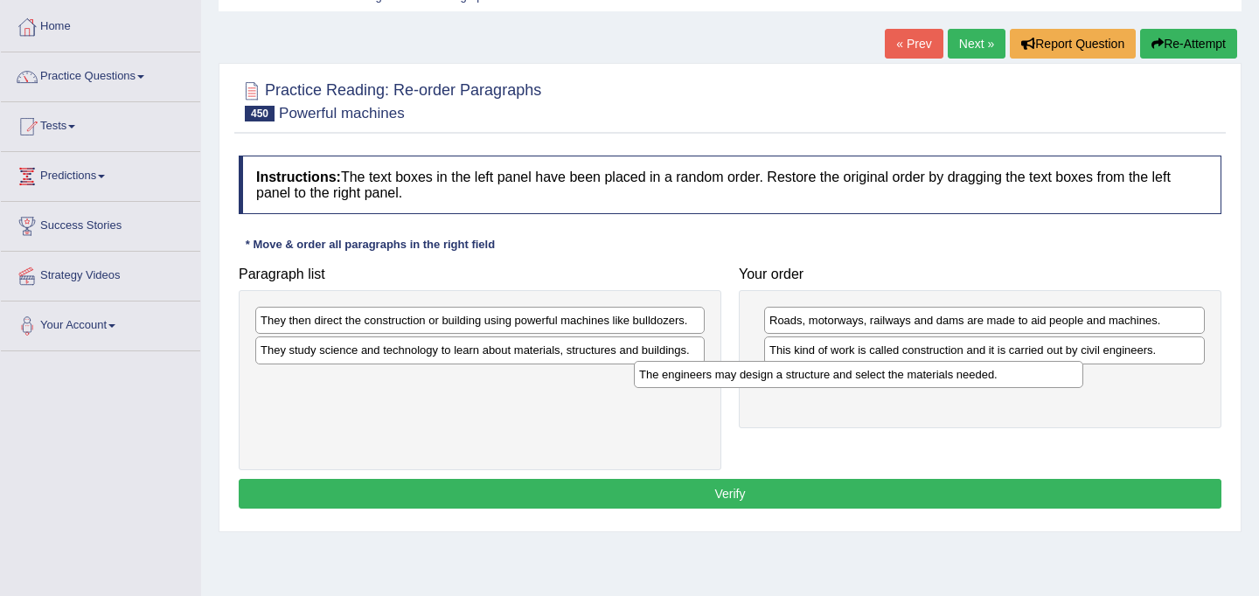
drag, startPoint x: 426, startPoint y: 324, endPoint x: 805, endPoint y: 378, distance: 382.6
click at [805, 378] on div "The engineers may design a structure and select the materials needed." at bounding box center [859, 374] width 450 height 27
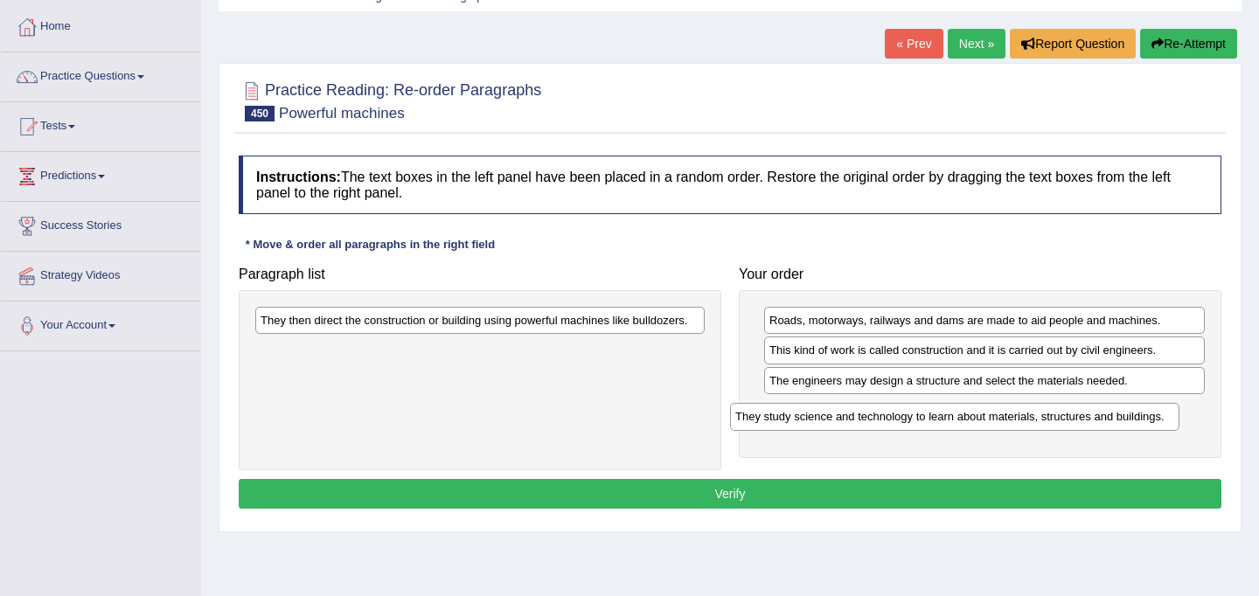
drag, startPoint x: 525, startPoint y: 356, endPoint x: 1000, endPoint y: 422, distance: 479.5
click at [1000, 422] on div "They study science and technology to learn about materials, structures and buil…" at bounding box center [955, 416] width 450 height 27
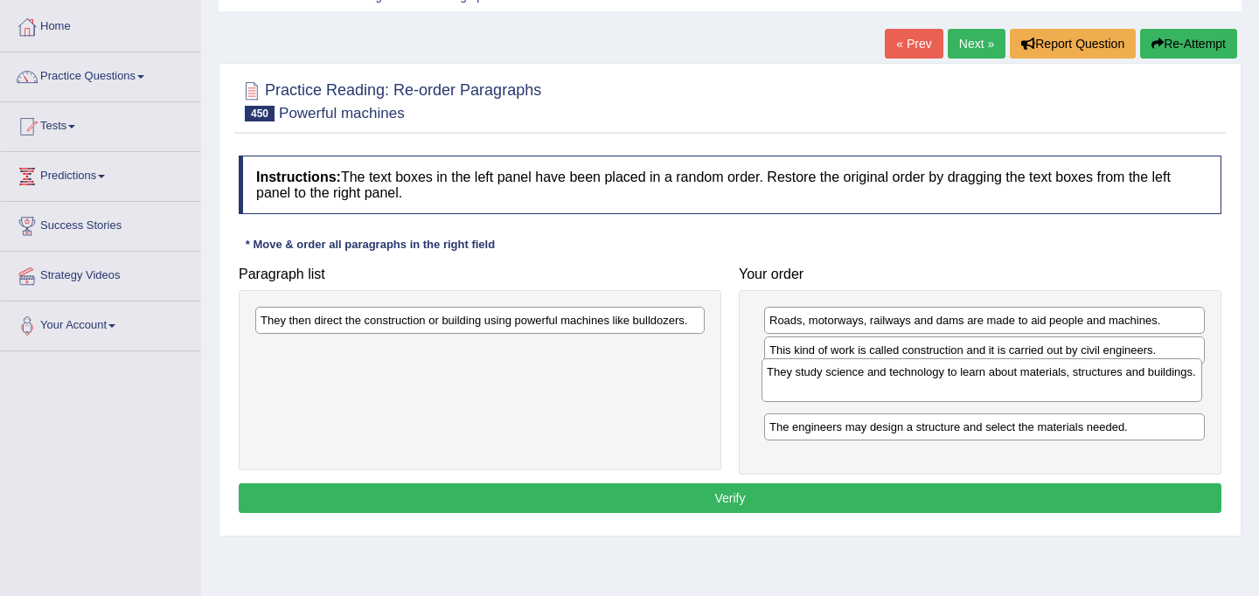
drag, startPoint x: 908, startPoint y: 431, endPoint x: 905, endPoint y: 393, distance: 38.6
click at [905, 393] on div "They study science and technology to learn about materials, structures and buil…" at bounding box center [982, 381] width 441 height 44
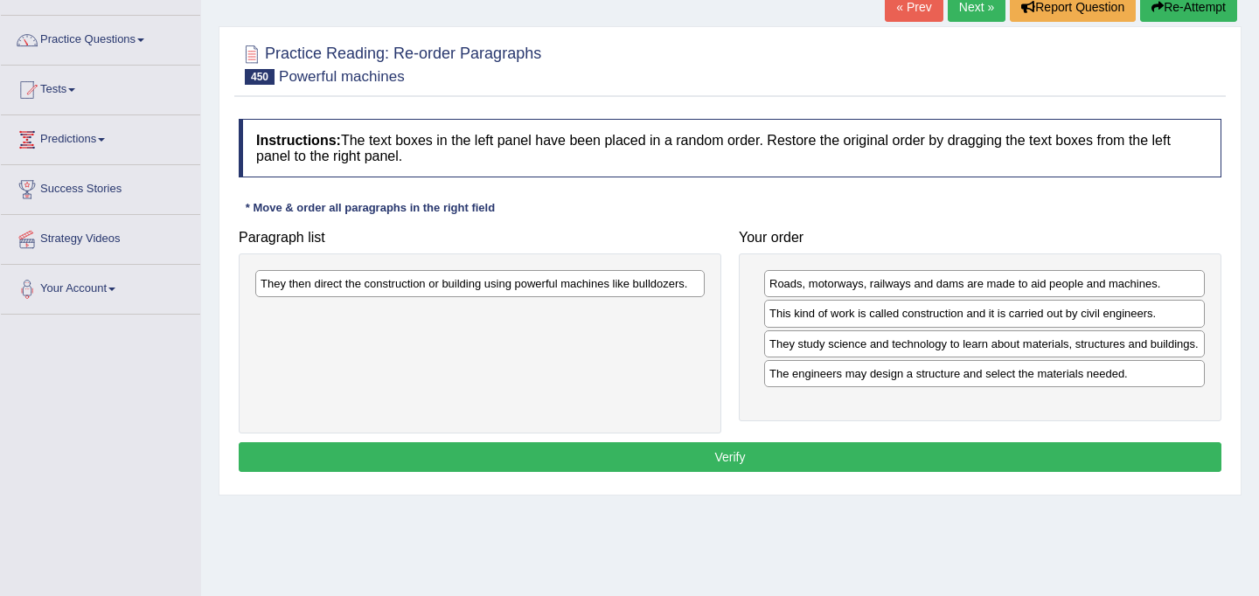
scroll to position [123, 0]
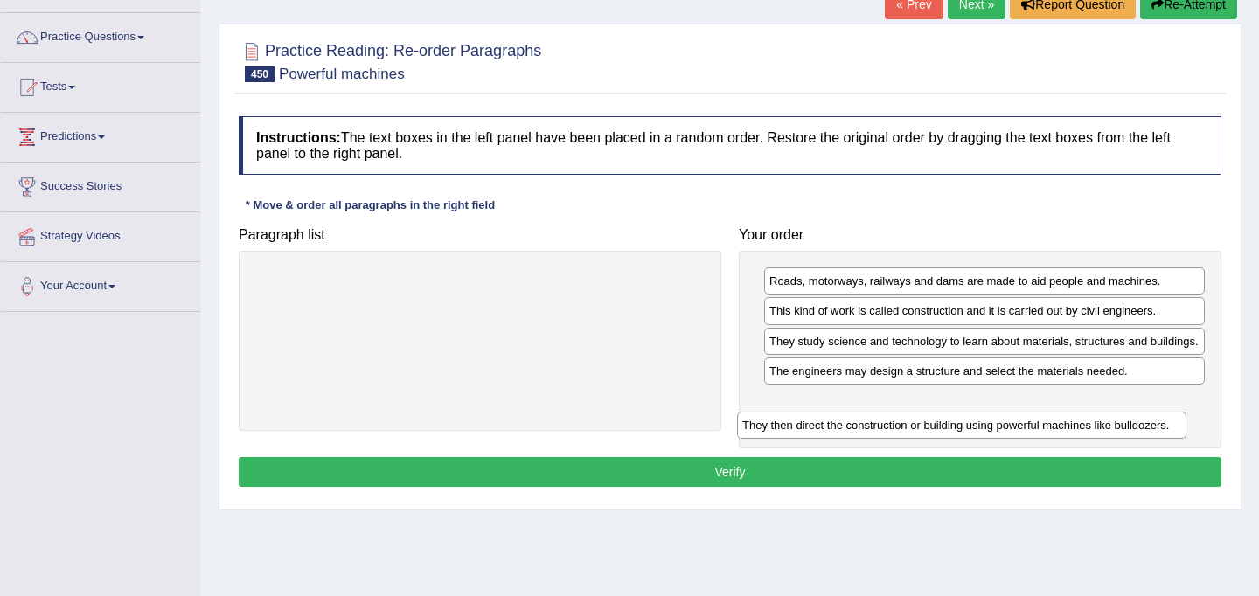
drag, startPoint x: 475, startPoint y: 283, endPoint x: 957, endPoint y: 427, distance: 503.1
click at [957, 427] on div "They then direct the construction or building using powerful machines like bull…" at bounding box center [962, 425] width 450 height 27
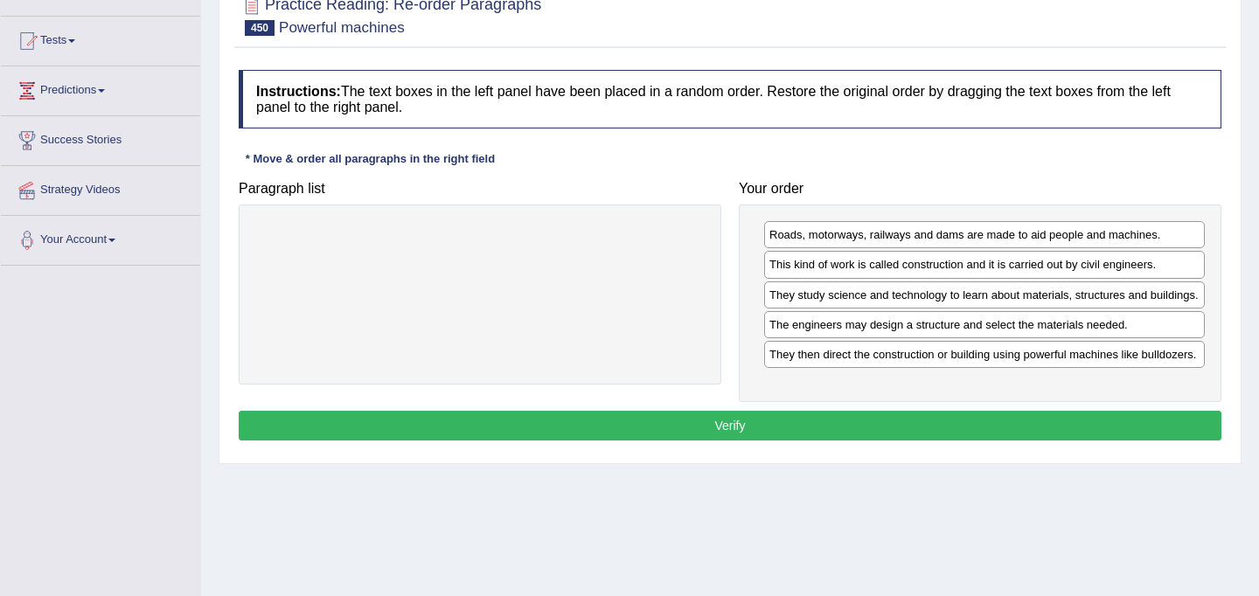
scroll to position [173, 0]
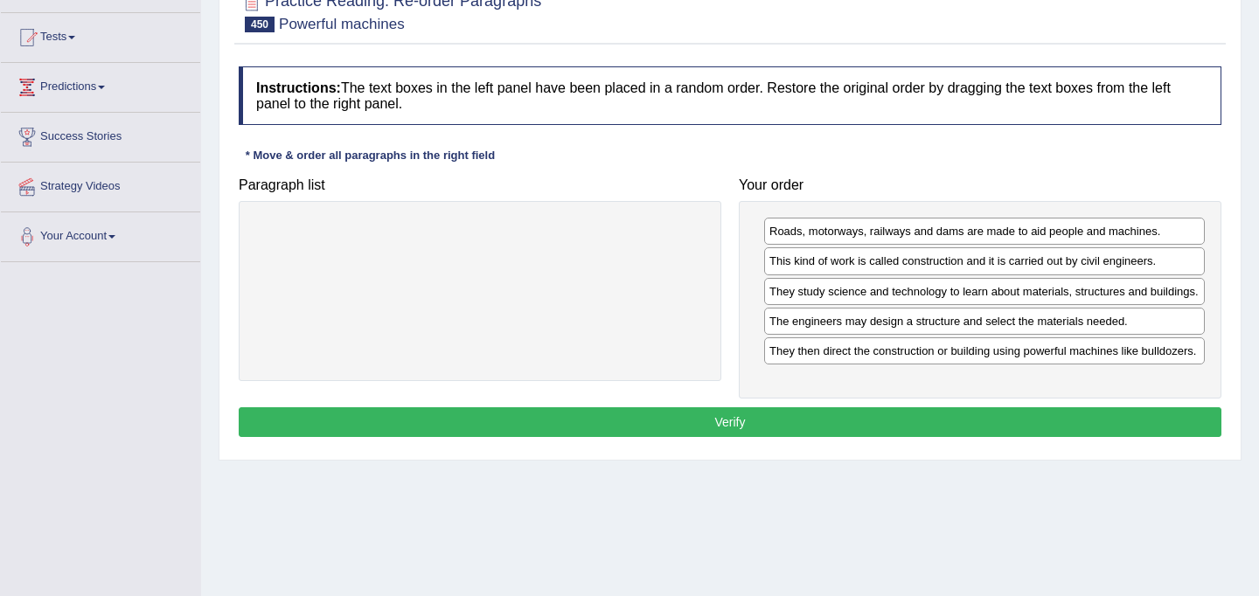
click at [764, 437] on button "Verify" at bounding box center [730, 423] width 983 height 30
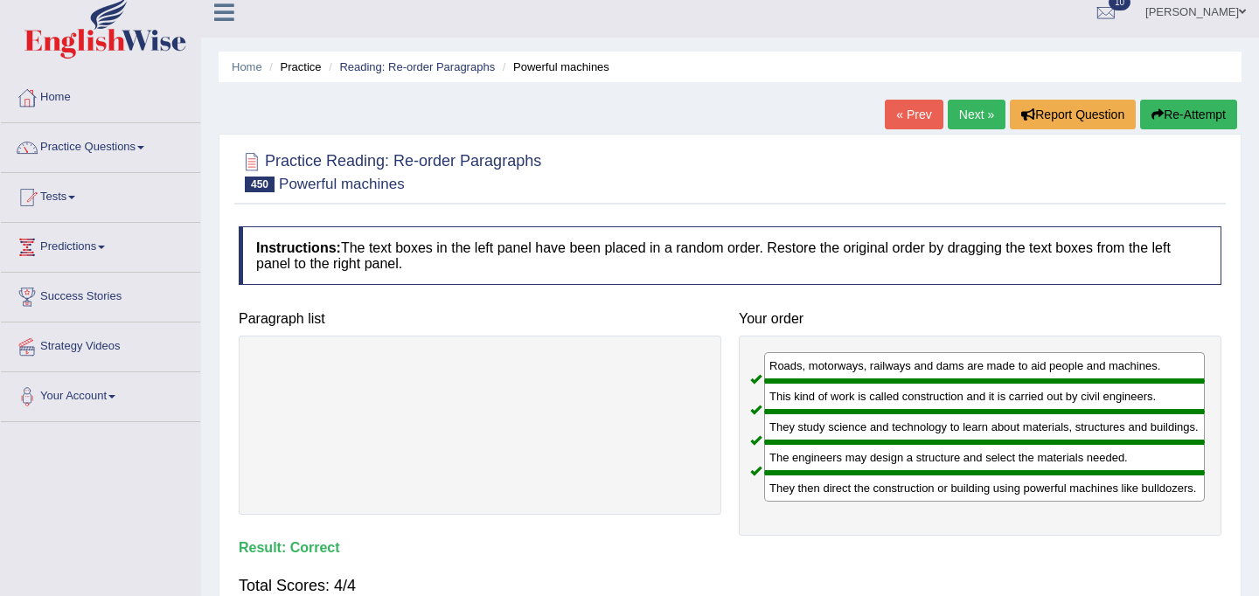
scroll to position [6, 0]
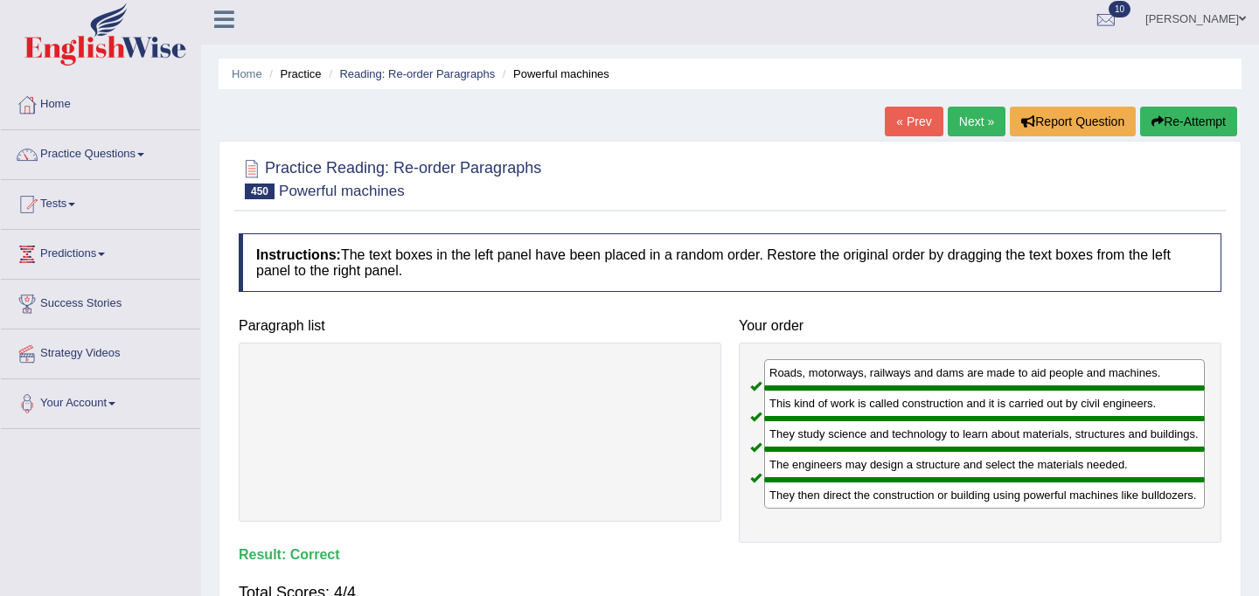
click at [966, 128] on link "Next »" at bounding box center [977, 122] width 58 height 30
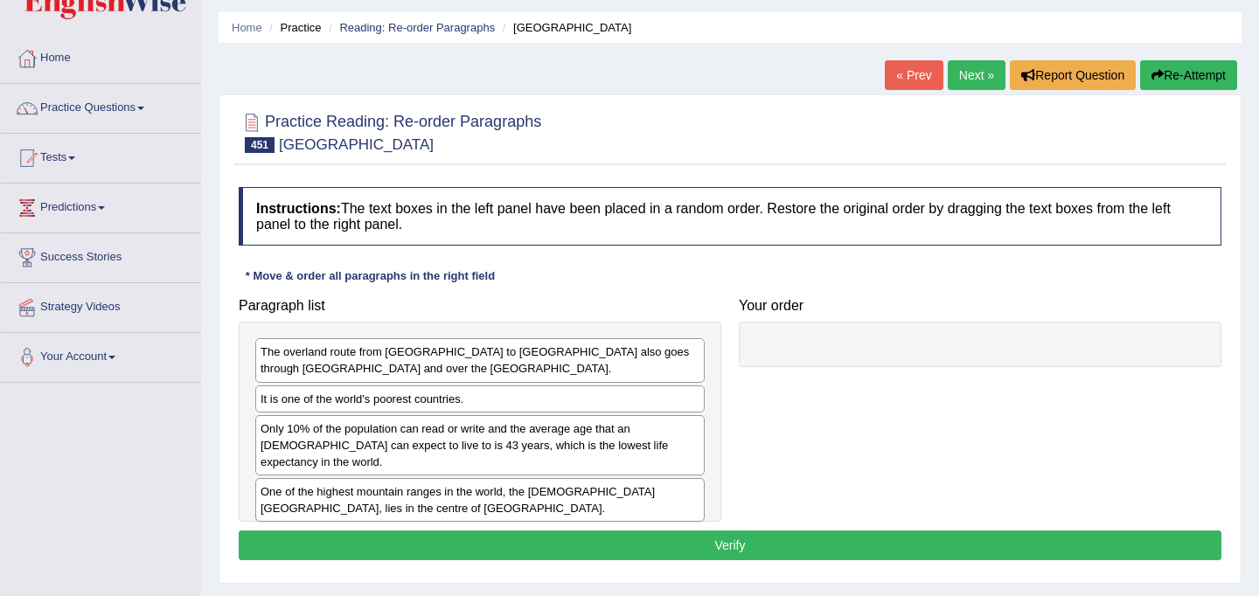
scroll to position [54, 0]
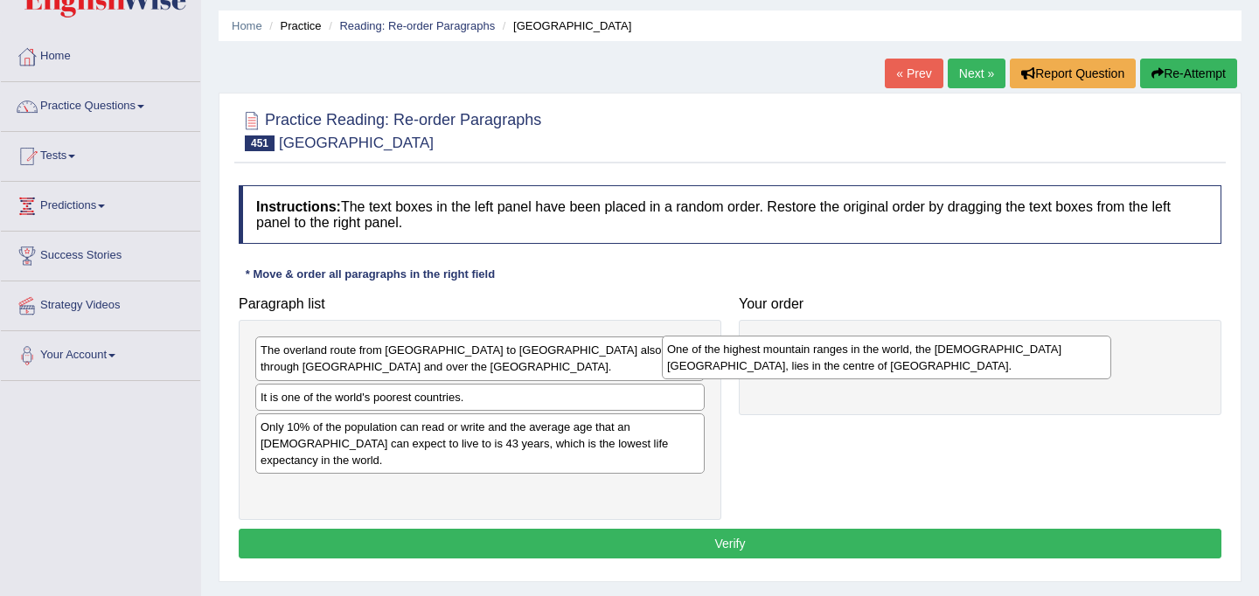
drag, startPoint x: 478, startPoint y: 476, endPoint x: 885, endPoint y: 352, distance: 425.2
click at [885, 352] on div "One of the highest mountain ranges in the world, the [DEMOGRAPHIC_DATA][GEOGRAP…" at bounding box center [887, 358] width 450 height 44
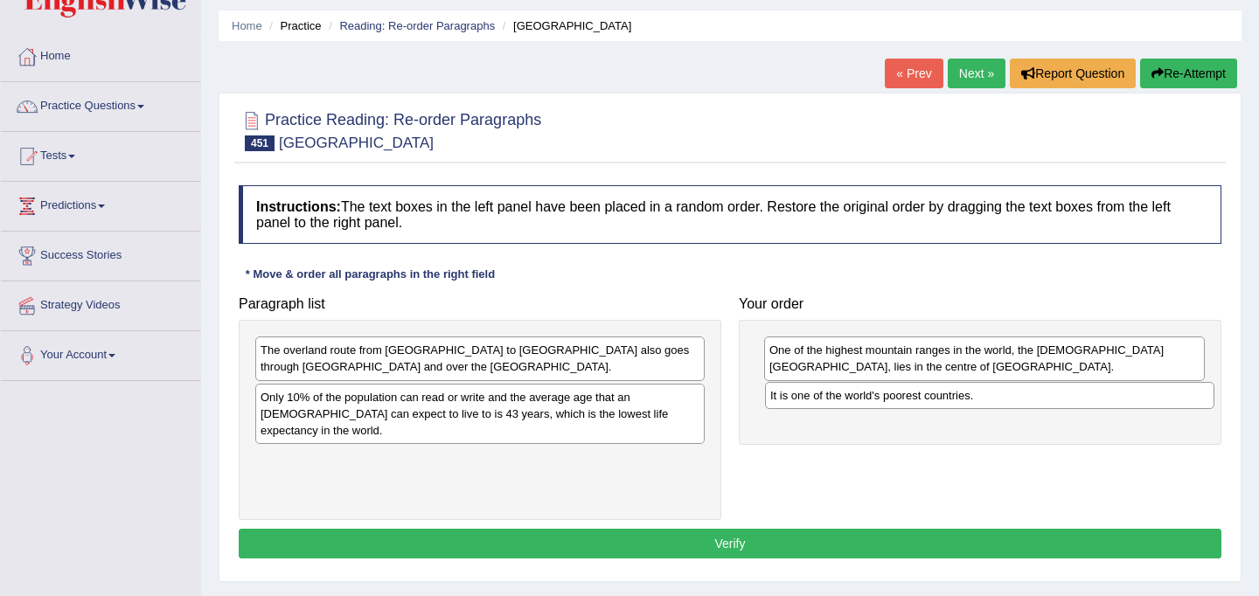
drag, startPoint x: 478, startPoint y: 402, endPoint x: 988, endPoint y: 401, distance: 509.9
click at [988, 401] on div "It is one of the world's poorest countries." at bounding box center [990, 395] width 450 height 27
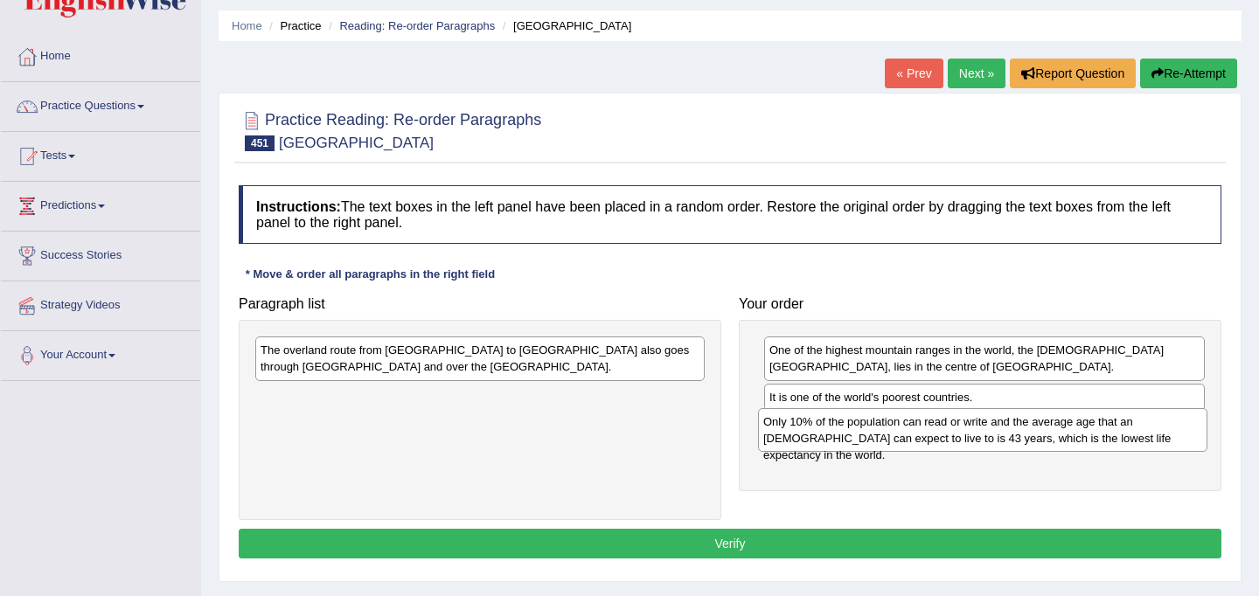
drag, startPoint x: 564, startPoint y: 405, endPoint x: 1067, endPoint y: 429, distance: 503.5
click at [1067, 429] on div "Only 10% of the population can read or write and the average age that an [DEMOG…" at bounding box center [983, 430] width 450 height 44
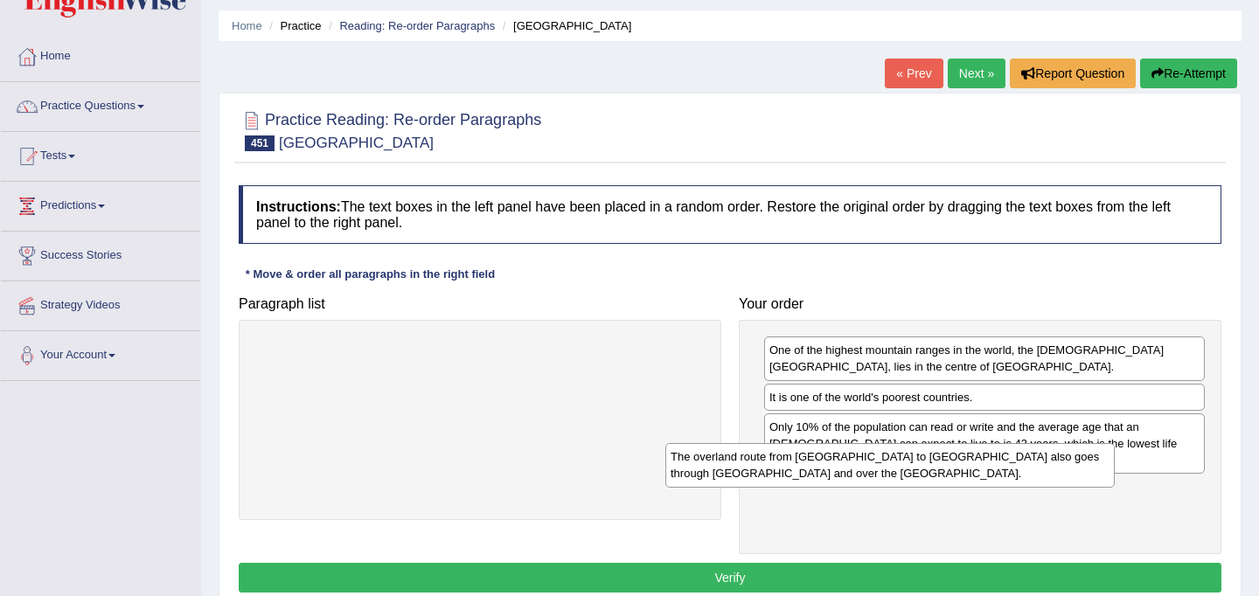
drag, startPoint x: 511, startPoint y: 368, endPoint x: 922, endPoint y: 476, distance: 424.9
click at [922, 476] on div "The overland route from [GEOGRAPHIC_DATA] to [GEOGRAPHIC_DATA] also goes throug…" at bounding box center [891, 465] width 450 height 44
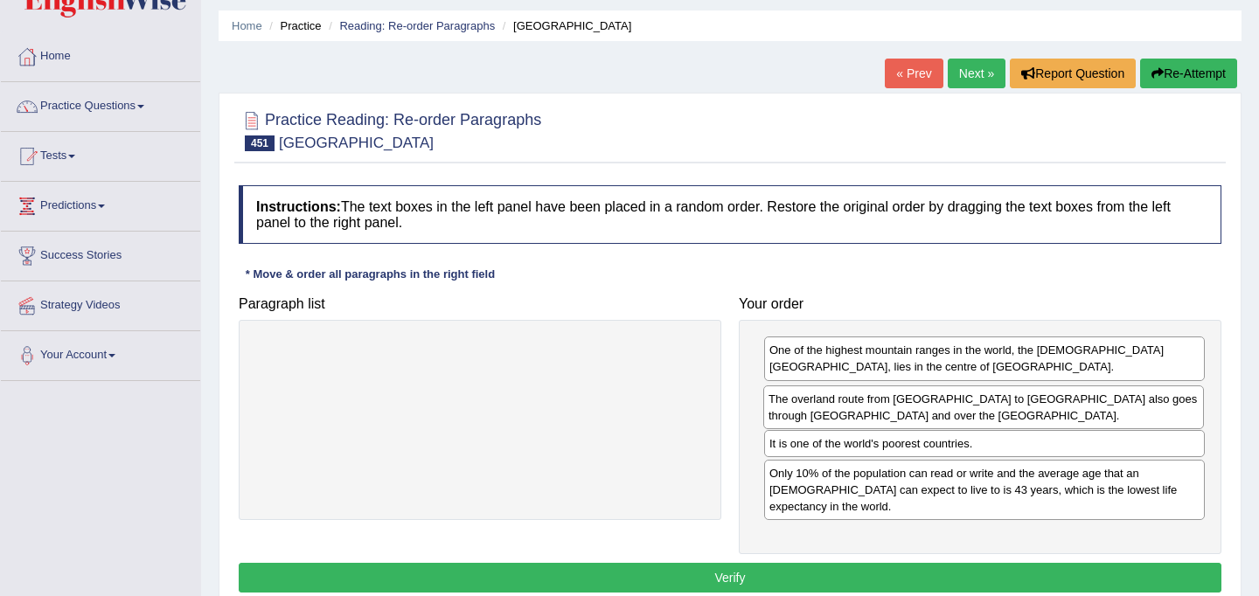
drag, startPoint x: 922, startPoint y: 476, endPoint x: 921, endPoint y: 401, distance: 74.3
click at [921, 401] on div "The overland route from [GEOGRAPHIC_DATA] to [GEOGRAPHIC_DATA] also goes throug…" at bounding box center [984, 408] width 441 height 44
drag, startPoint x: 952, startPoint y: 412, endPoint x: 947, endPoint y: 439, distance: 27.6
click at [947, 429] on div "The overland route from [GEOGRAPHIC_DATA] to [GEOGRAPHIC_DATA] also goes throug…" at bounding box center [984, 407] width 441 height 44
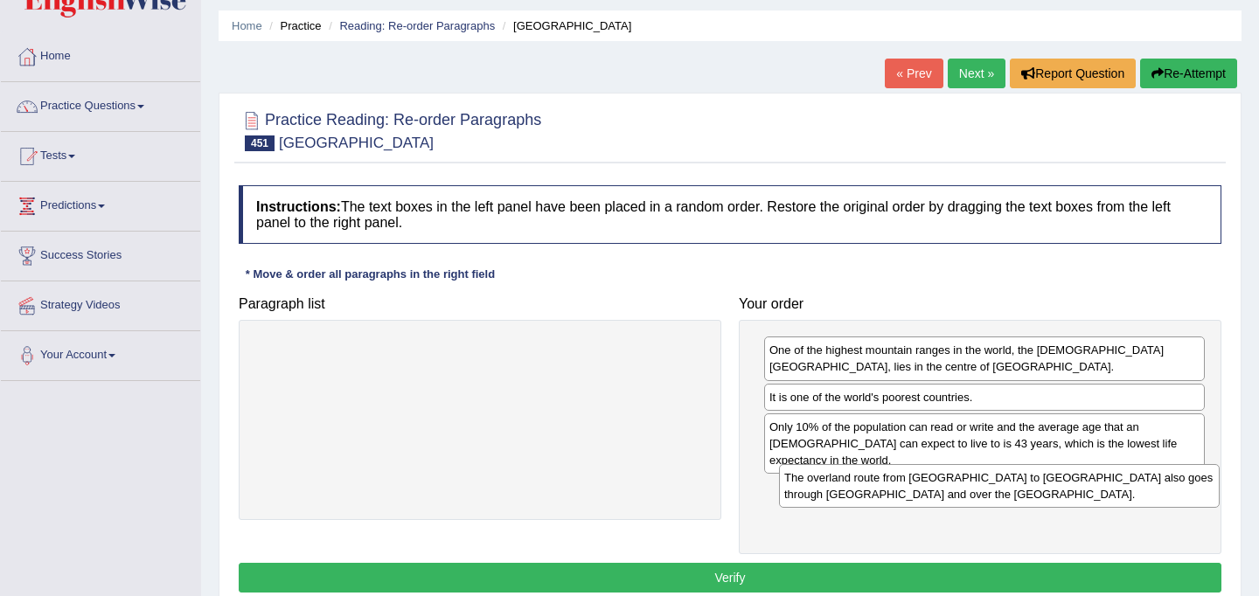
drag, startPoint x: 931, startPoint y: 410, endPoint x: 945, endPoint y: 491, distance: 81.7
click at [945, 491] on div "The overland route from [GEOGRAPHIC_DATA] to [GEOGRAPHIC_DATA] also goes throug…" at bounding box center [999, 486] width 441 height 44
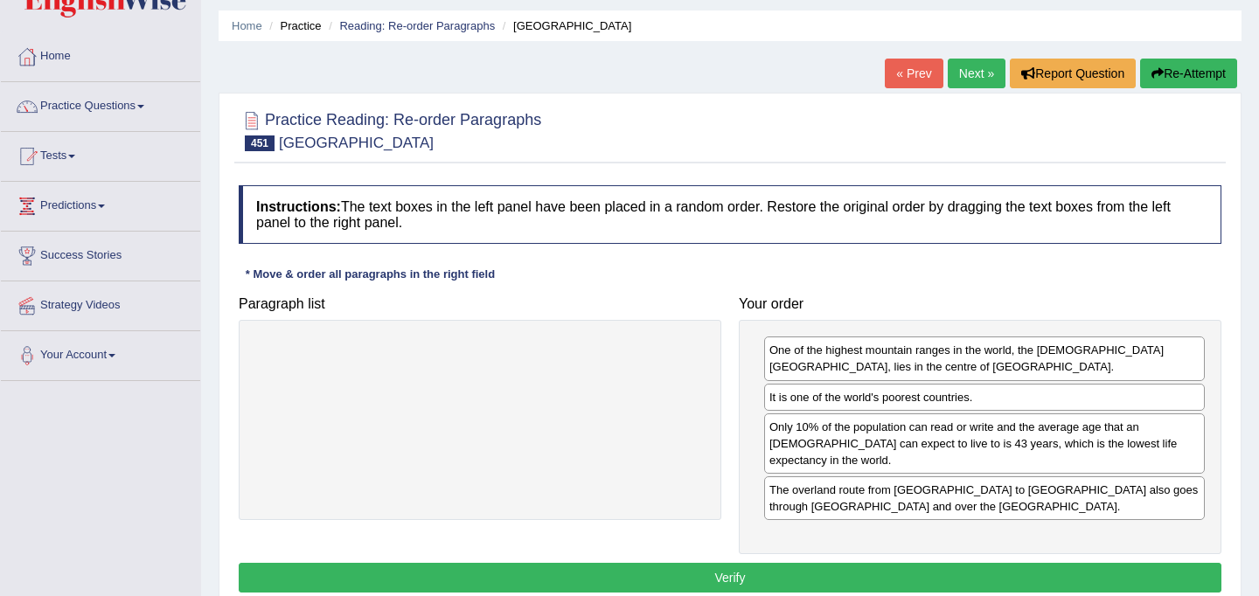
click at [852, 563] on button "Verify" at bounding box center [730, 578] width 983 height 30
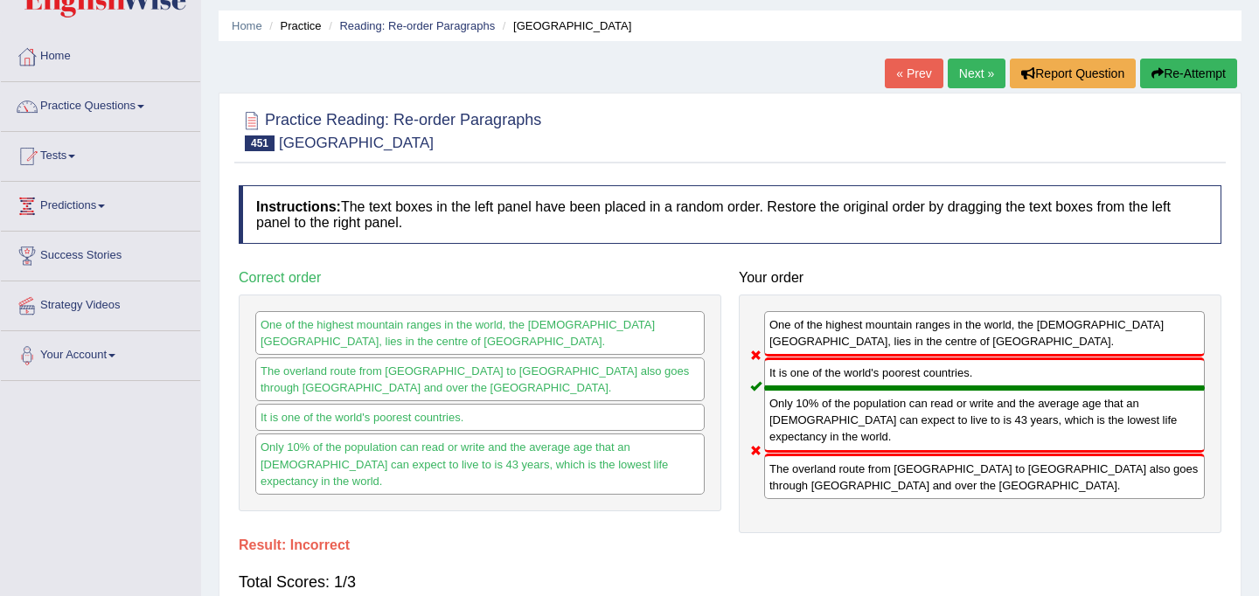
click at [1160, 68] on button "Re-Attempt" at bounding box center [1189, 74] width 97 height 30
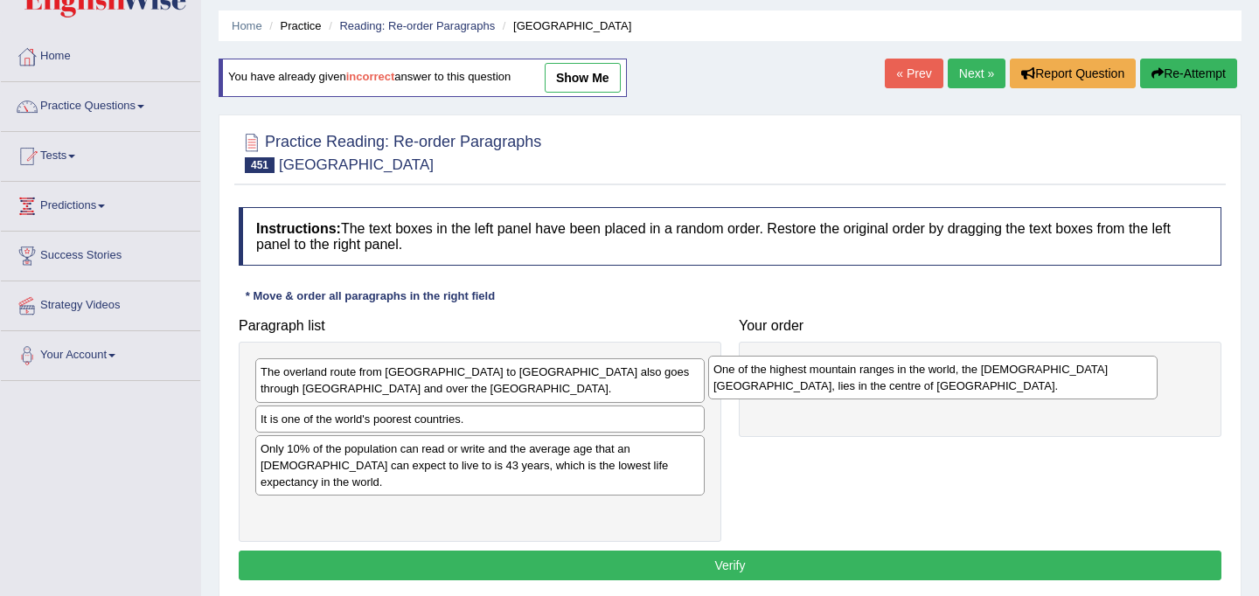
drag, startPoint x: 402, startPoint y: 508, endPoint x: 868, endPoint y: 375, distance: 483.9
click at [868, 375] on div "One of the highest mountain ranges in the world, the Hindu Kush, lies in the ce…" at bounding box center [933, 378] width 450 height 44
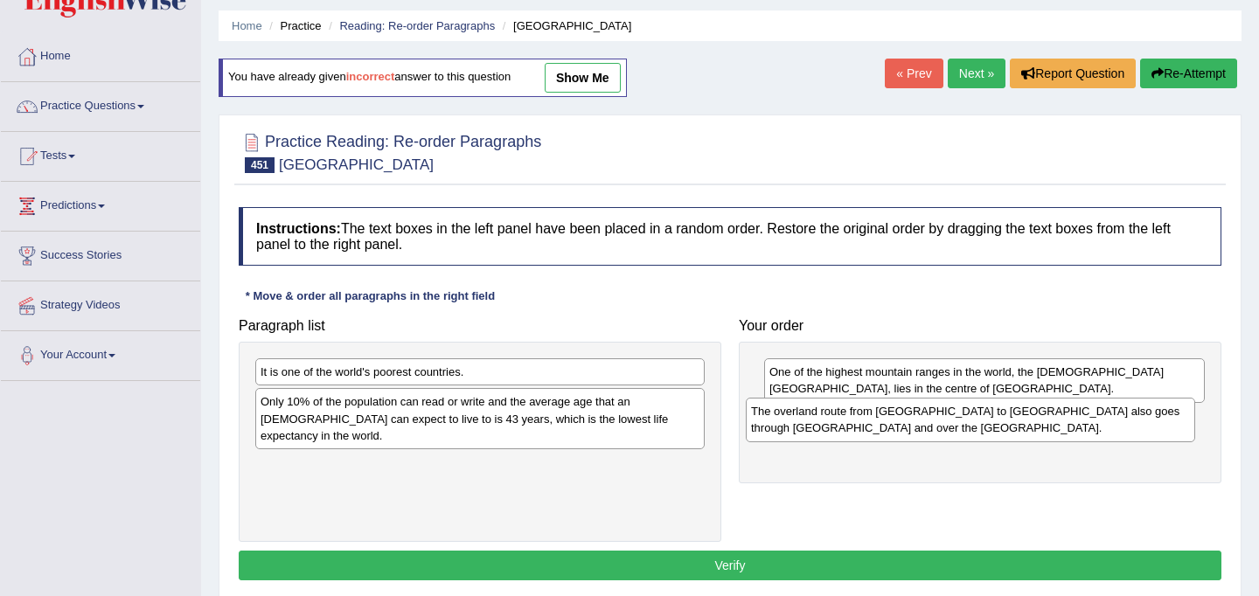
drag, startPoint x: 475, startPoint y: 386, endPoint x: 966, endPoint y: 425, distance: 492.2
click at [966, 425] on div "The overland route from Europe to India also goes through Afghanistan and over …" at bounding box center [971, 420] width 450 height 44
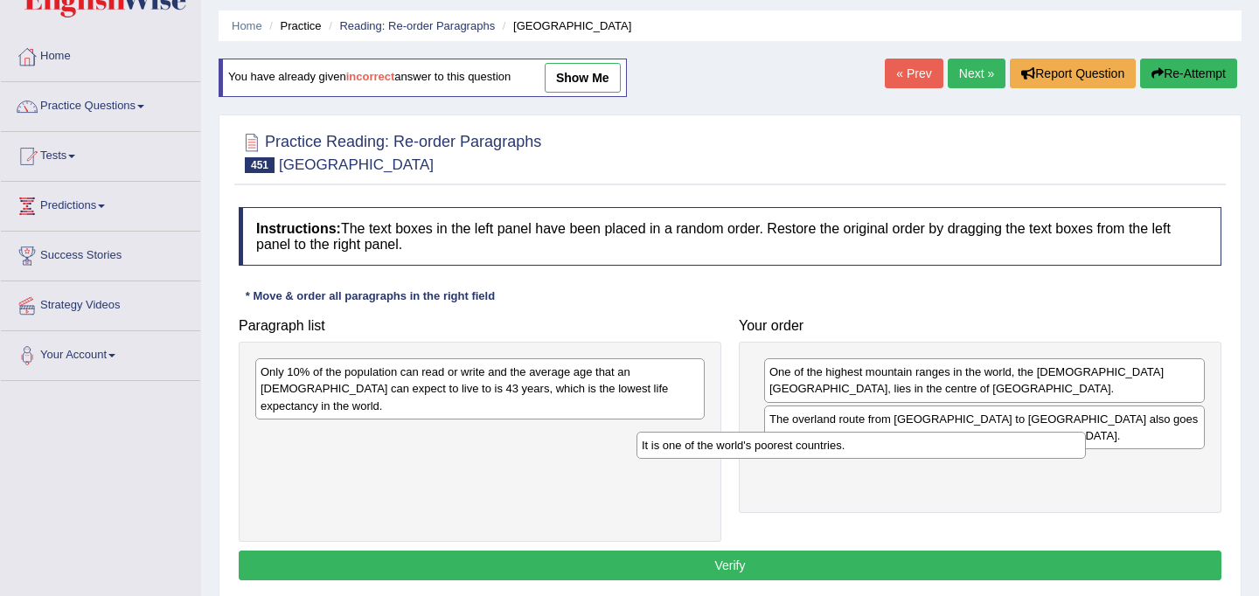
drag, startPoint x: 526, startPoint y: 371, endPoint x: 915, endPoint y: 445, distance: 396.2
click at [915, 445] on div "It is one of the world's poorest countries." at bounding box center [862, 445] width 450 height 27
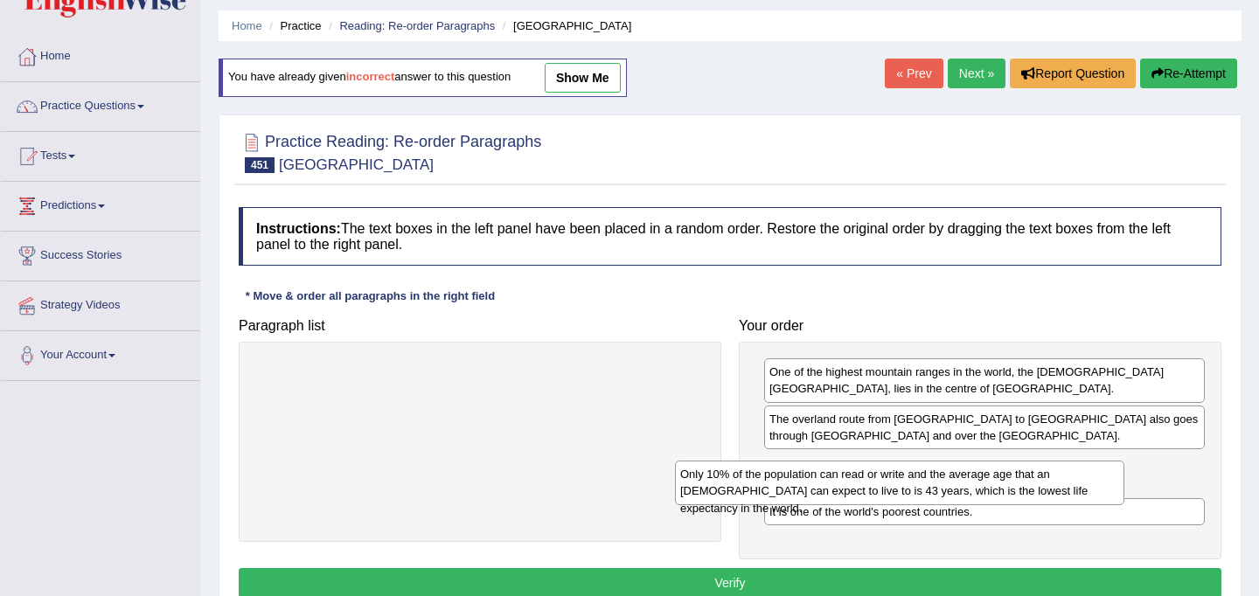
drag, startPoint x: 513, startPoint y: 387, endPoint x: 945, endPoint y: 500, distance: 446.8
click at [945, 500] on div "Only 10% of the population can read or write and the average age that an Afghan…" at bounding box center [900, 483] width 450 height 44
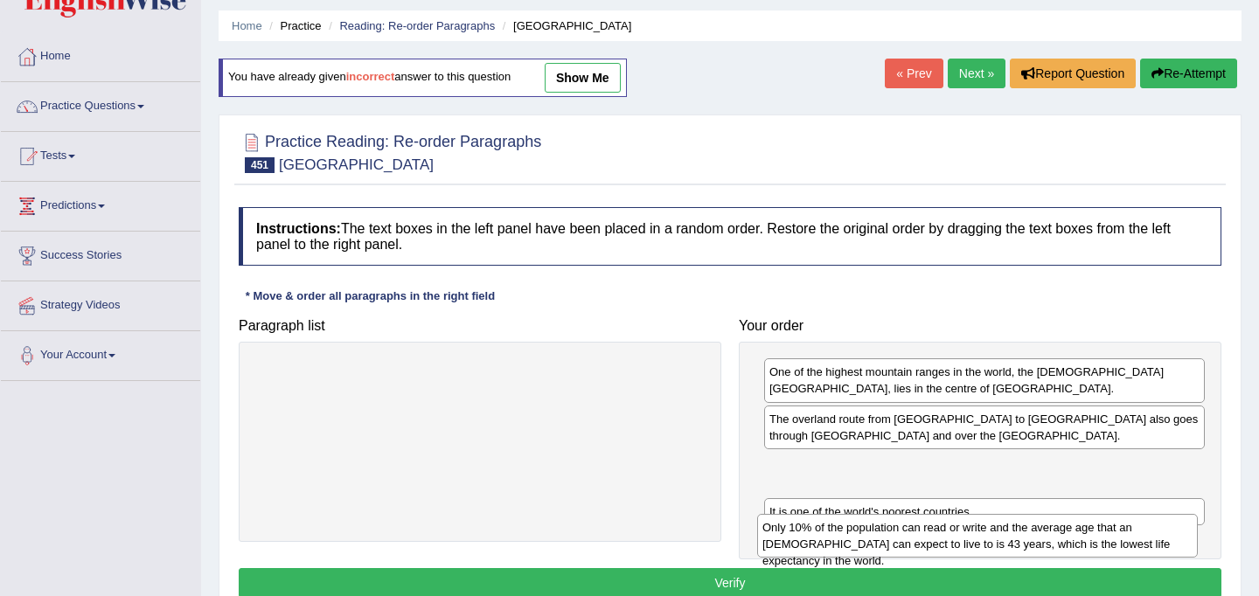
drag, startPoint x: 926, startPoint y: 474, endPoint x: 919, endPoint y: 536, distance: 62.5
click at [919, 536] on div "Only 10% of the population can read or write and the average age that an Afghan…" at bounding box center [977, 536] width 441 height 44
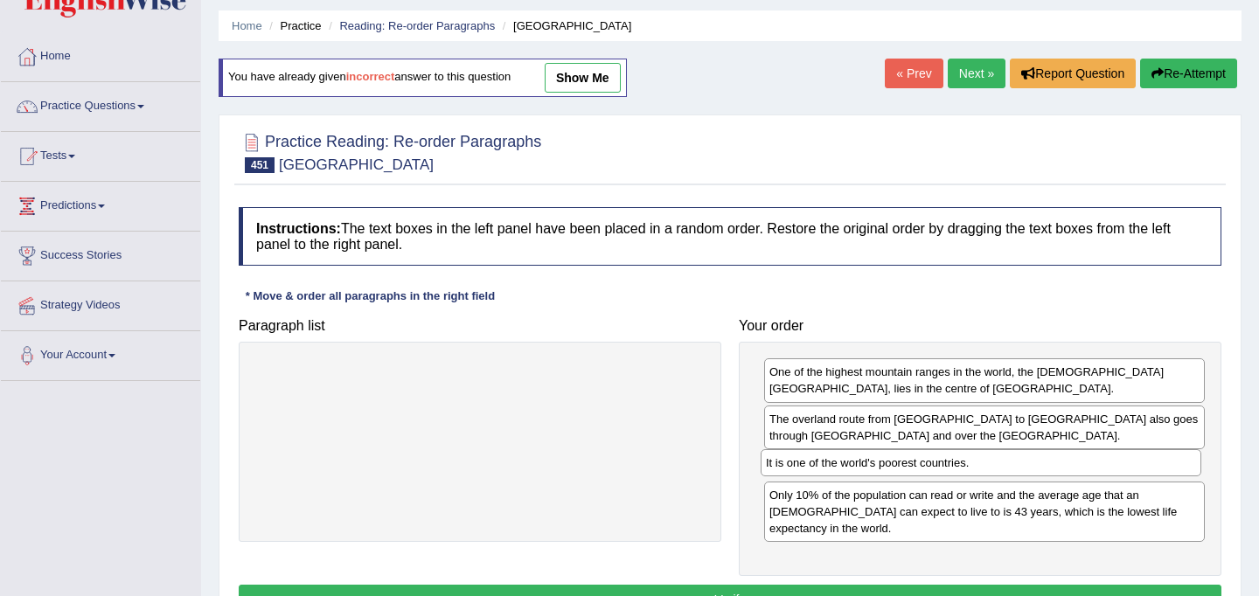
drag, startPoint x: 897, startPoint y: 513, endPoint x: 894, endPoint y: 464, distance: 49.1
click at [894, 464] on div "It is one of the world's poorest countries." at bounding box center [981, 463] width 441 height 27
click at [846, 585] on button "Verify" at bounding box center [730, 600] width 983 height 30
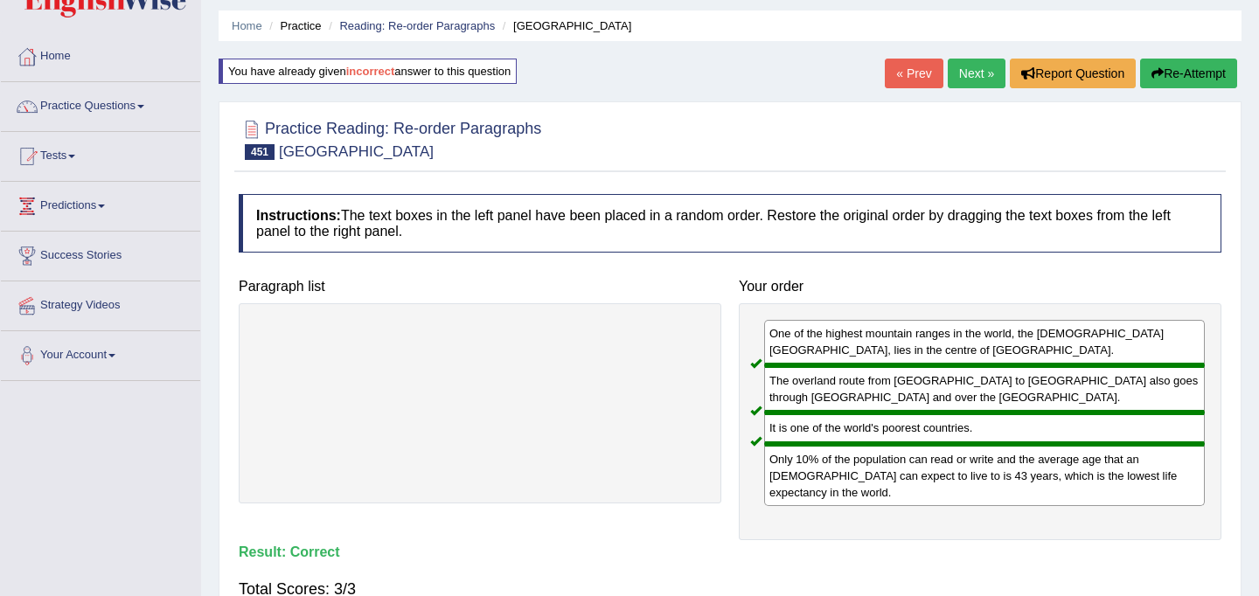
click at [966, 80] on link "Next »" at bounding box center [977, 74] width 58 height 30
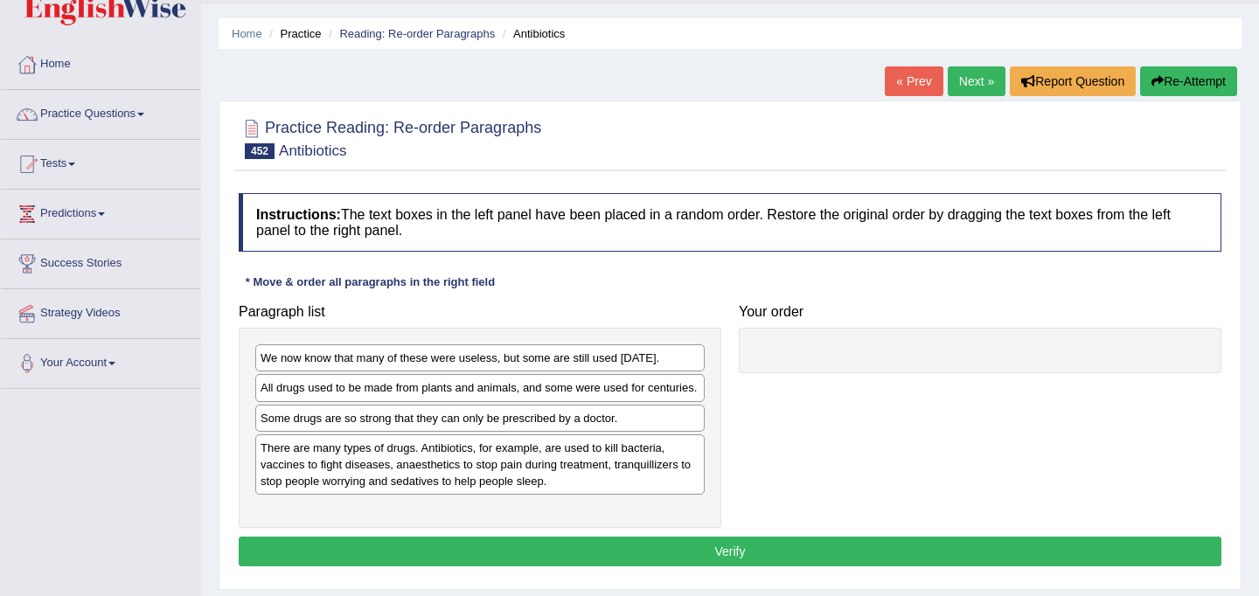
scroll to position [52, 0]
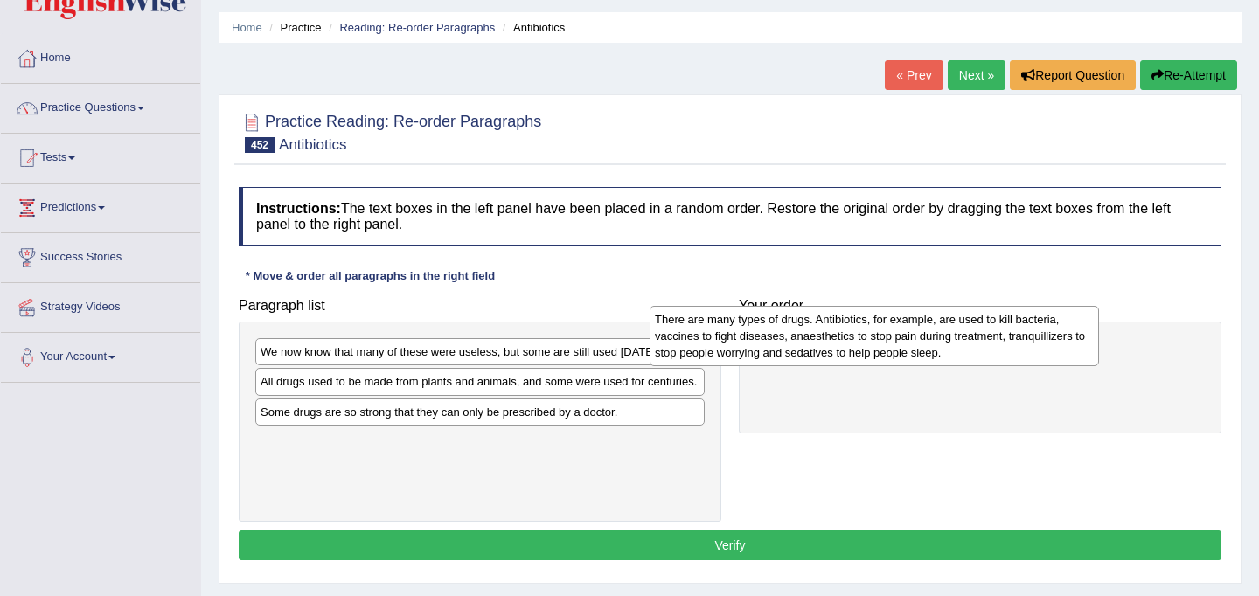
drag, startPoint x: 530, startPoint y: 480, endPoint x: 924, endPoint y: 341, distance: 418.2
click at [924, 341] on div "There are many types of drugs. Antibiotics, for example, are used to kill bacte…" at bounding box center [875, 336] width 450 height 60
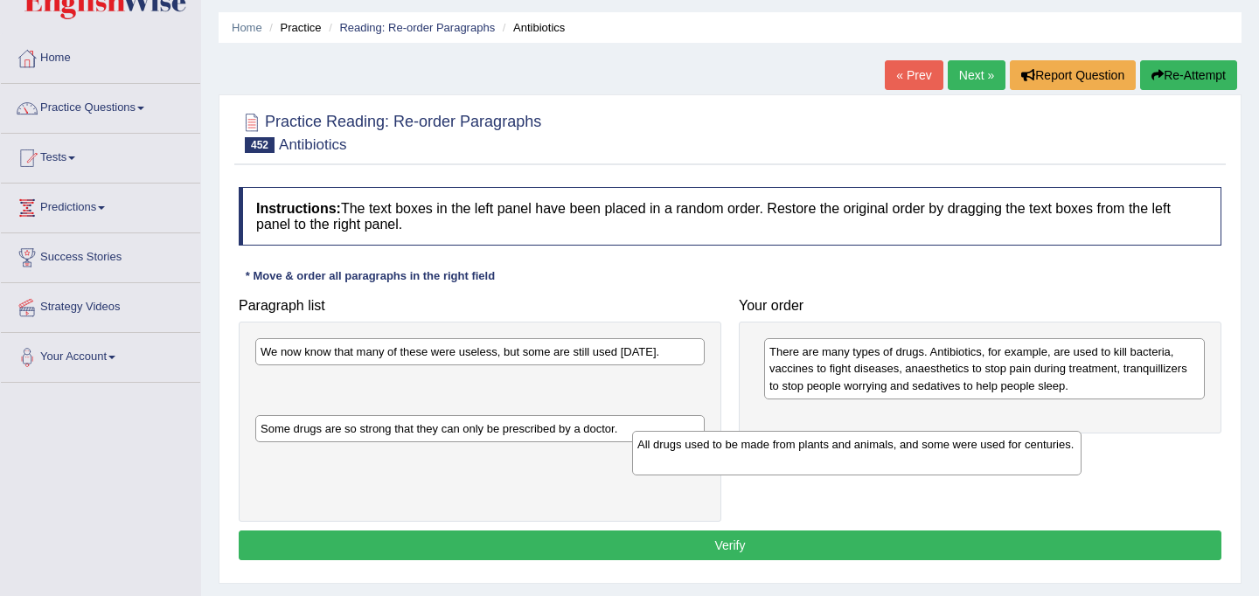
drag, startPoint x: 540, startPoint y: 393, endPoint x: 919, endPoint y: 449, distance: 383.7
click at [919, 452] on div "All drugs used to be made from plants and animals, and some were used for centu…" at bounding box center [857, 453] width 450 height 44
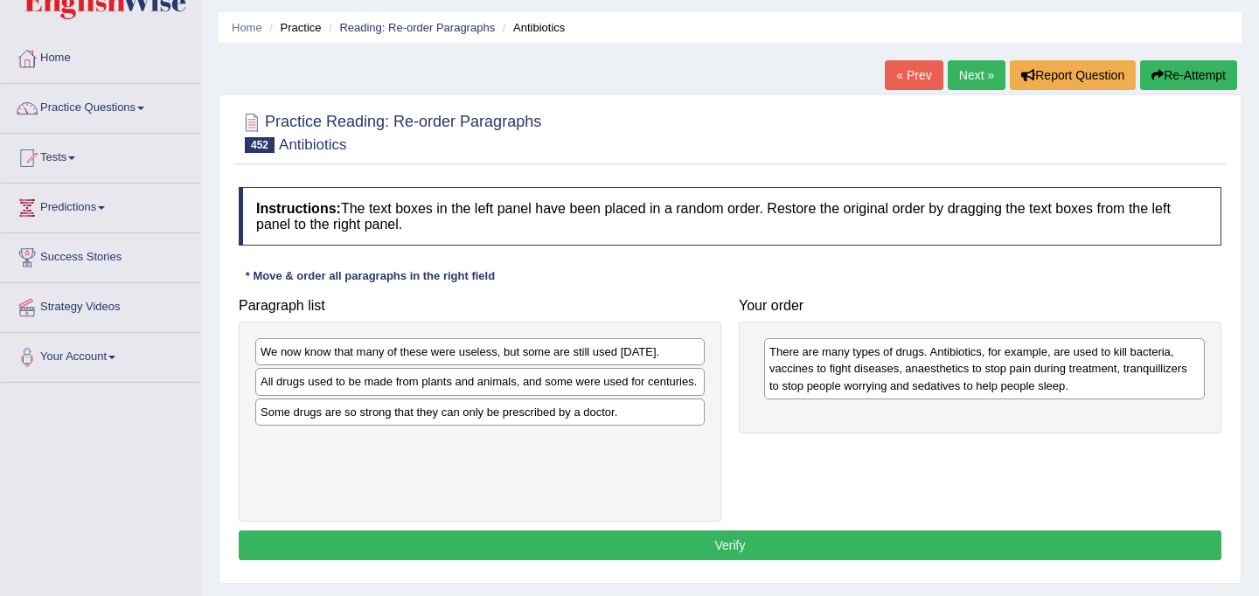
click at [597, 395] on div "All drugs used to be made from plants and animals, and some were used for centu…" at bounding box center [480, 381] width 450 height 27
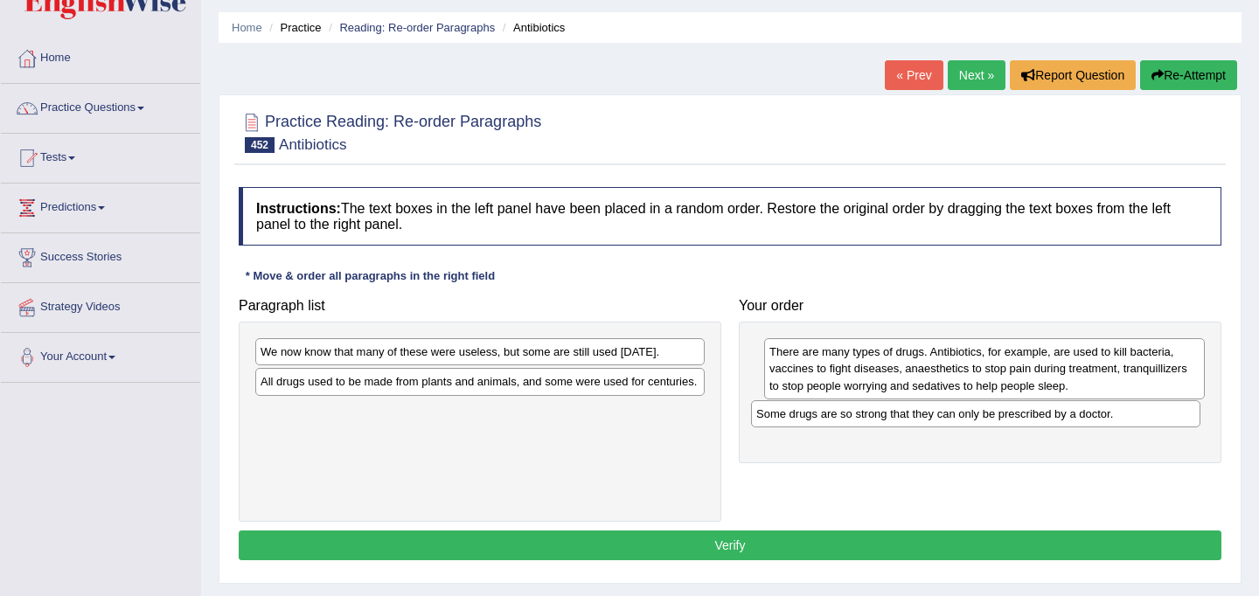
drag, startPoint x: 490, startPoint y: 437, endPoint x: 986, endPoint y: 422, distance: 496.1
click at [986, 422] on div "Some drugs are so strong that they can only be prescribed by a doctor." at bounding box center [976, 414] width 450 height 27
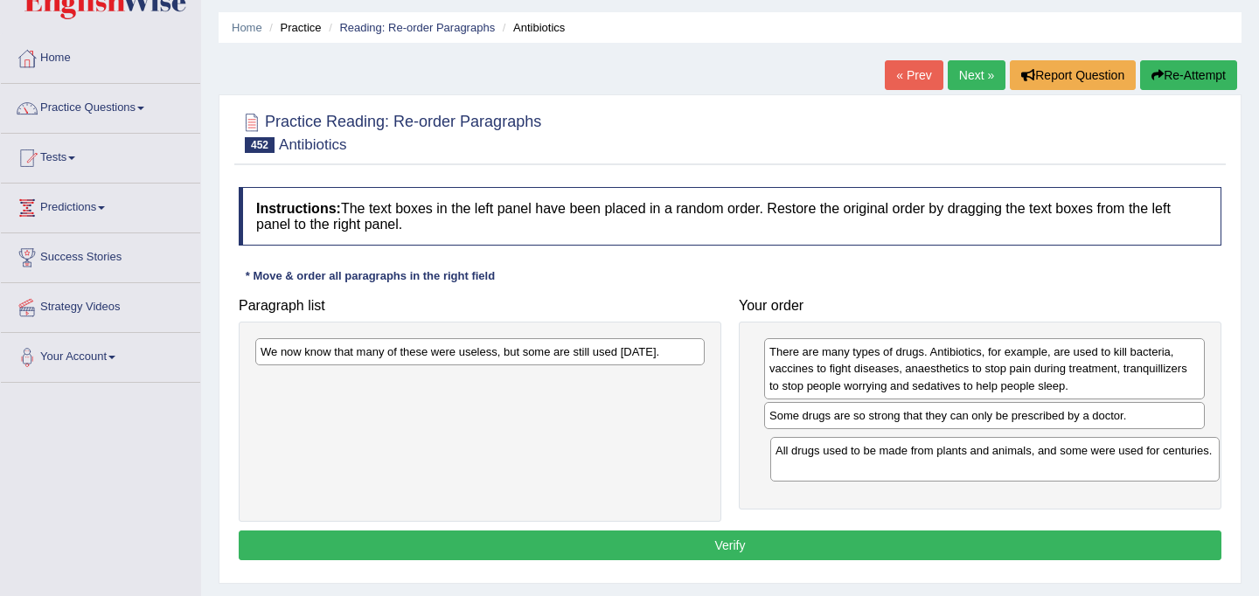
drag, startPoint x: 432, startPoint y: 387, endPoint x: 946, endPoint y: 455, distance: 518.7
click at [946, 455] on div "All drugs used to be made from plants and animals, and some were used for centu…" at bounding box center [996, 459] width 450 height 44
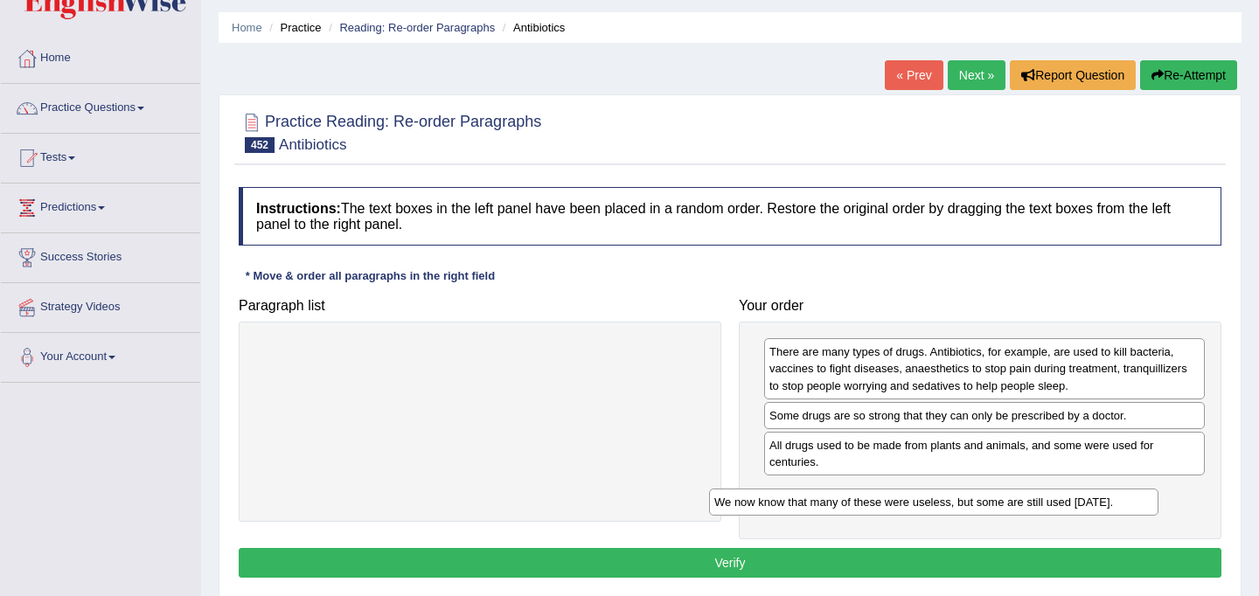
drag, startPoint x: 563, startPoint y: 353, endPoint x: 1018, endPoint y: 501, distance: 478.2
click at [1018, 501] on div "We now know that many of these were useless, but some are still used today." at bounding box center [934, 502] width 450 height 27
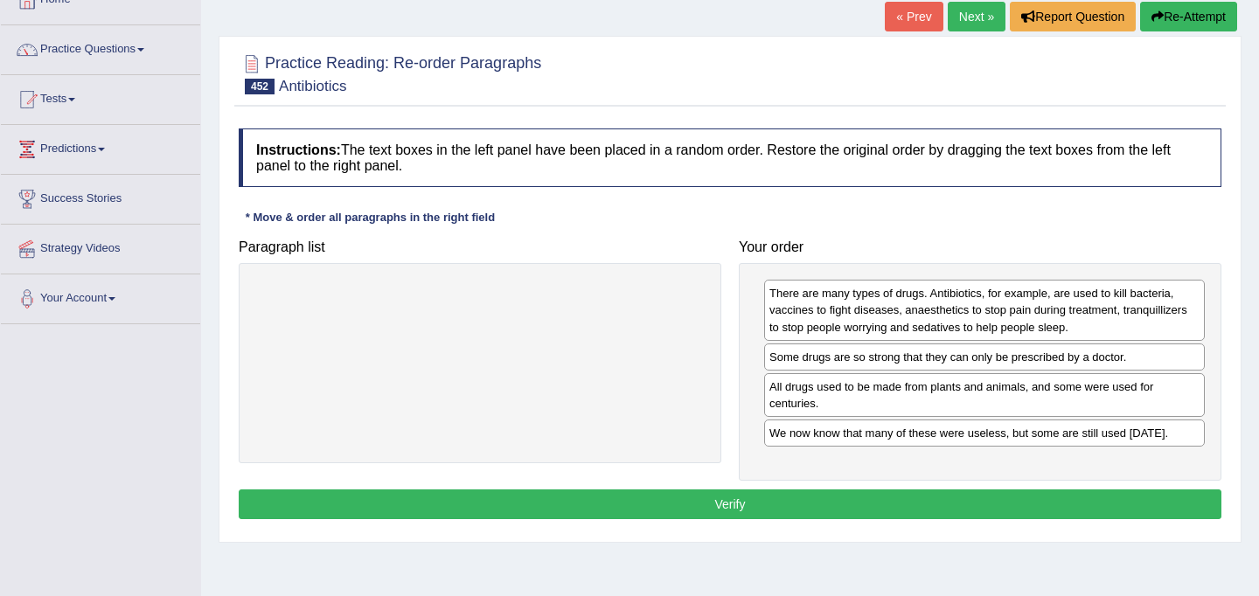
scroll to position [116, 0]
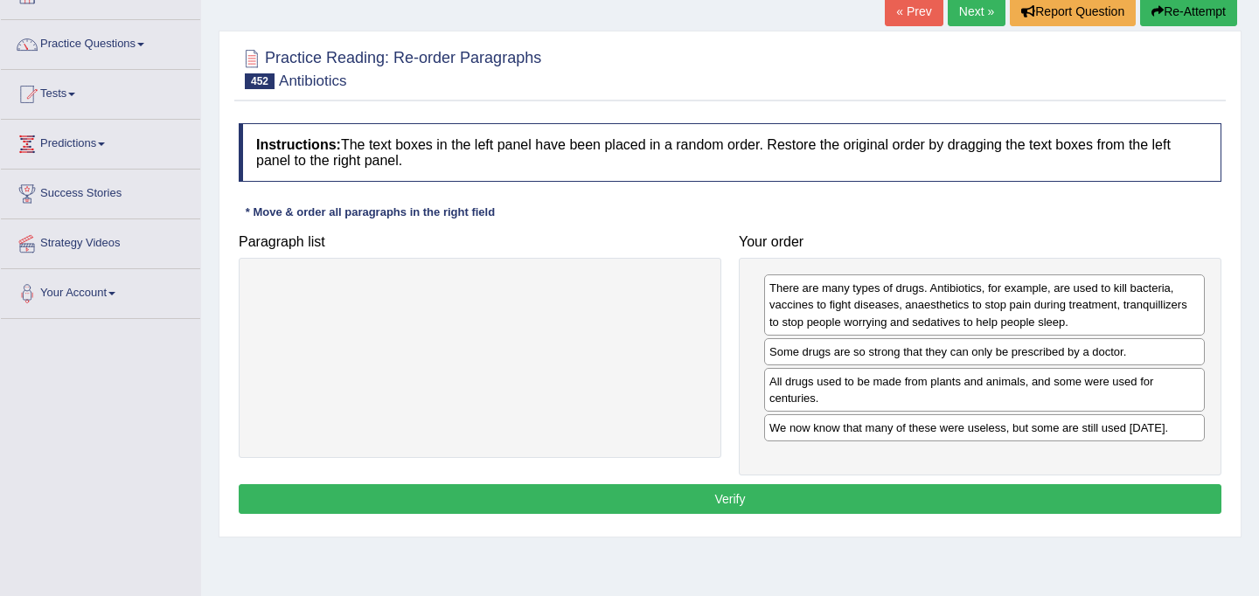
click at [1008, 497] on button "Verify" at bounding box center [730, 500] width 983 height 30
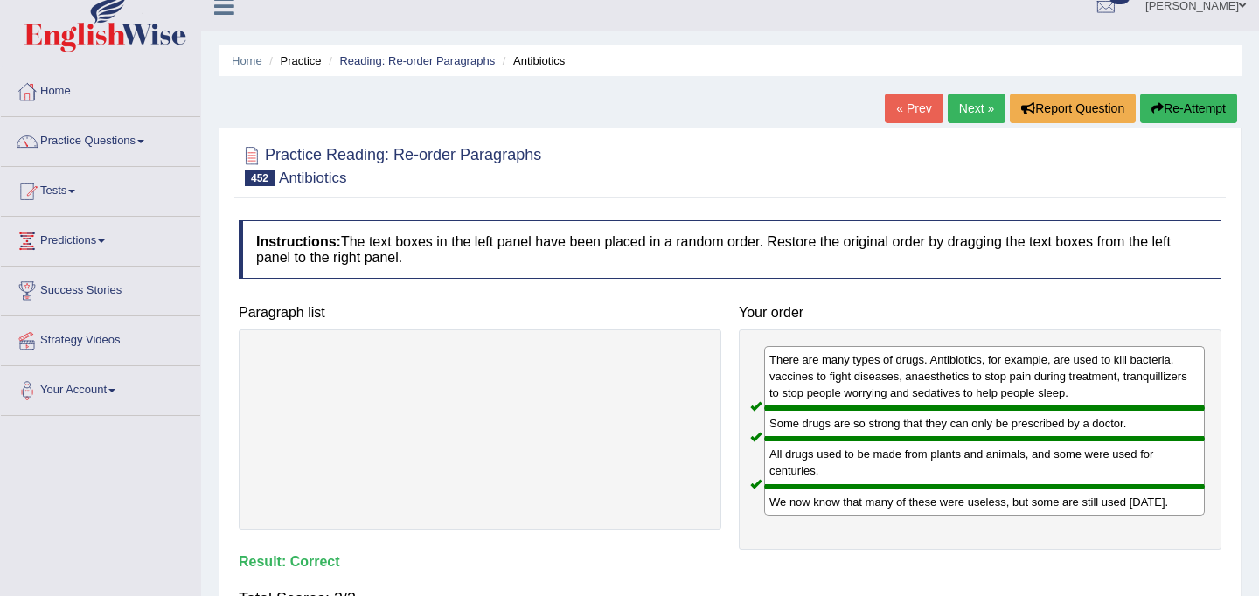
scroll to position [0, 0]
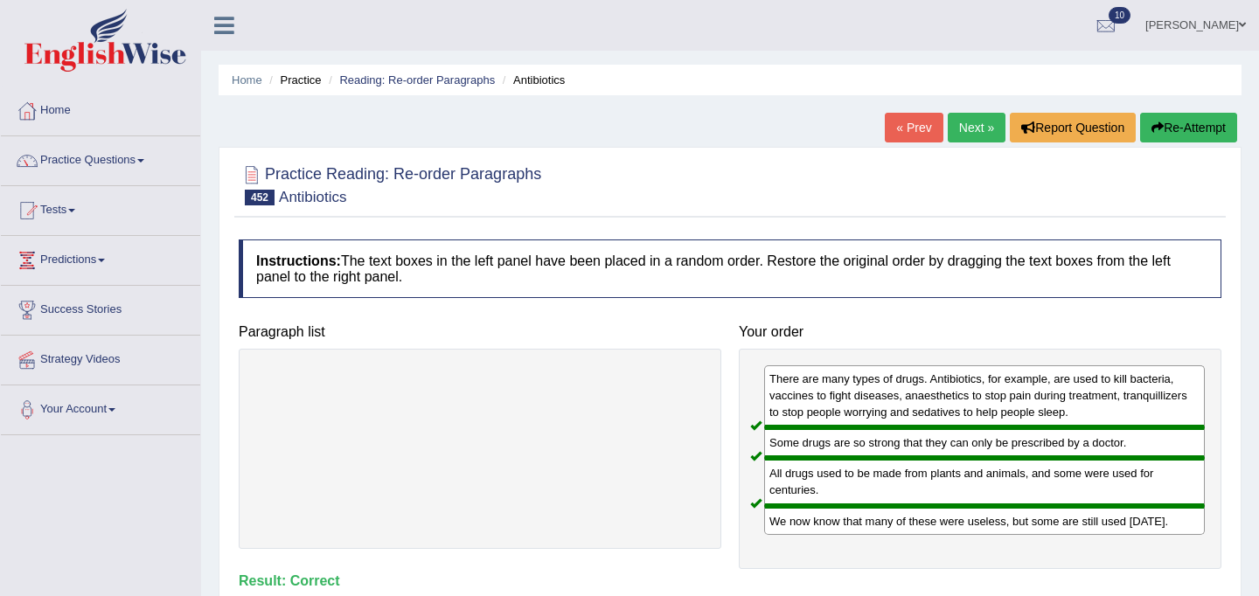
click at [960, 125] on link "Next »" at bounding box center [977, 128] width 58 height 30
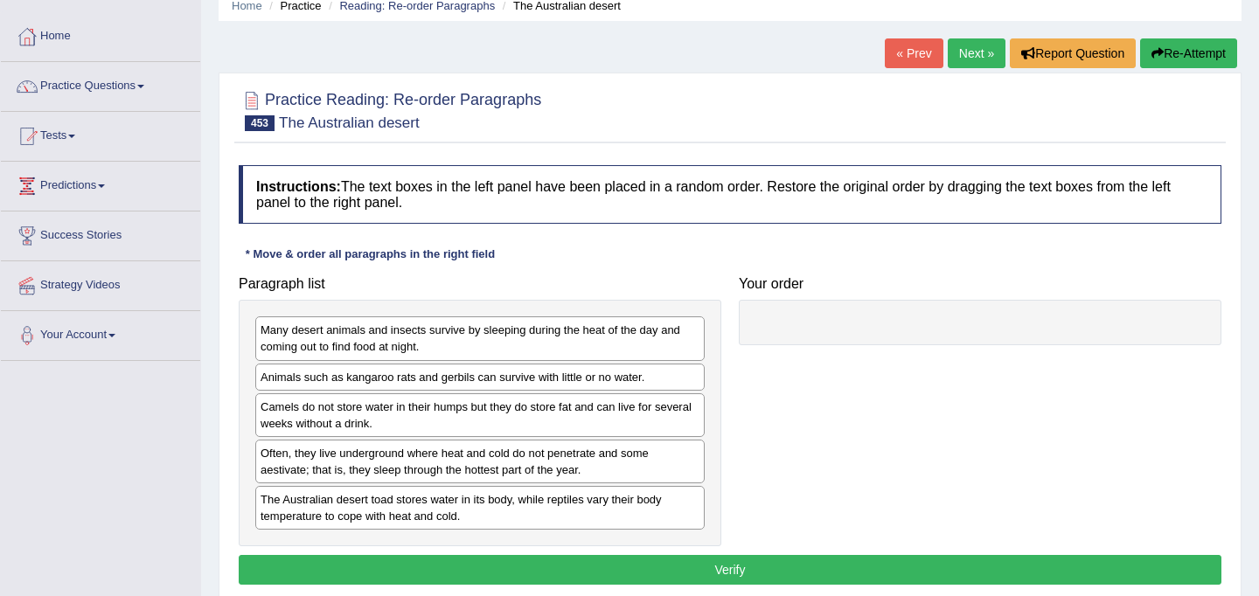
scroll to position [93, 0]
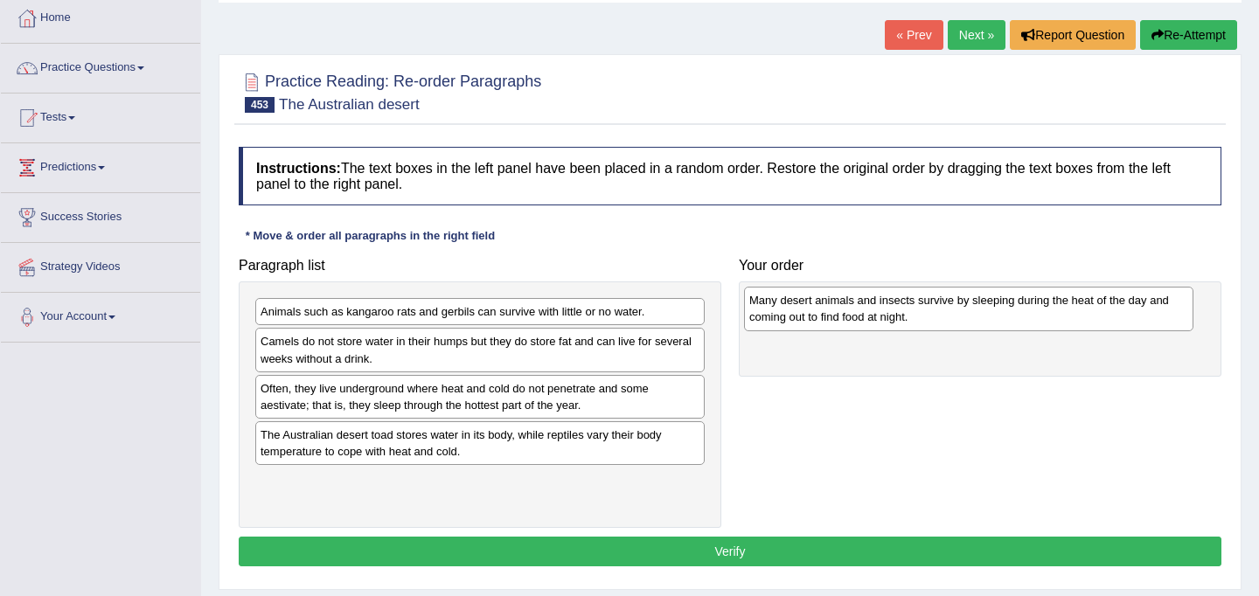
drag, startPoint x: 527, startPoint y: 331, endPoint x: 1017, endPoint y: 320, distance: 489.9
click at [1017, 320] on div "Many desert animals and insects survive by sleeping during the heat of the day …" at bounding box center [969, 309] width 450 height 44
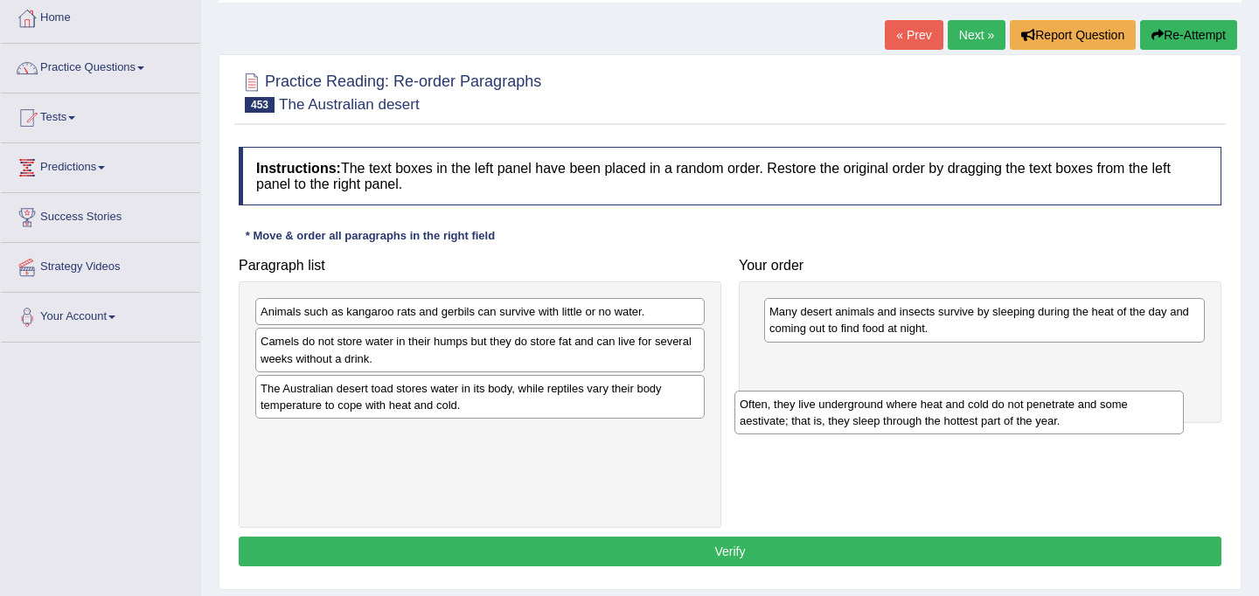
drag, startPoint x: 513, startPoint y: 398, endPoint x: 1002, endPoint y: 407, distance: 489.9
click at [1002, 407] on div "Often, they live underground where heat and cold do not penetrate and some aest…" at bounding box center [960, 413] width 450 height 44
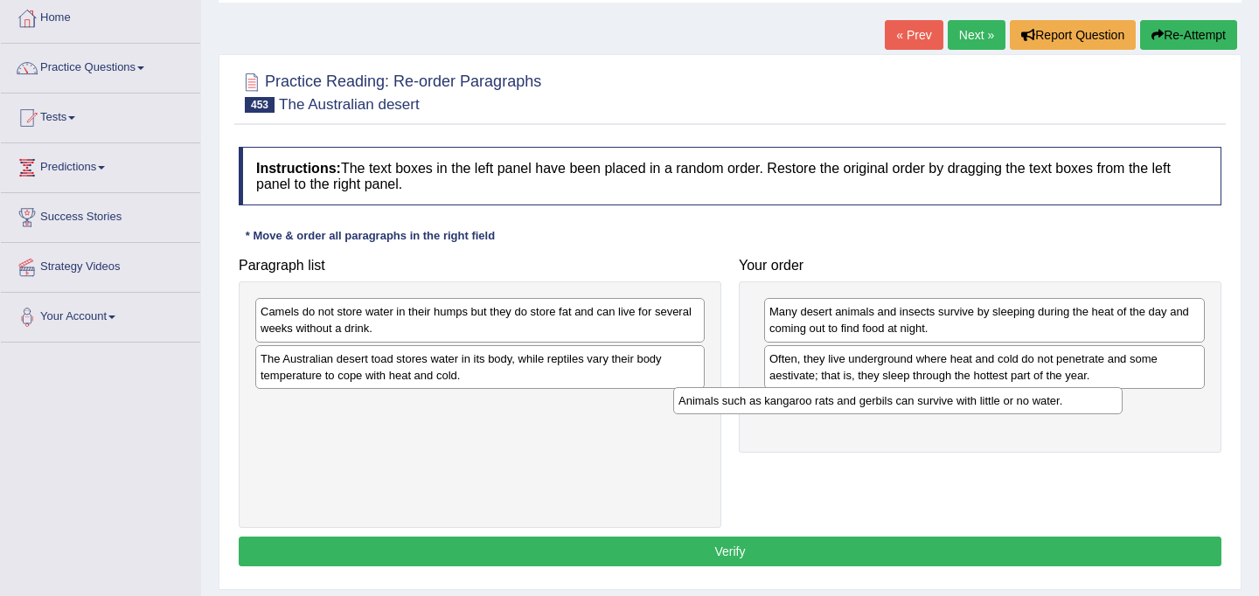
drag, startPoint x: 577, startPoint y: 318, endPoint x: 995, endPoint y: 397, distance: 425.4
click at [995, 398] on div "Animals such as kangaroo rats and gerbils can survive with little or no water." at bounding box center [898, 400] width 450 height 27
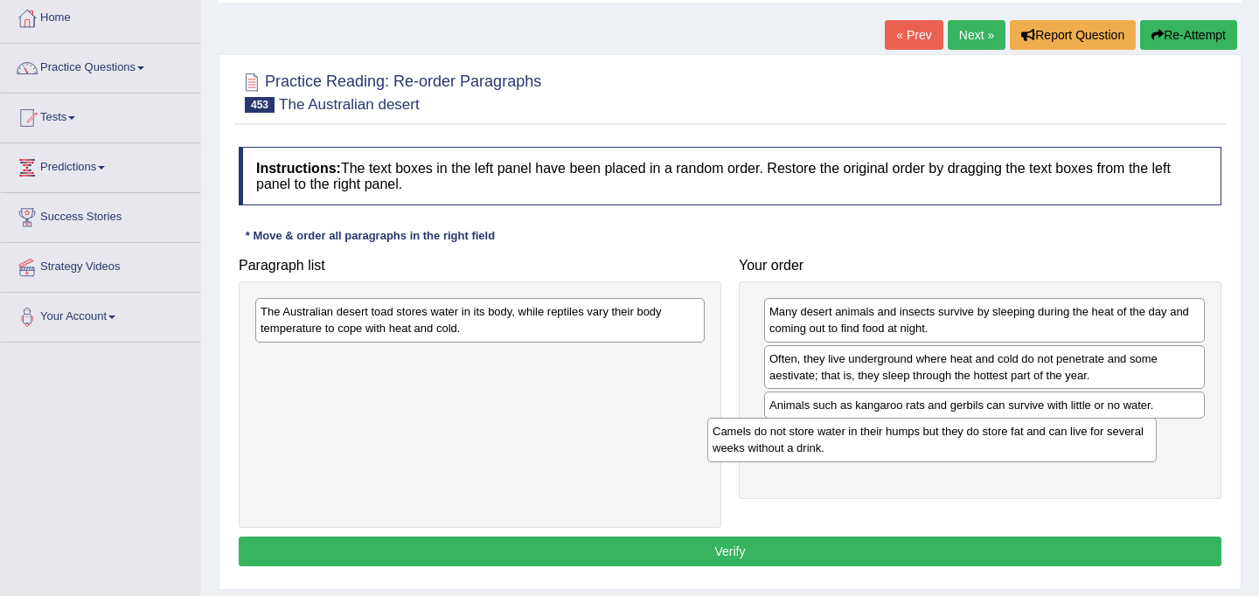
drag, startPoint x: 480, startPoint y: 324, endPoint x: 932, endPoint y: 444, distance: 467.8
click at [932, 444] on div "Camels do not store water in their humps but they do store fat and can live for…" at bounding box center [933, 440] width 450 height 44
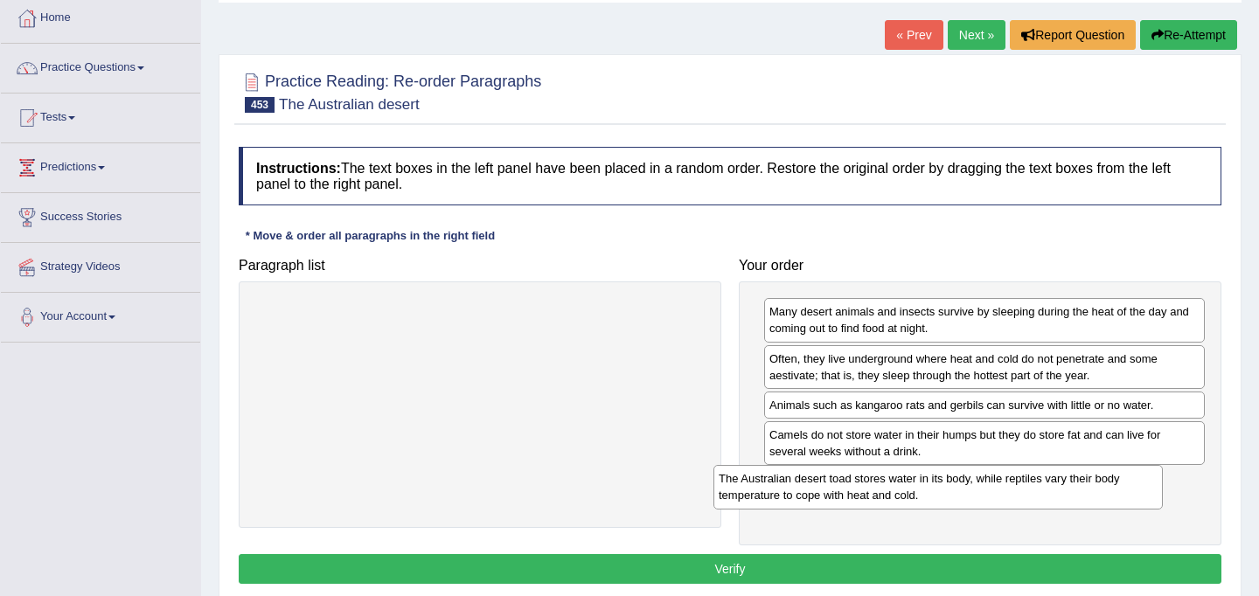
drag, startPoint x: 424, startPoint y: 329, endPoint x: 882, endPoint y: 496, distance: 487.8
click at [882, 496] on div "The Australian desert toad stores water in its body, while reptiles vary their …" at bounding box center [939, 487] width 450 height 44
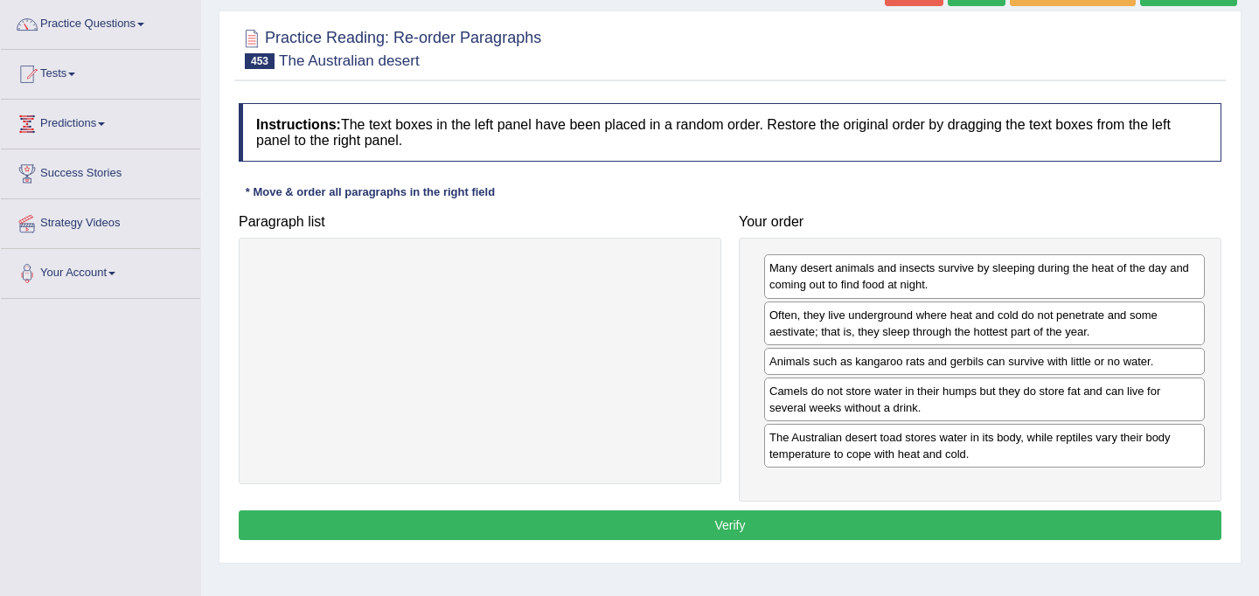
scroll to position [149, 0]
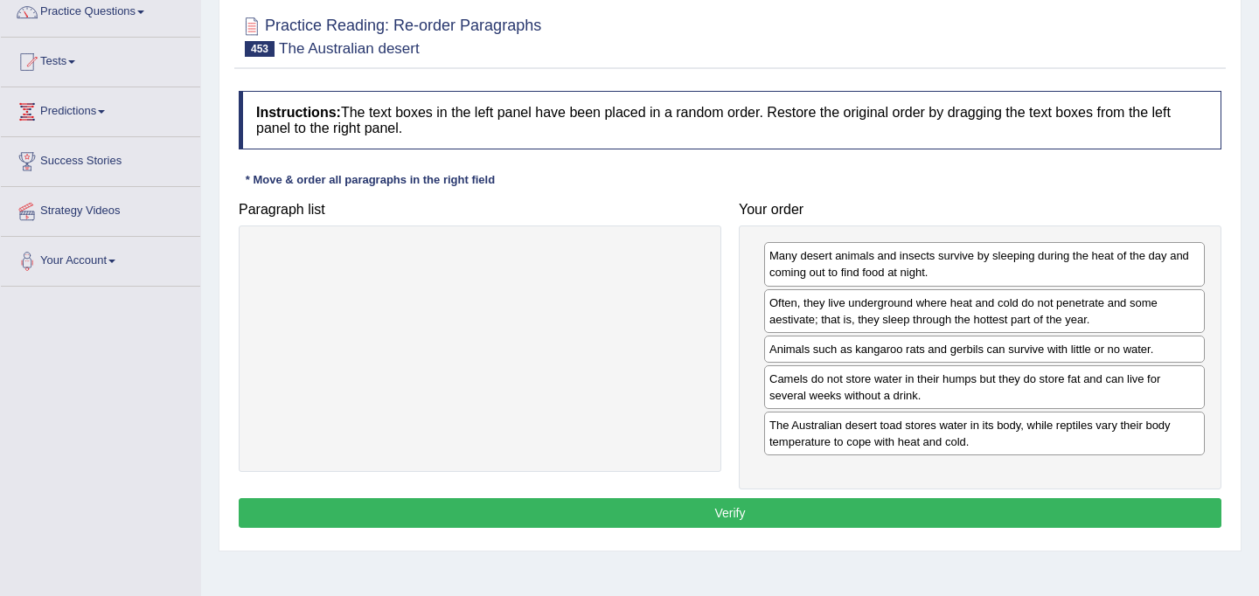
click at [641, 515] on button "Verify" at bounding box center [730, 514] width 983 height 30
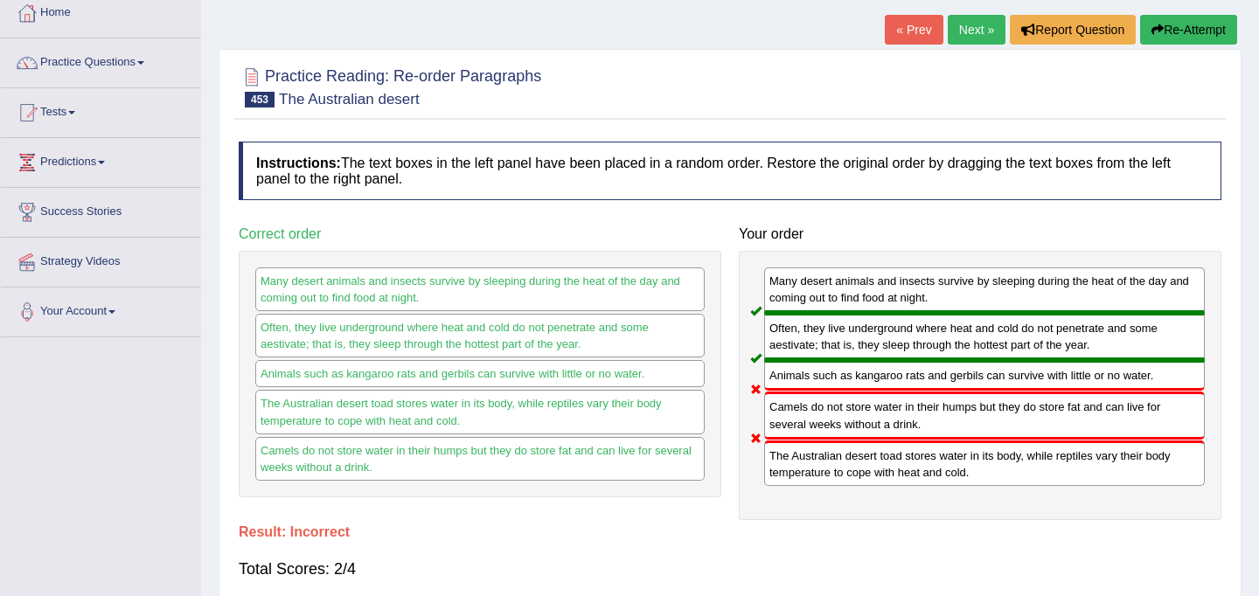
scroll to position [0, 0]
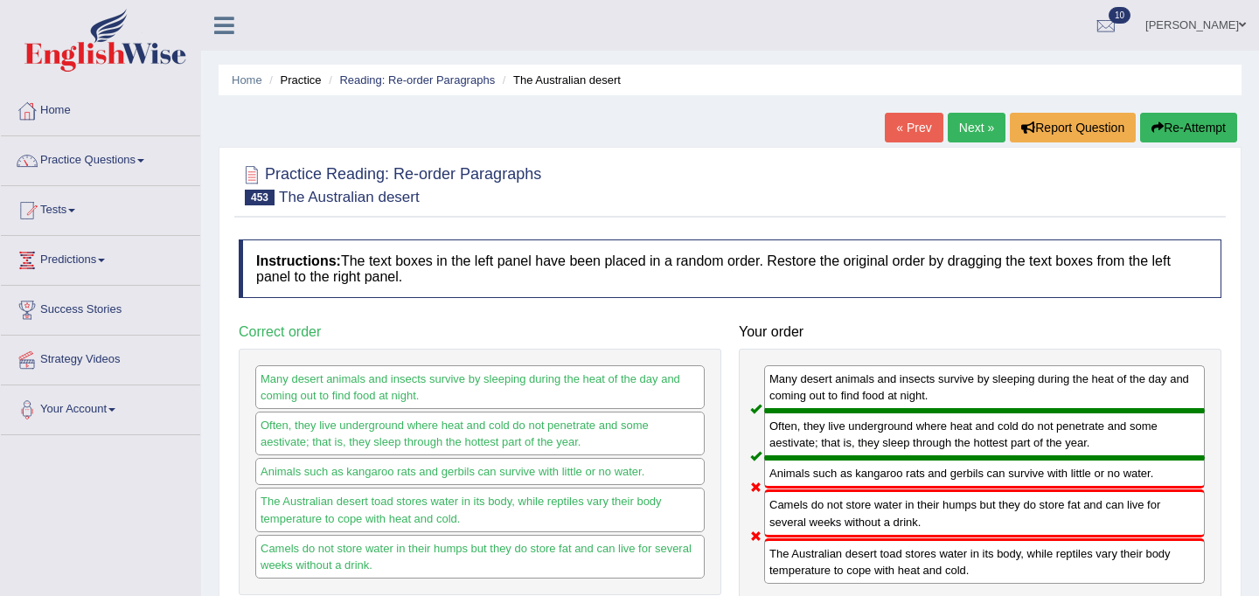
click at [967, 126] on link "Next »" at bounding box center [977, 128] width 58 height 30
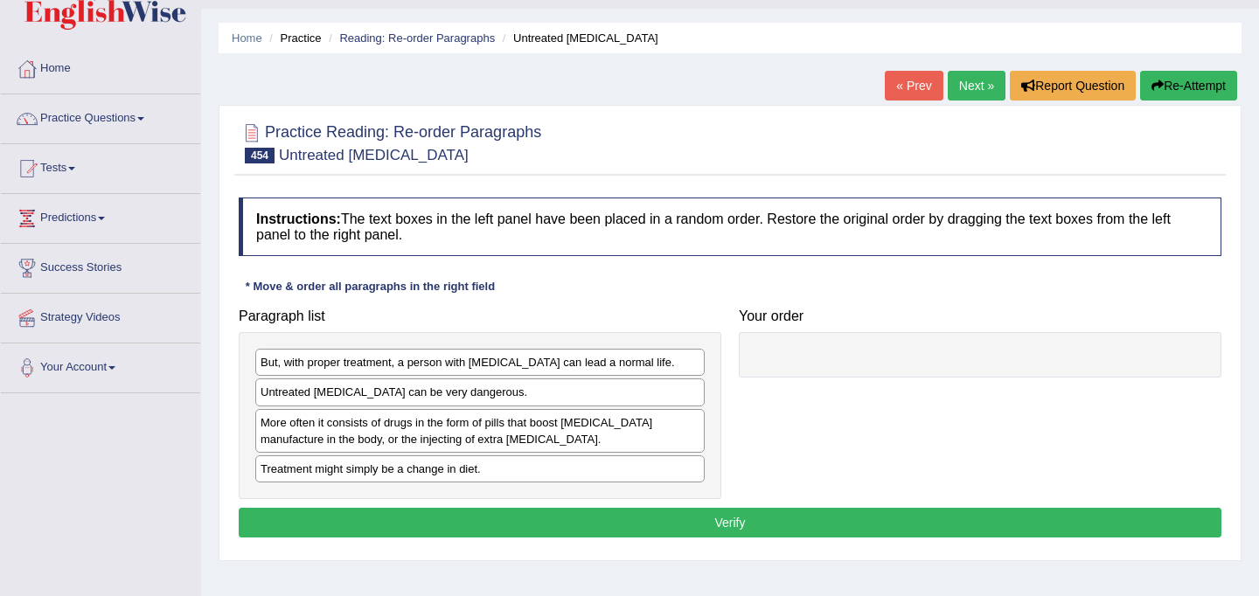
scroll to position [47, 0]
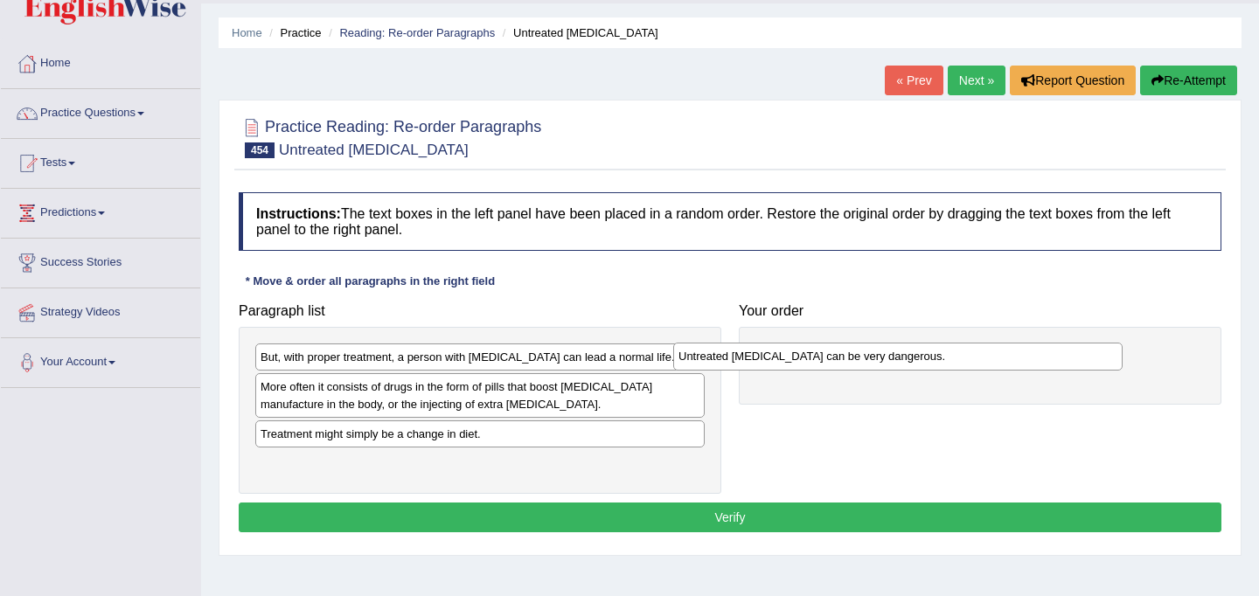
drag, startPoint x: 471, startPoint y: 382, endPoint x: 889, endPoint y: 352, distance: 419.2
click at [889, 352] on div "Untreated [MEDICAL_DATA] can be very dangerous." at bounding box center [898, 356] width 450 height 27
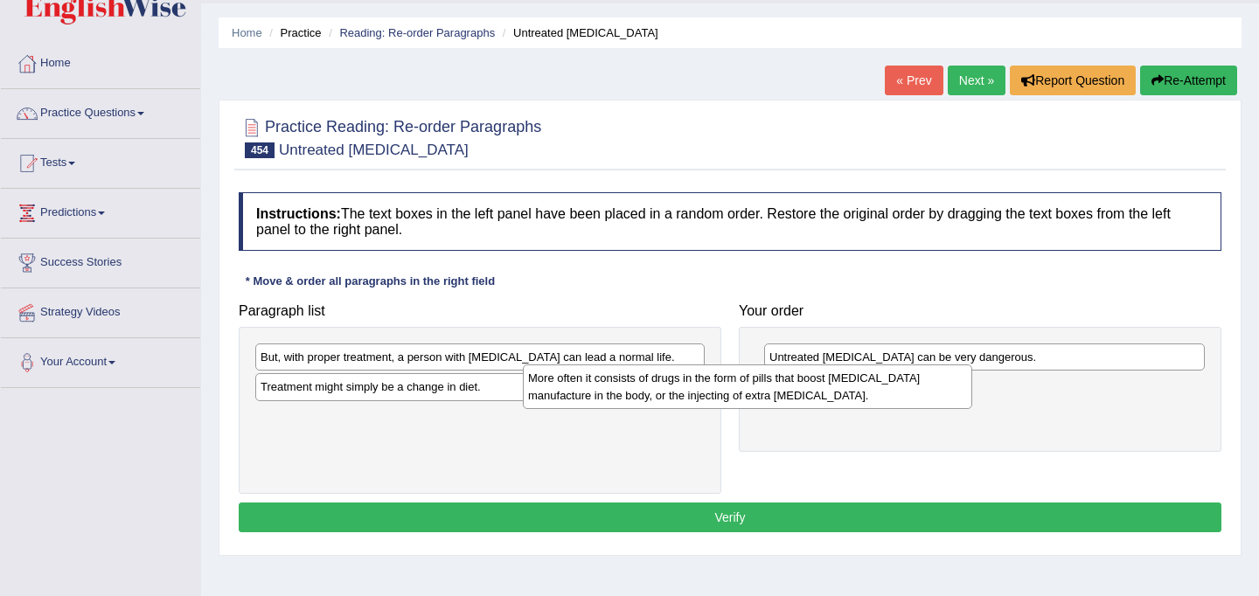
drag, startPoint x: 620, startPoint y: 391, endPoint x: 916, endPoint y: 398, distance: 295.7
click at [916, 398] on div "More often it consists of drugs in the form of pills that boost [MEDICAL_DATA] …" at bounding box center [748, 387] width 450 height 44
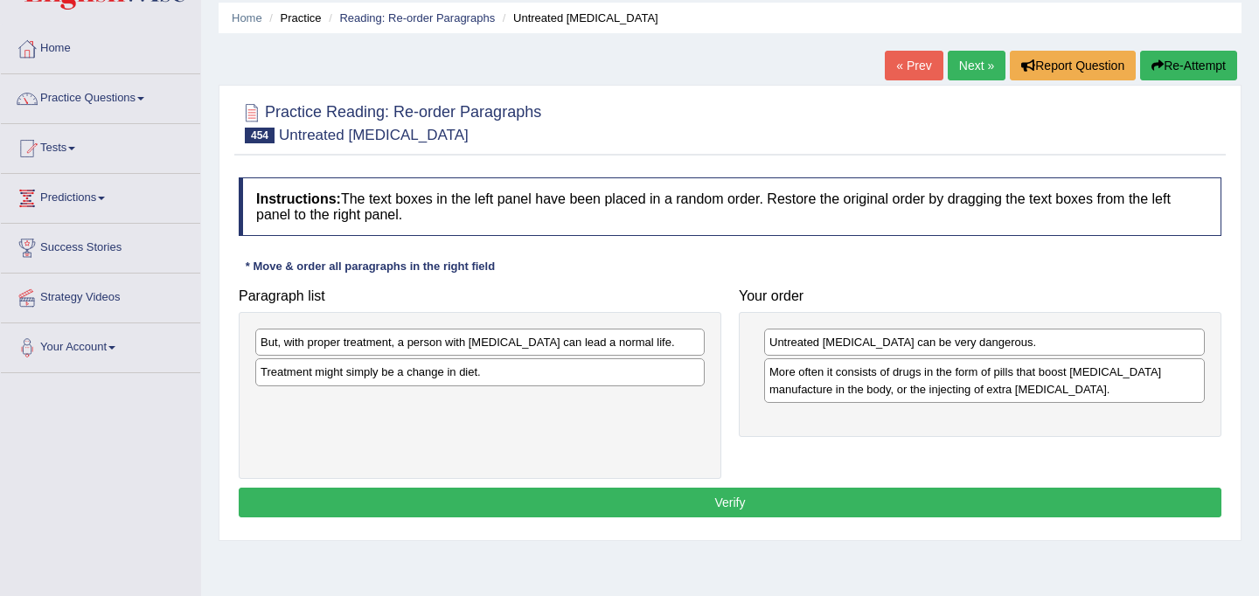
scroll to position [67, 0]
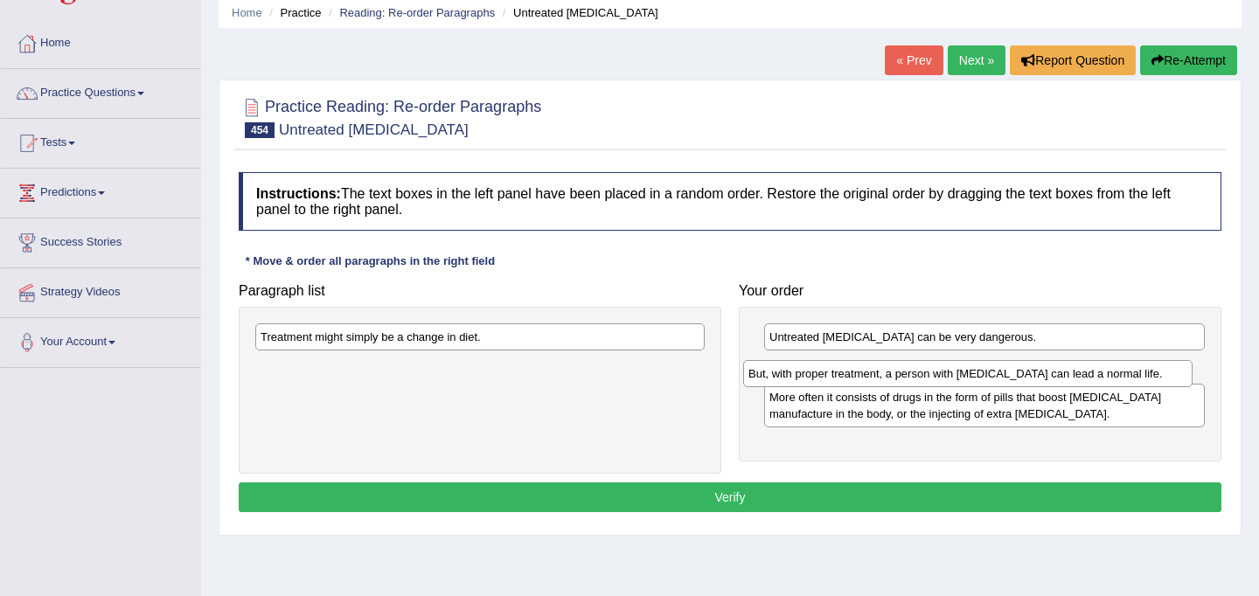
drag, startPoint x: 538, startPoint y: 344, endPoint x: 1026, endPoint y: 380, distance: 489.4
click at [1026, 380] on div "But, with proper treatment, a person with [MEDICAL_DATA] can lead a normal life." at bounding box center [968, 373] width 450 height 27
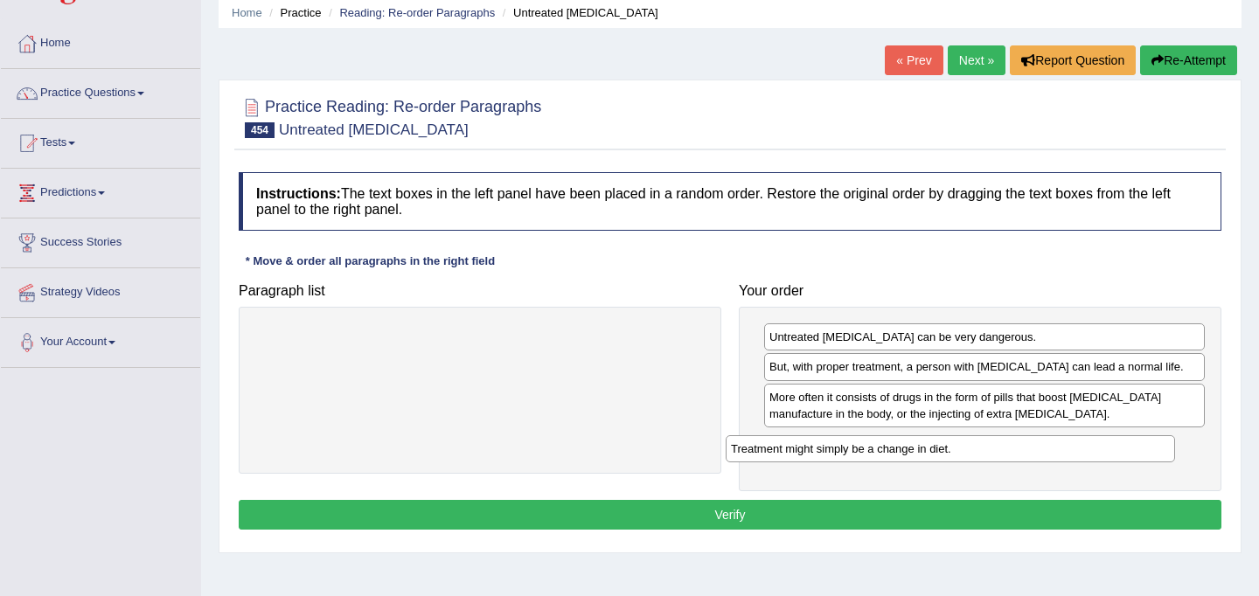
drag, startPoint x: 448, startPoint y: 341, endPoint x: 917, endPoint y: 452, distance: 482.6
click at [917, 452] on div "Treatment might simply be a change in diet." at bounding box center [951, 449] width 450 height 27
click at [917, 449] on div "Treatment might simply be a change in diet." at bounding box center [984, 440] width 441 height 27
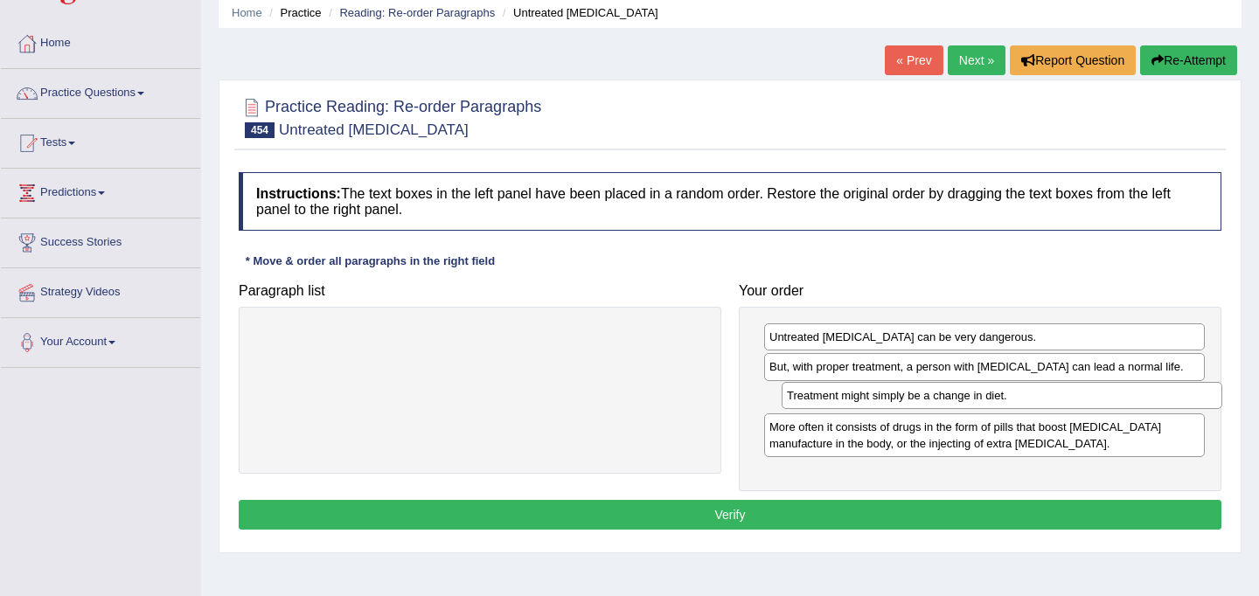
drag, startPoint x: 920, startPoint y: 455, endPoint x: 938, endPoint y: 407, distance: 51.2
click at [938, 407] on div "Treatment might simply be a change in diet." at bounding box center [1002, 395] width 441 height 27
click at [868, 506] on button "Verify" at bounding box center [730, 515] width 983 height 30
